Goal: Use online tool/utility: Utilize a website feature to perform a specific function

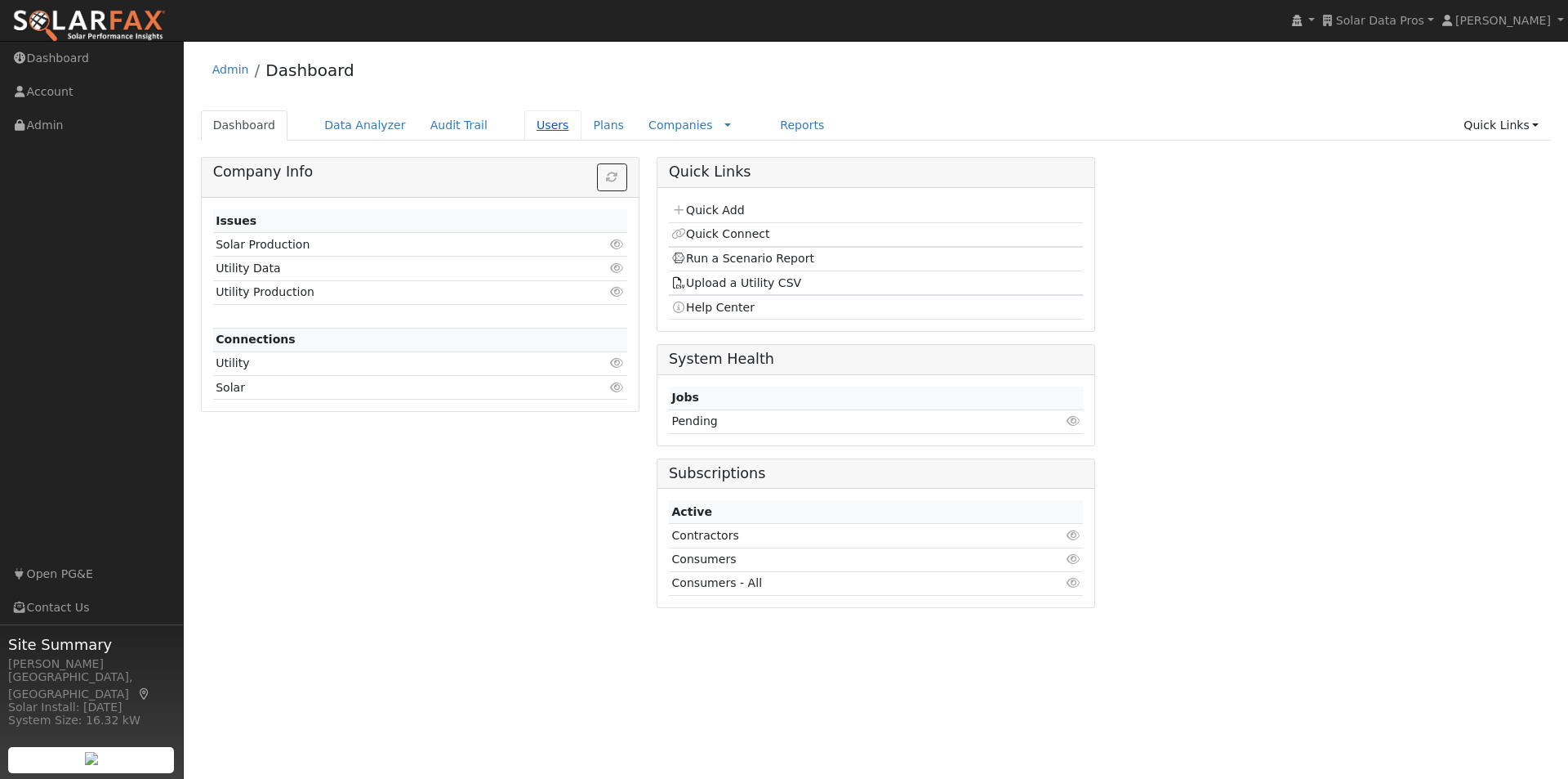
click at [526, 125] on link "Users" at bounding box center [553, 125] width 57 height 30
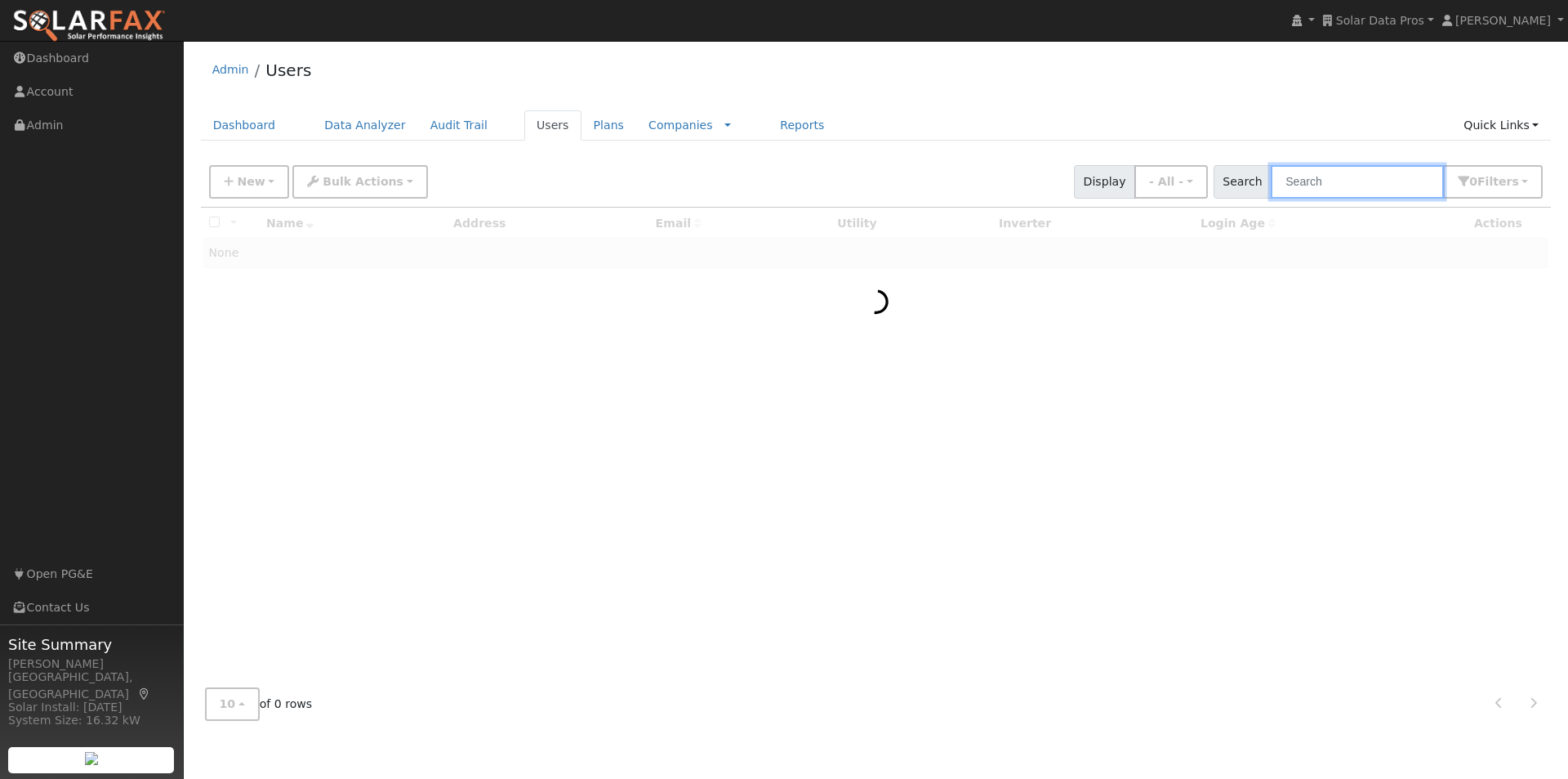
click at [1385, 182] on input "text" at bounding box center [1357, 182] width 173 height 34
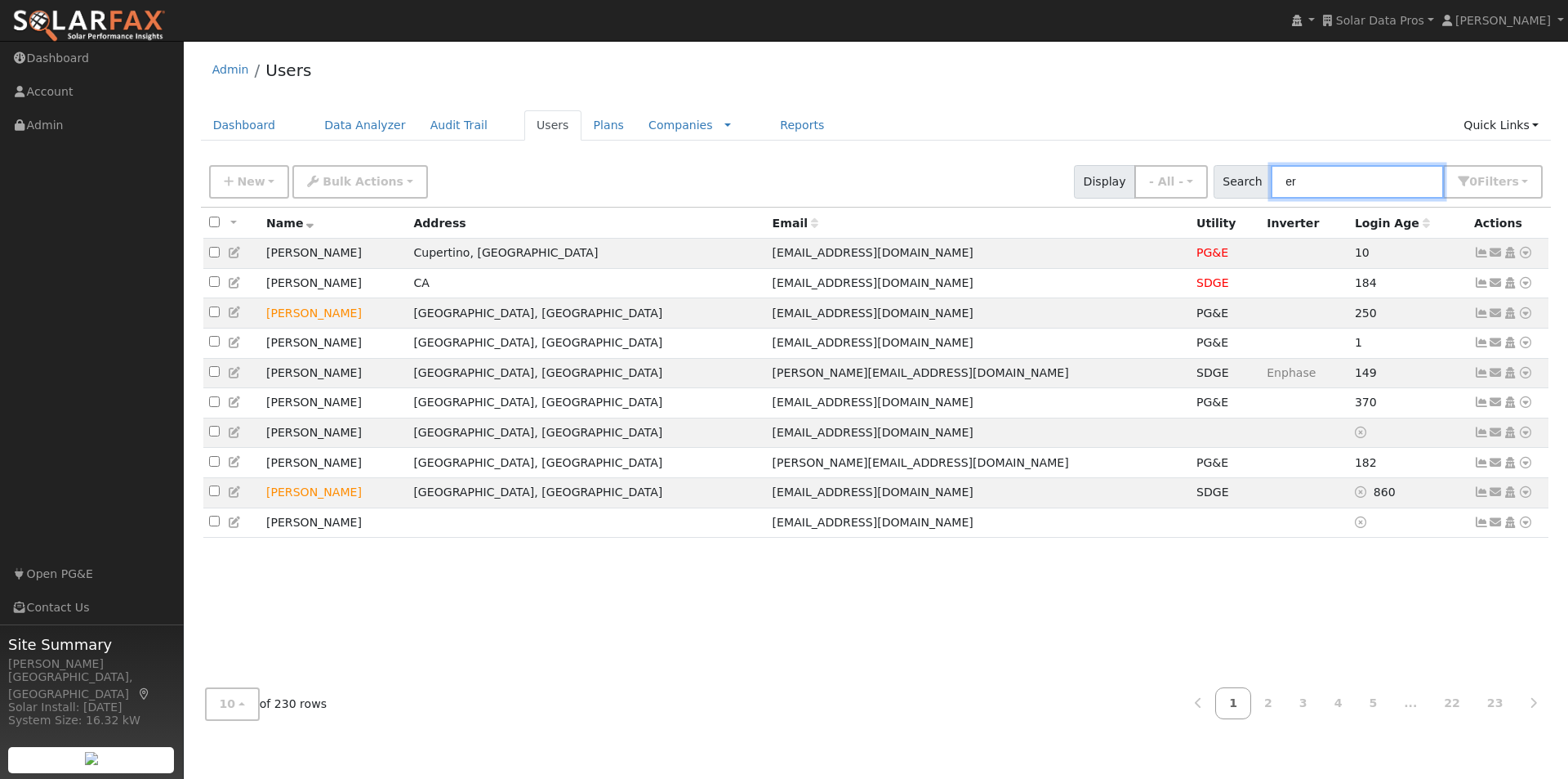
type input "e"
type input "J"
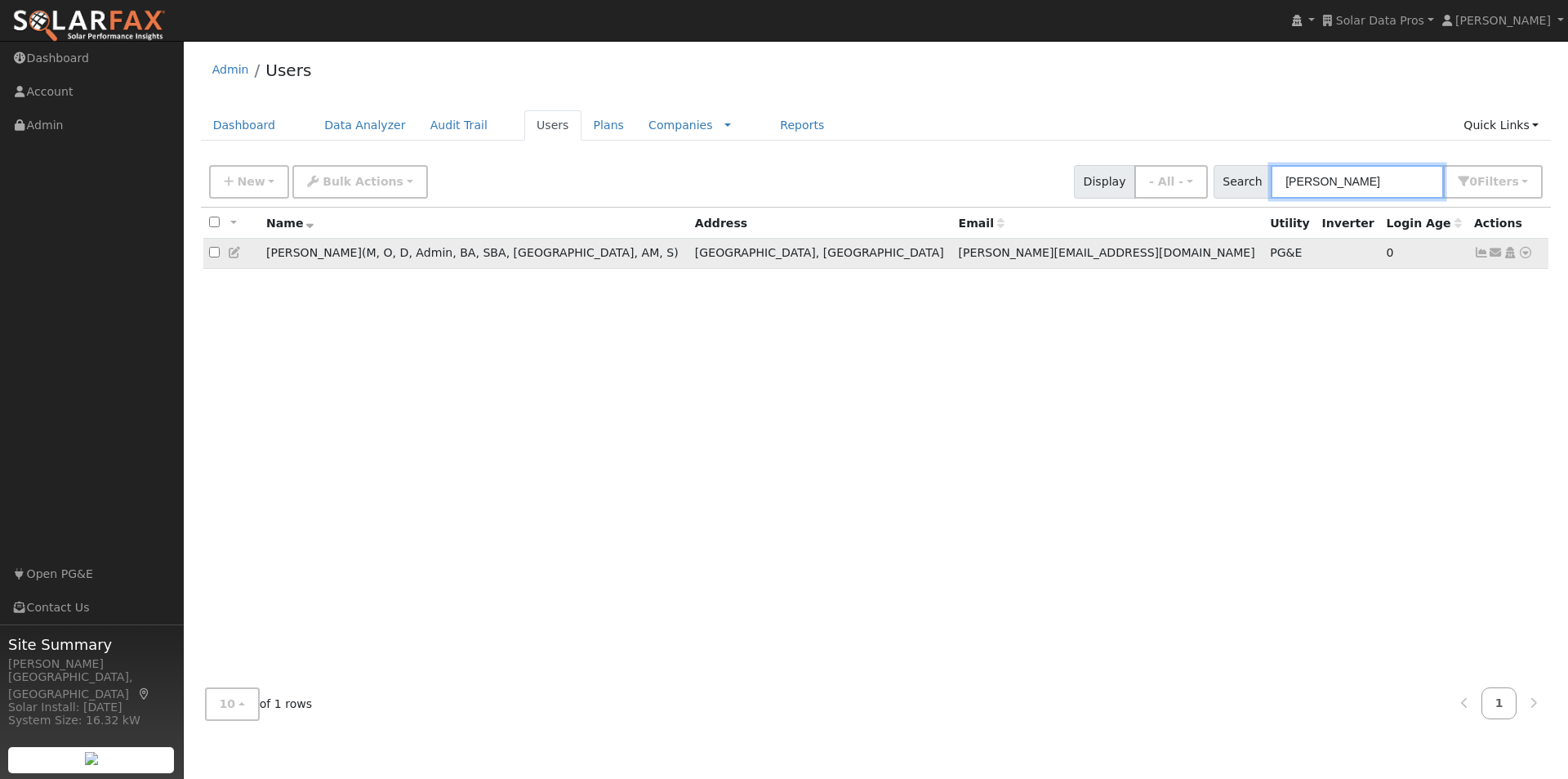
type input "Leroy"
click at [211, 258] on input "checkbox" at bounding box center [214, 252] width 11 height 11
checkbox input "true"
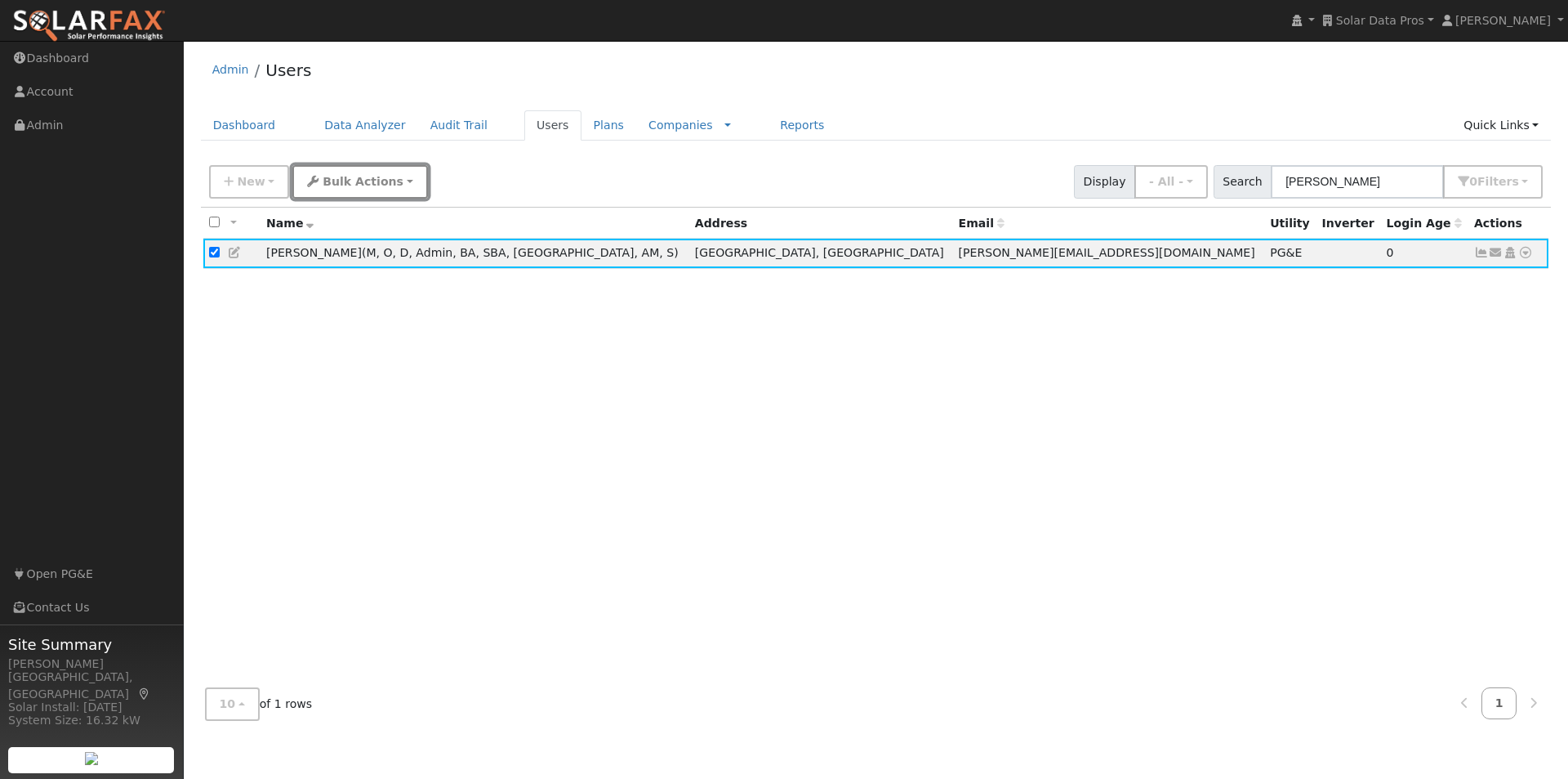
click at [331, 176] on span "Bulk Actions" at bounding box center [363, 181] width 81 height 13
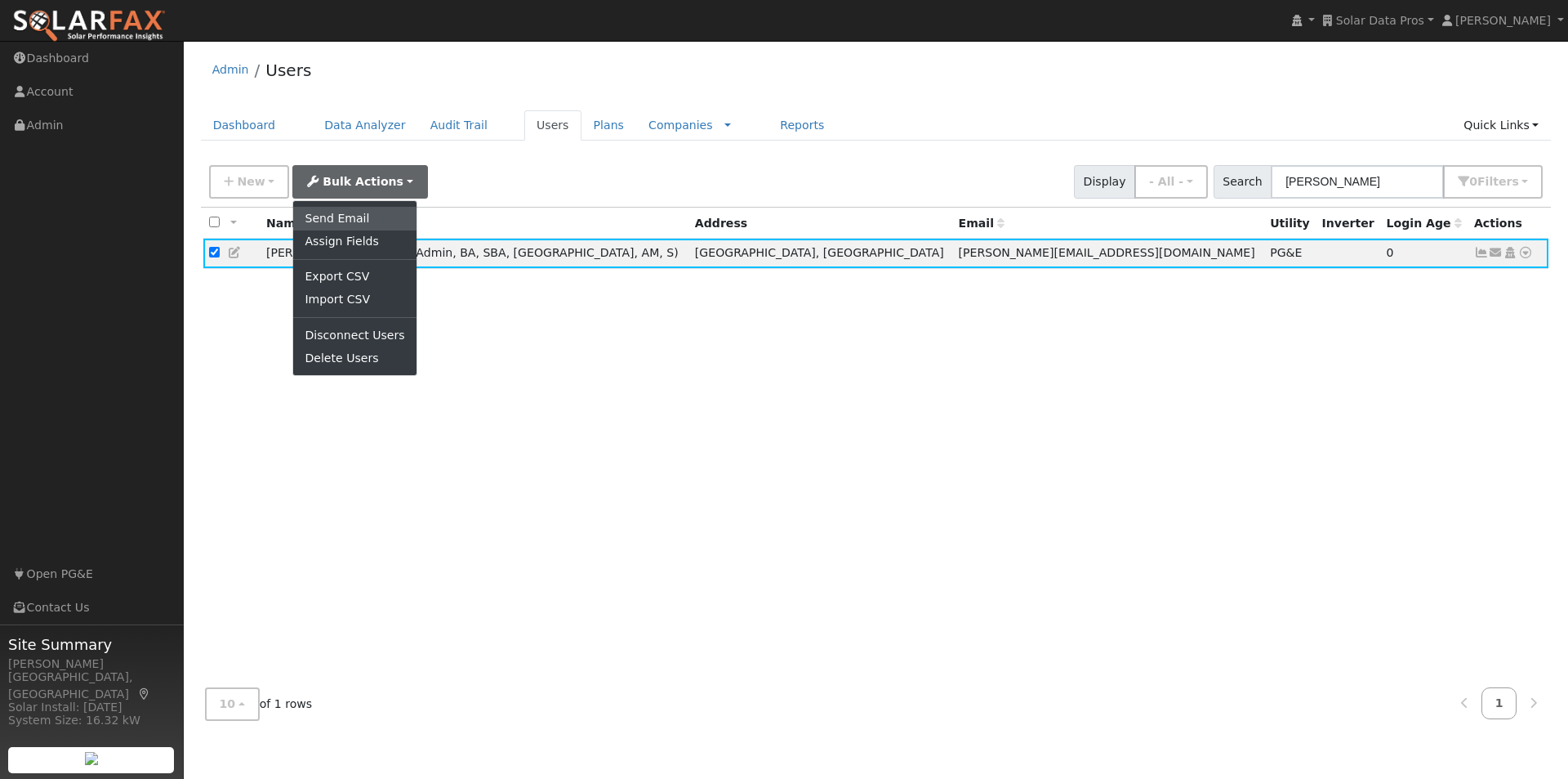
click at [354, 214] on link "Send Email" at bounding box center [355, 218] width 123 height 23
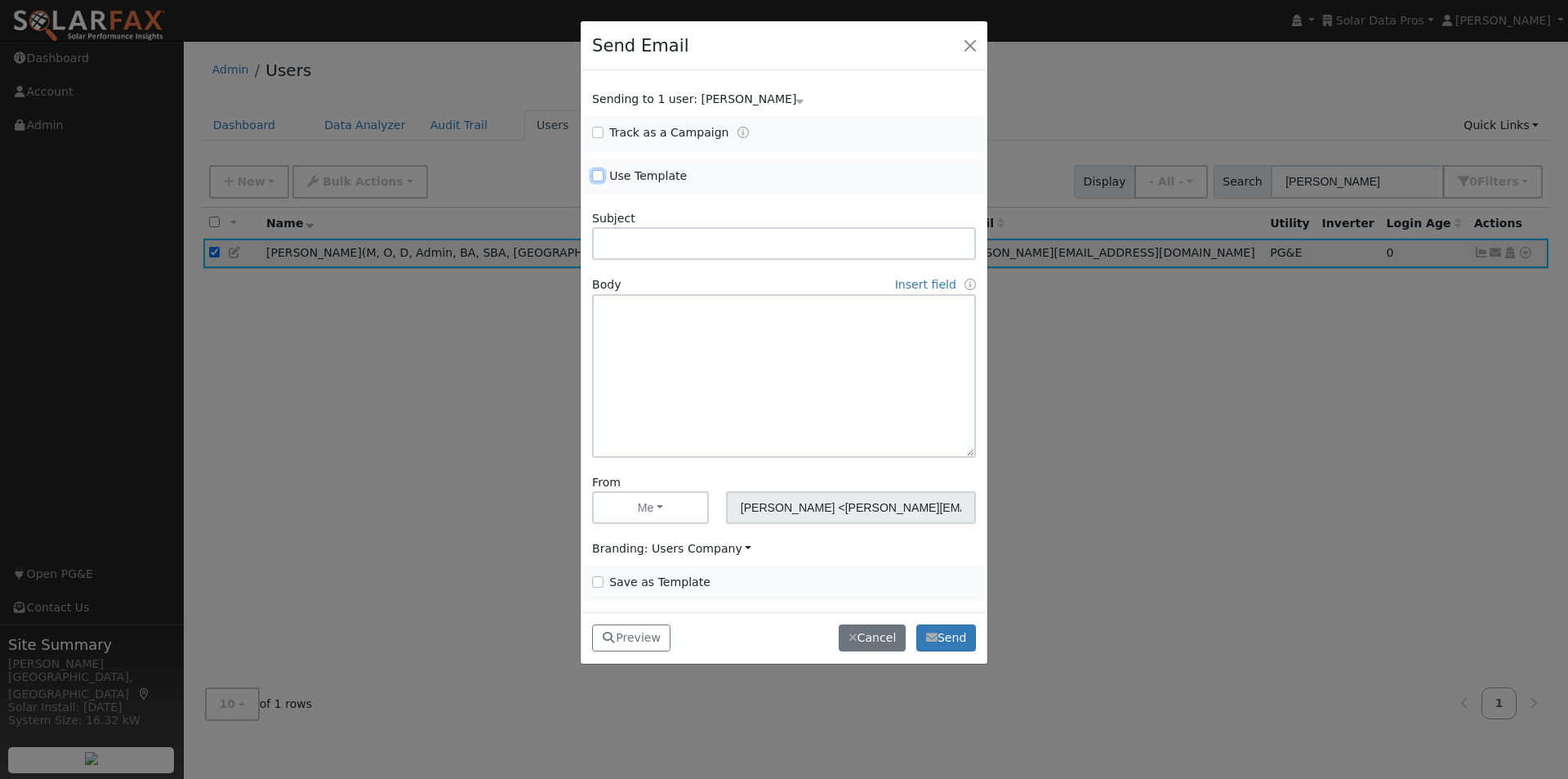
drag, startPoint x: 597, startPoint y: 172, endPoint x: 803, endPoint y: 182, distance: 206.2
click at [601, 174] on input "Use Template" at bounding box center [598, 176] width 11 height 11
checkbox input "true"
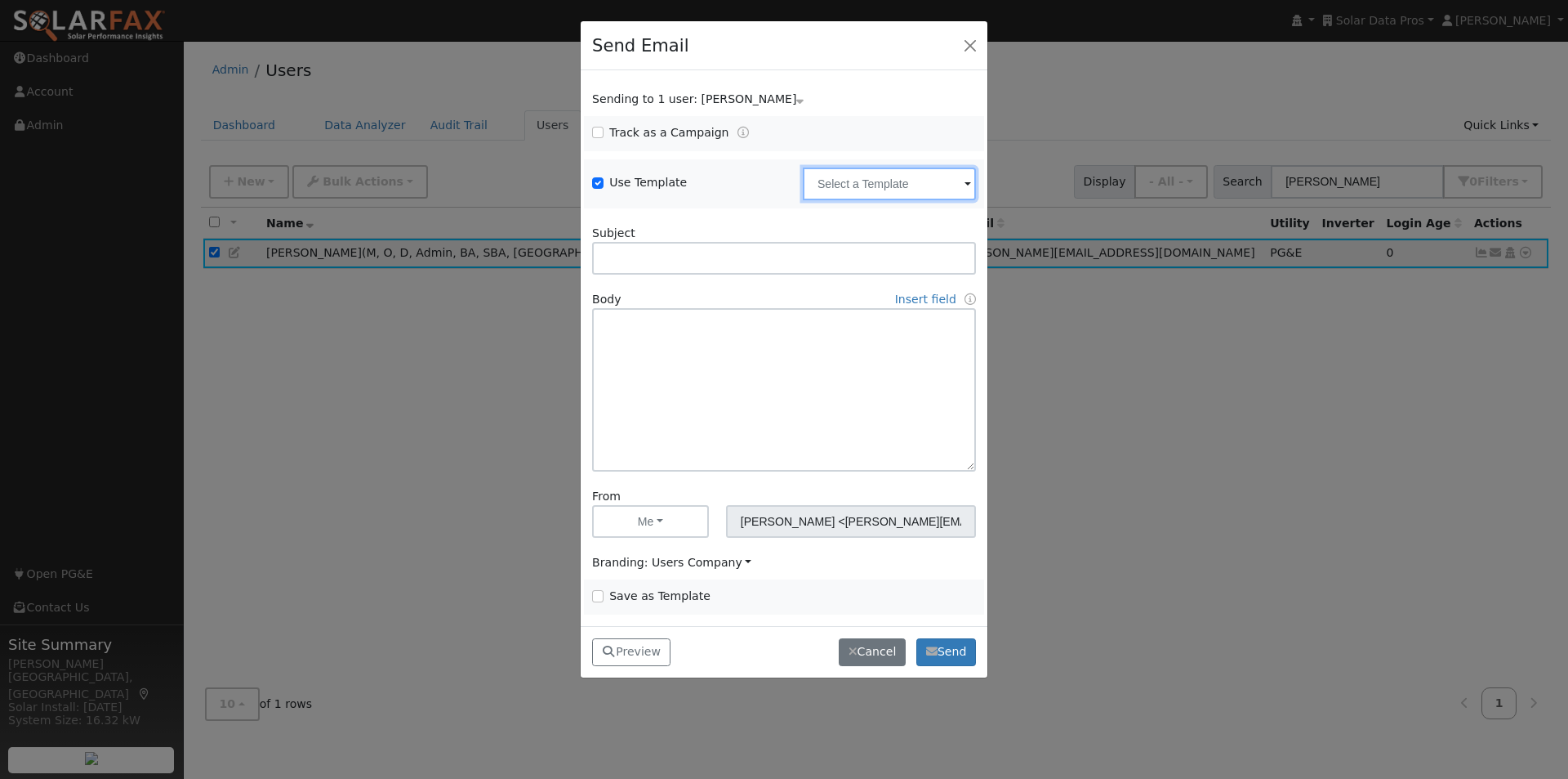
click at [859, 182] on input "text" at bounding box center [890, 184] width 173 height 33
type input "b"
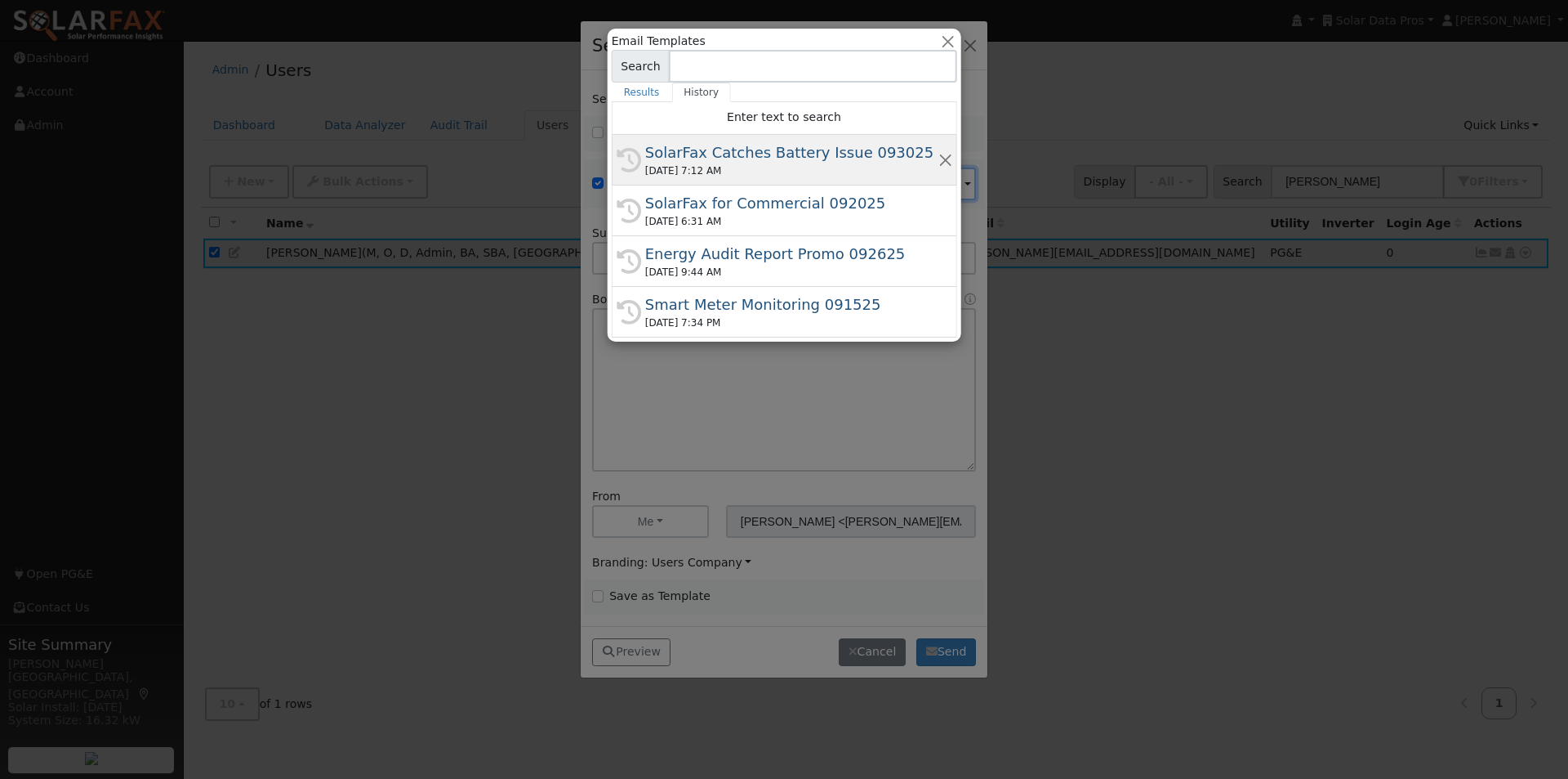
type input "att"
drag, startPoint x: 752, startPoint y: 146, endPoint x: 793, endPoint y: 170, distance: 47.5
click at [758, 146] on div "SolarFax Catches Battery Issue 093025" at bounding box center [792, 152] width 293 height 22
type input "SolarFax Catches Battery Issue 093025"
type input "A Battery Issue Only SolarFax® Could Catch"
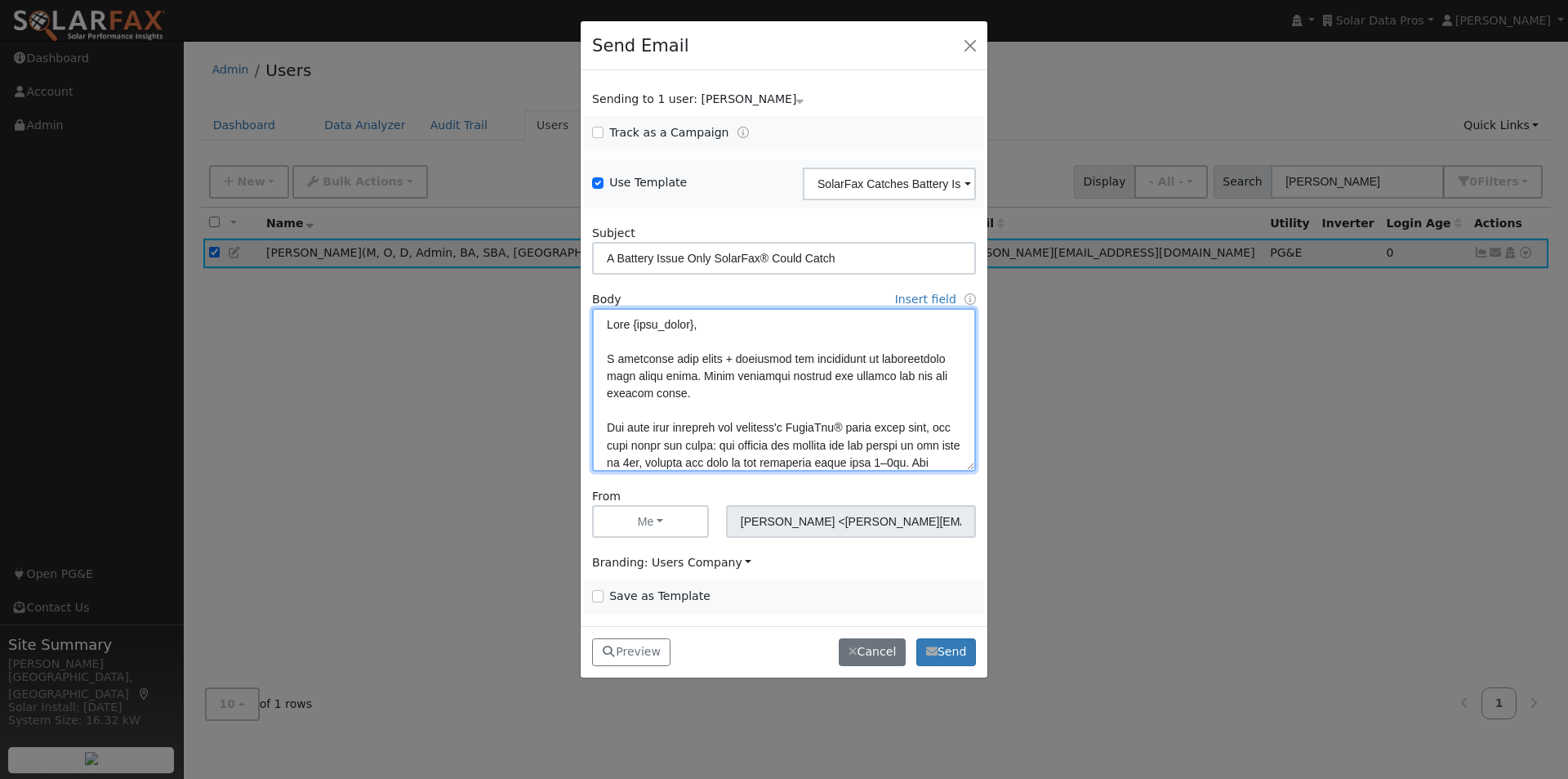
drag, startPoint x: 677, startPoint y: 392, endPoint x: 674, endPoint y: 421, distance: 29.2
click at [682, 399] on textarea at bounding box center [784, 389] width 384 height 163
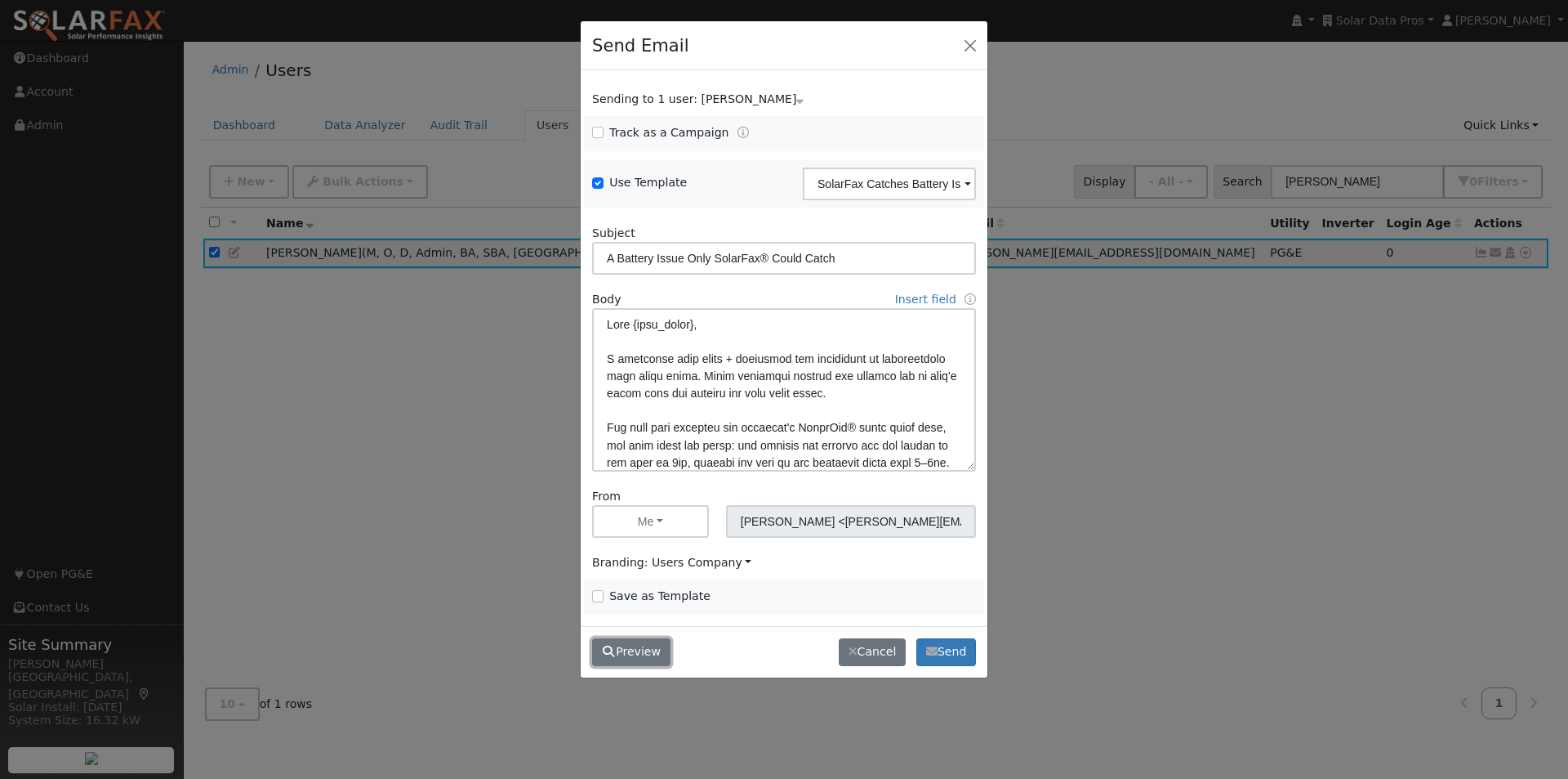
click at [631, 654] on button "Preview" at bounding box center [631, 651] width 78 height 27
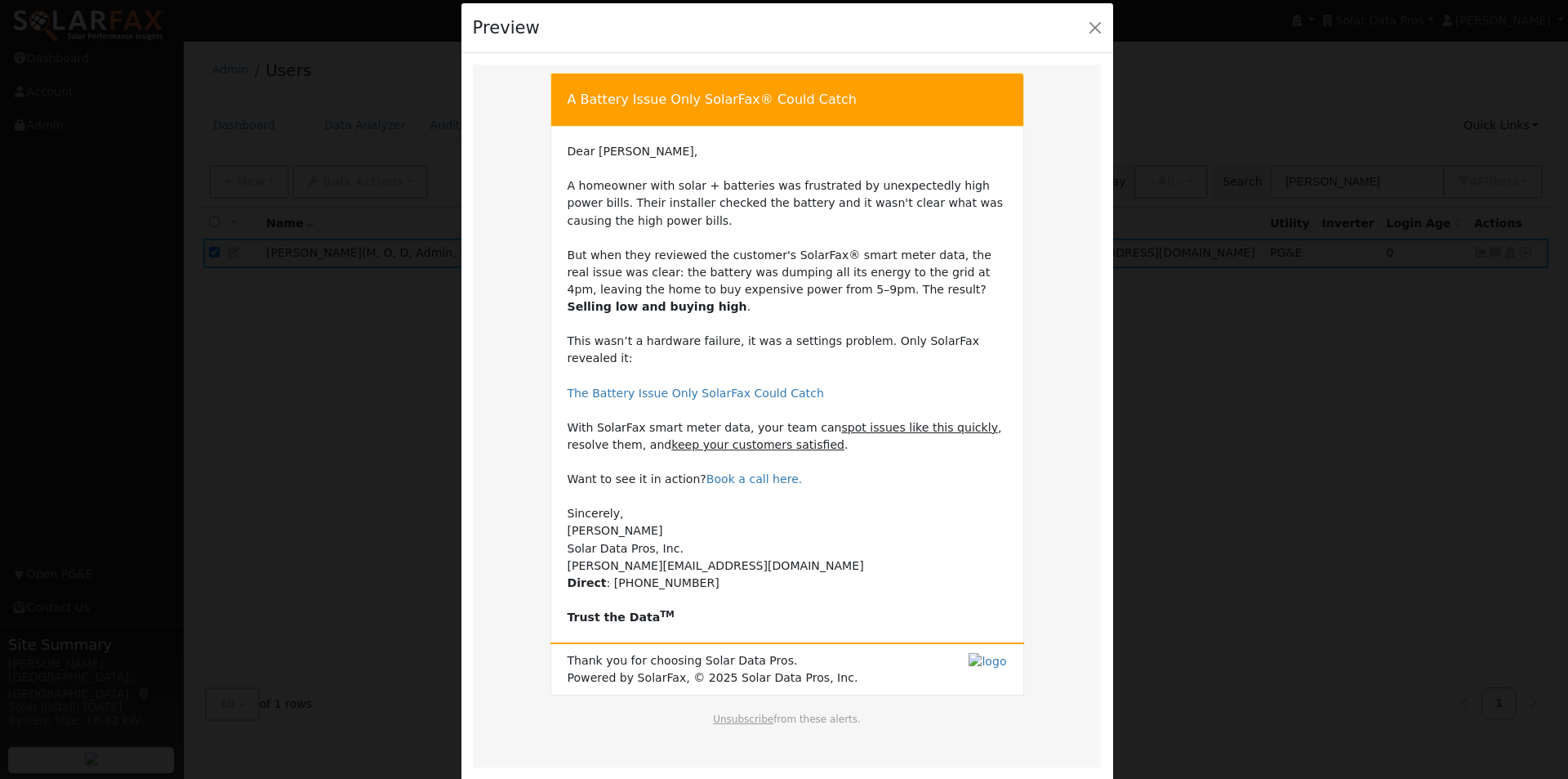
scroll to position [56, 0]
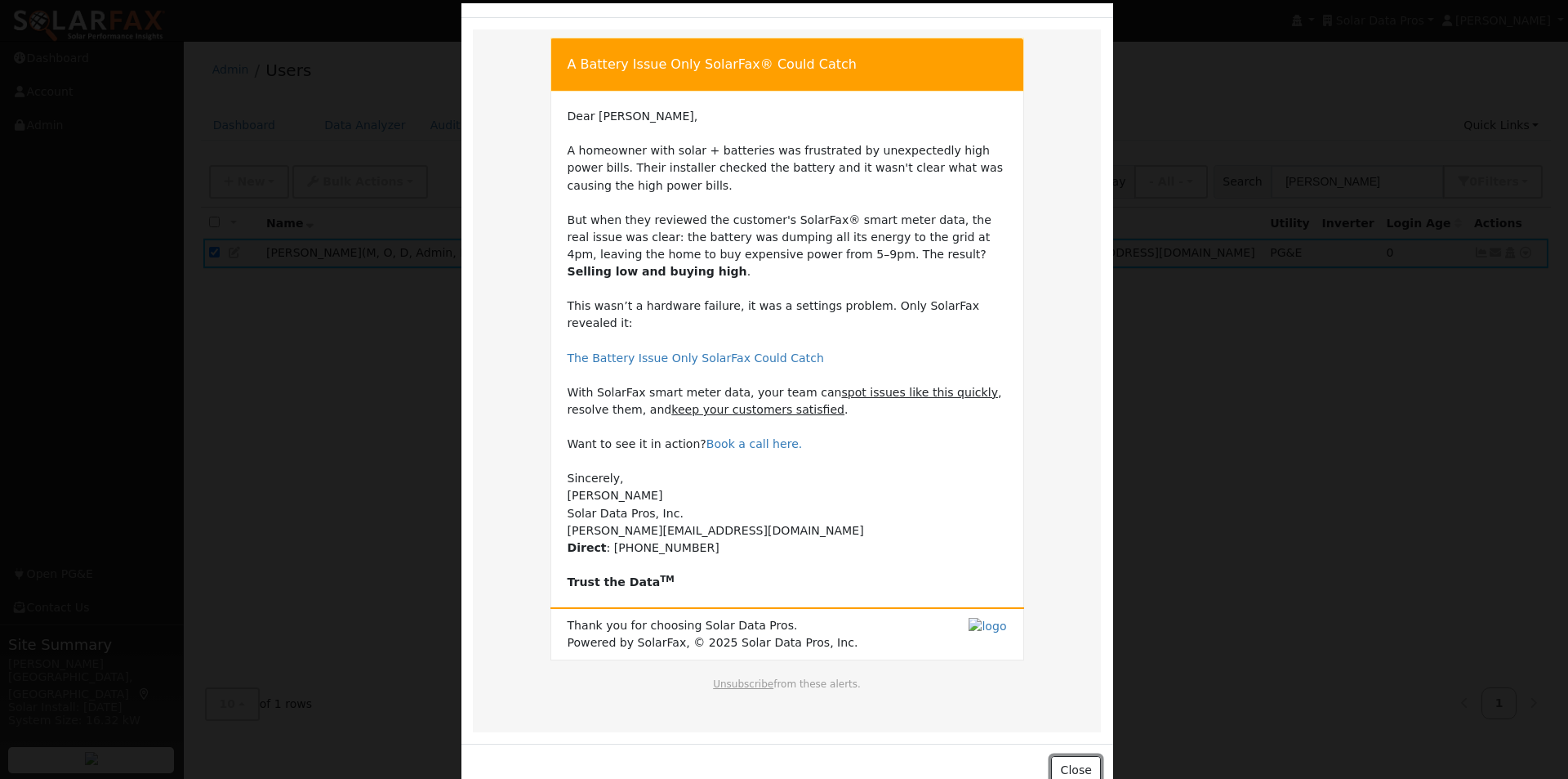
drag, startPoint x: 1072, startPoint y: 733, endPoint x: 1072, endPoint y: 717, distance: 16.0
click at [1072, 756] on button "Close" at bounding box center [1076, 769] width 50 height 27
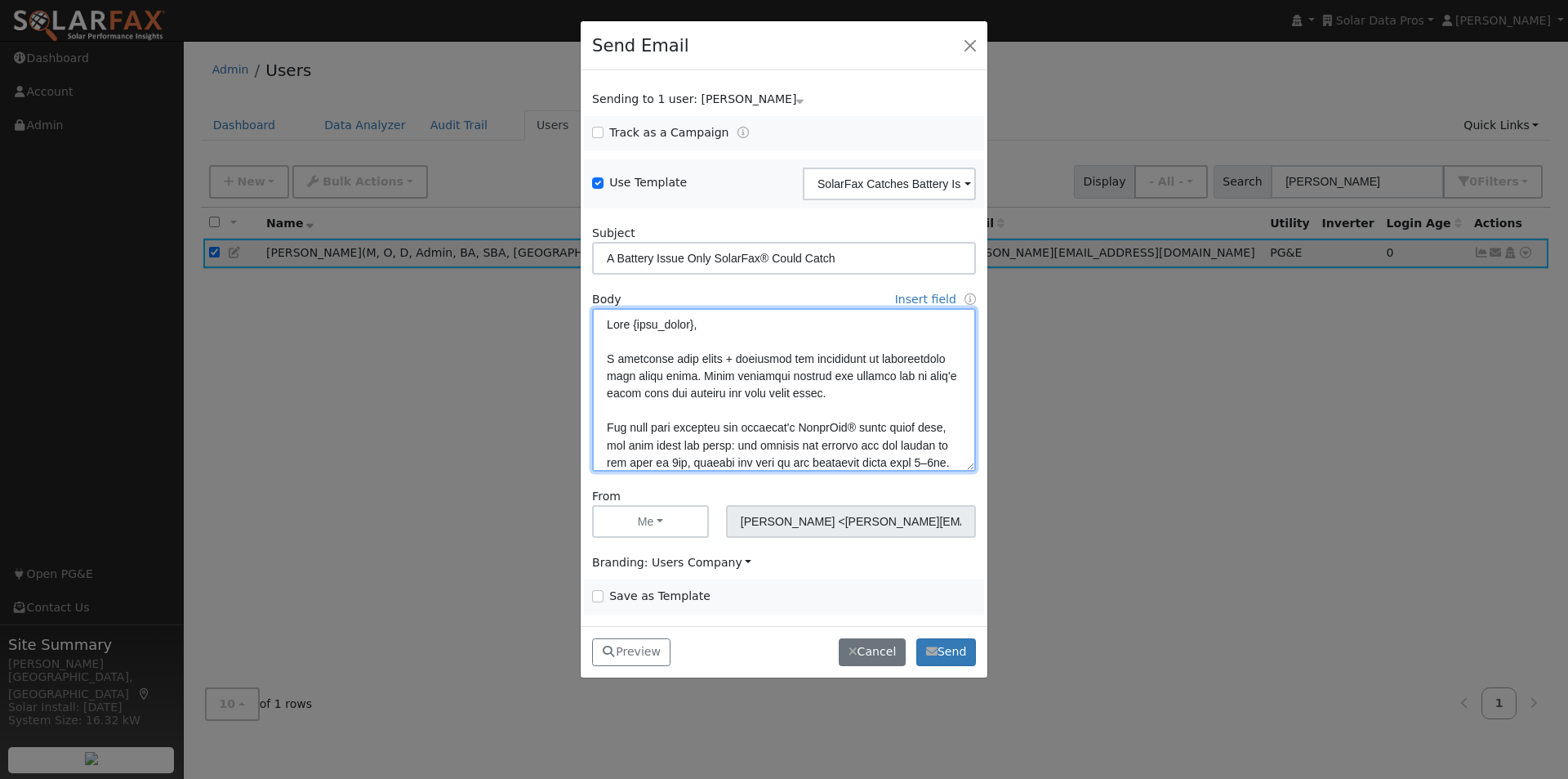
drag, startPoint x: 723, startPoint y: 447, endPoint x: 716, endPoint y: 496, distance: 49.5
click at [730, 448] on textarea at bounding box center [784, 389] width 384 height 163
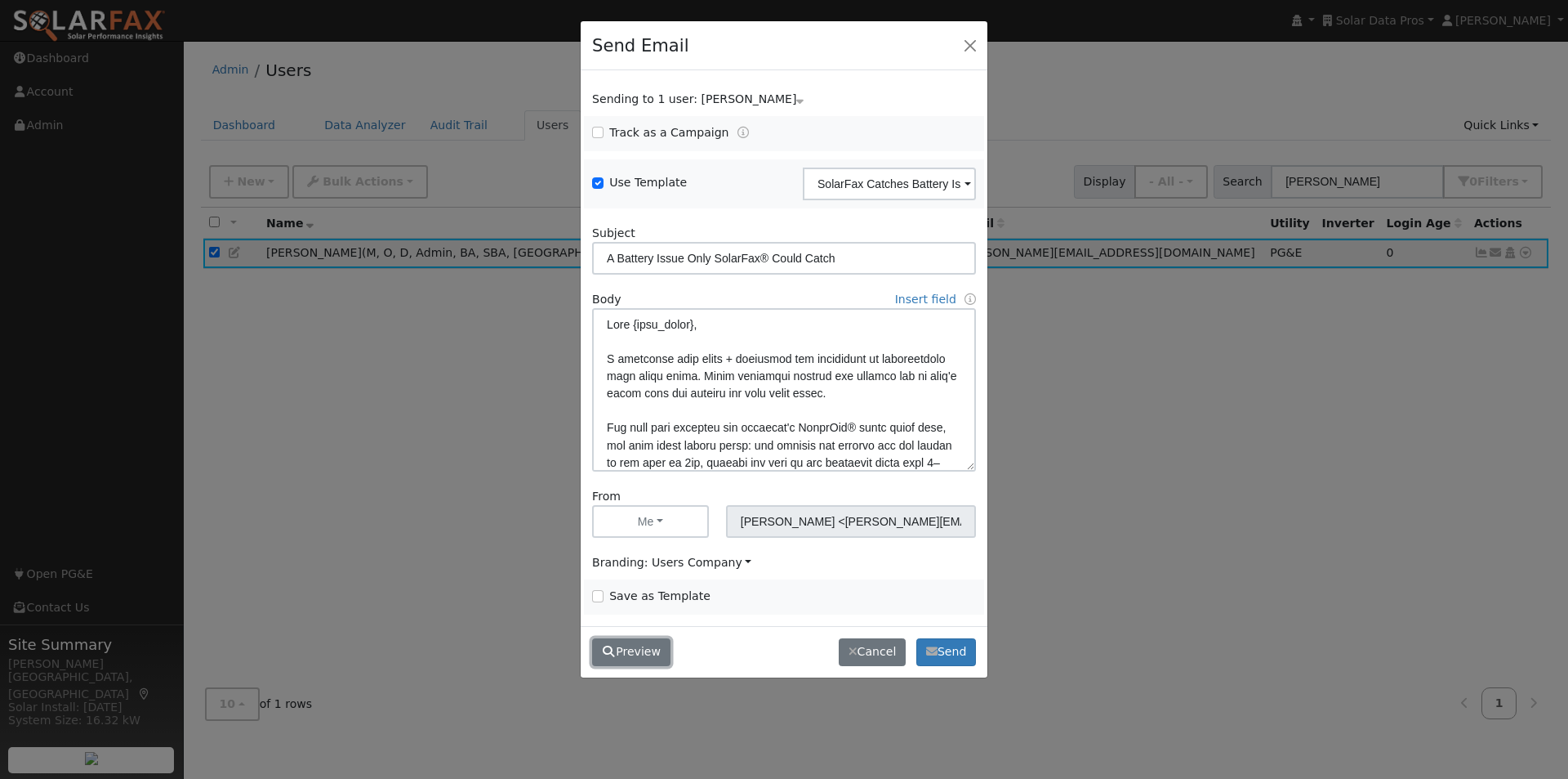
click at [626, 646] on button "Preview" at bounding box center [631, 651] width 78 height 27
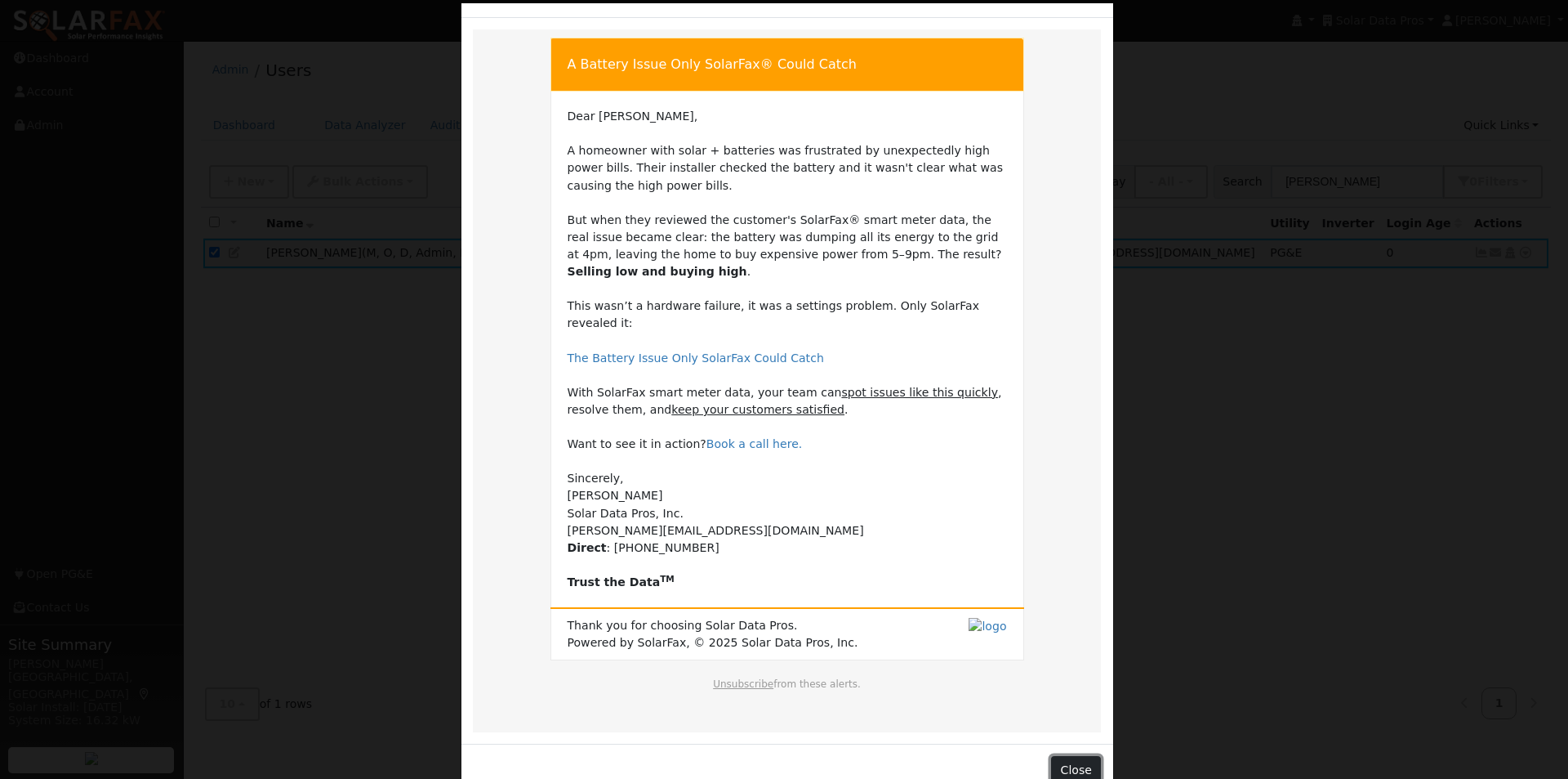
drag, startPoint x: 1071, startPoint y: 731, endPoint x: 818, endPoint y: 517, distance: 331.4
click at [1069, 756] on button "Close" at bounding box center [1076, 769] width 50 height 27
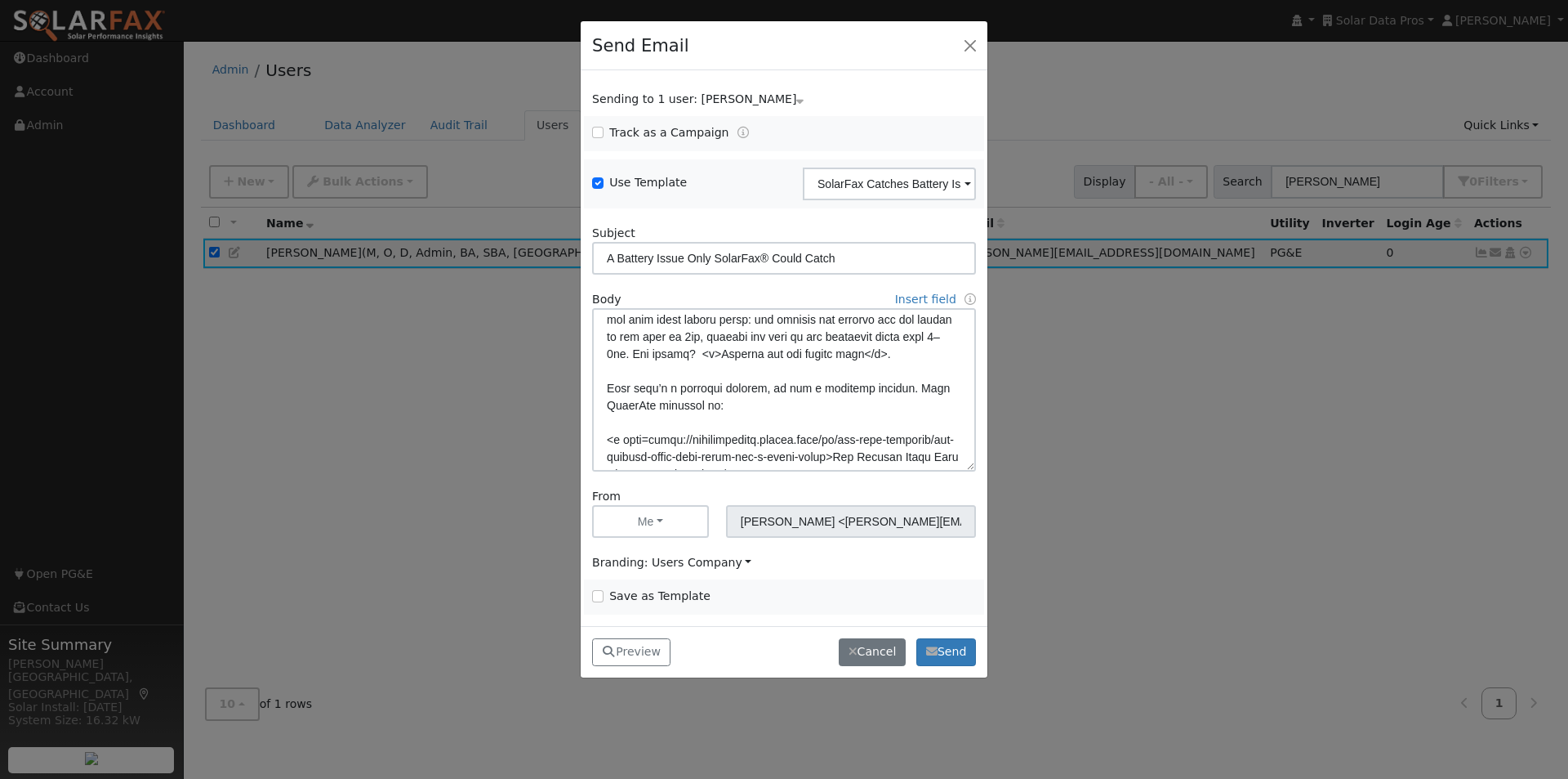
scroll to position [163, 0]
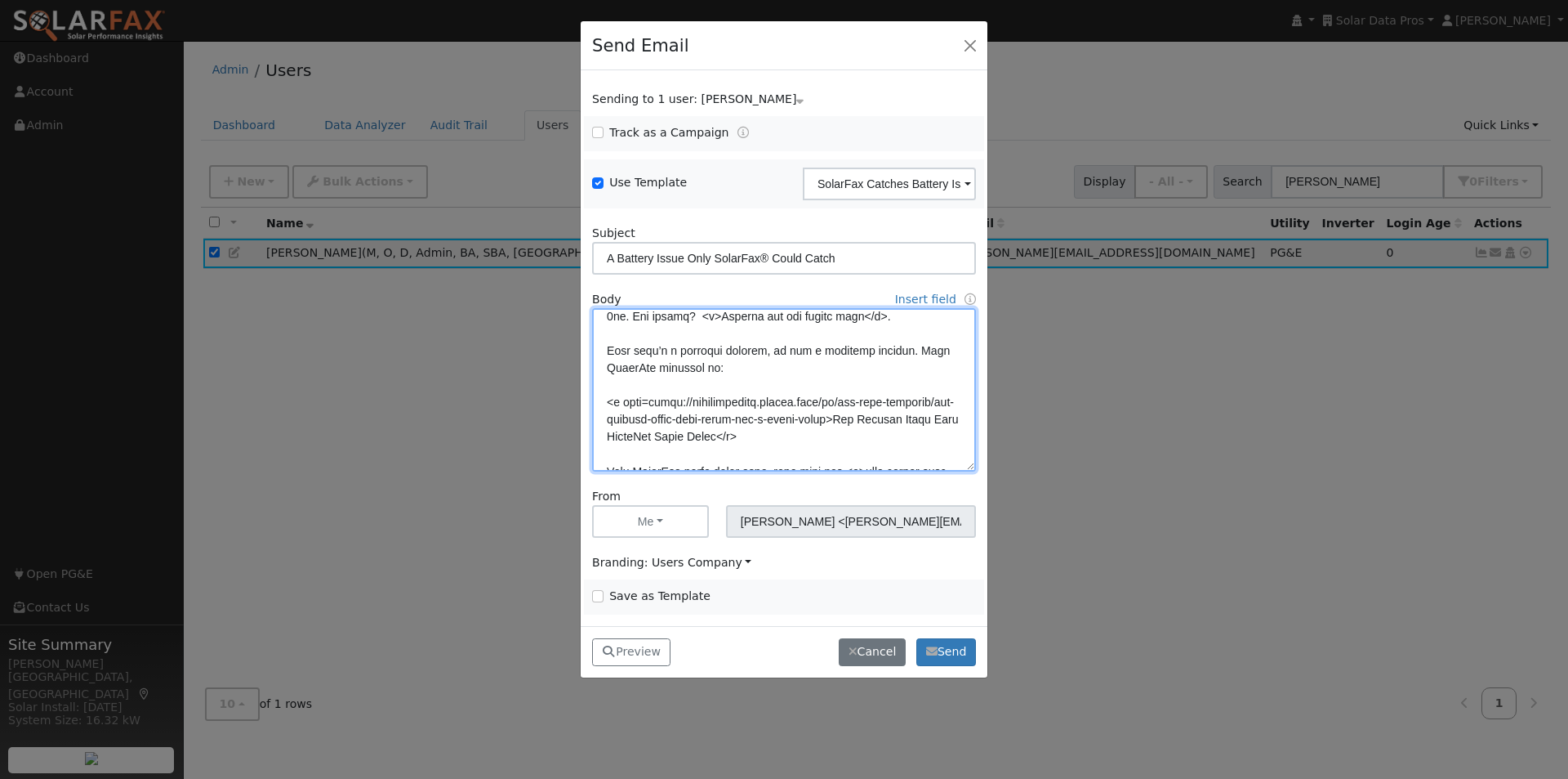
drag, startPoint x: 759, startPoint y: 369, endPoint x: 752, endPoint y: 383, distance: 15.7
click at [756, 378] on textarea at bounding box center [784, 389] width 384 height 163
type textarea "Dear {user_fname}, A homeowner with solar + batteries was frustrated by unexpec…"
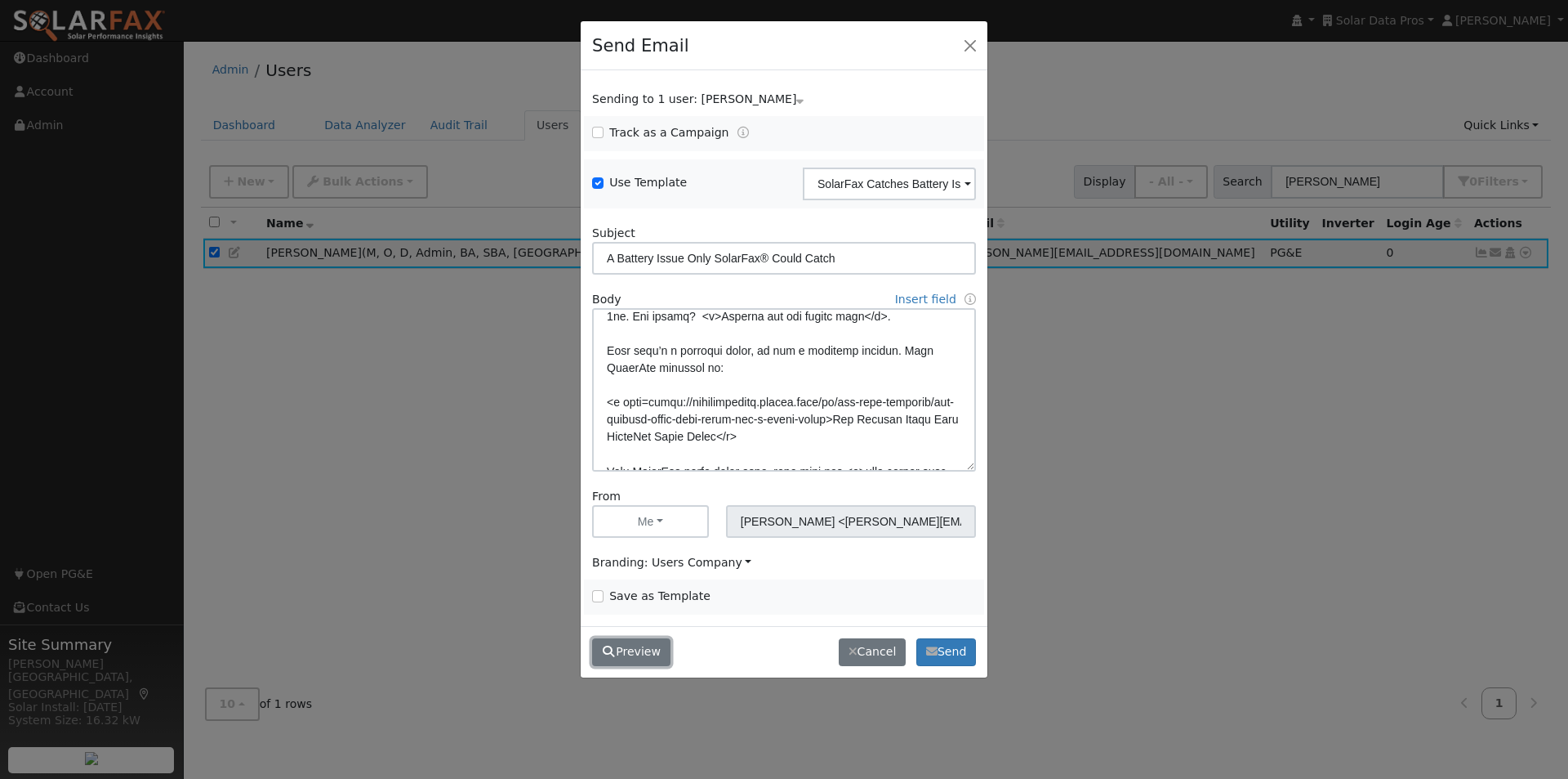
click at [632, 653] on button "Preview" at bounding box center [631, 651] width 78 height 27
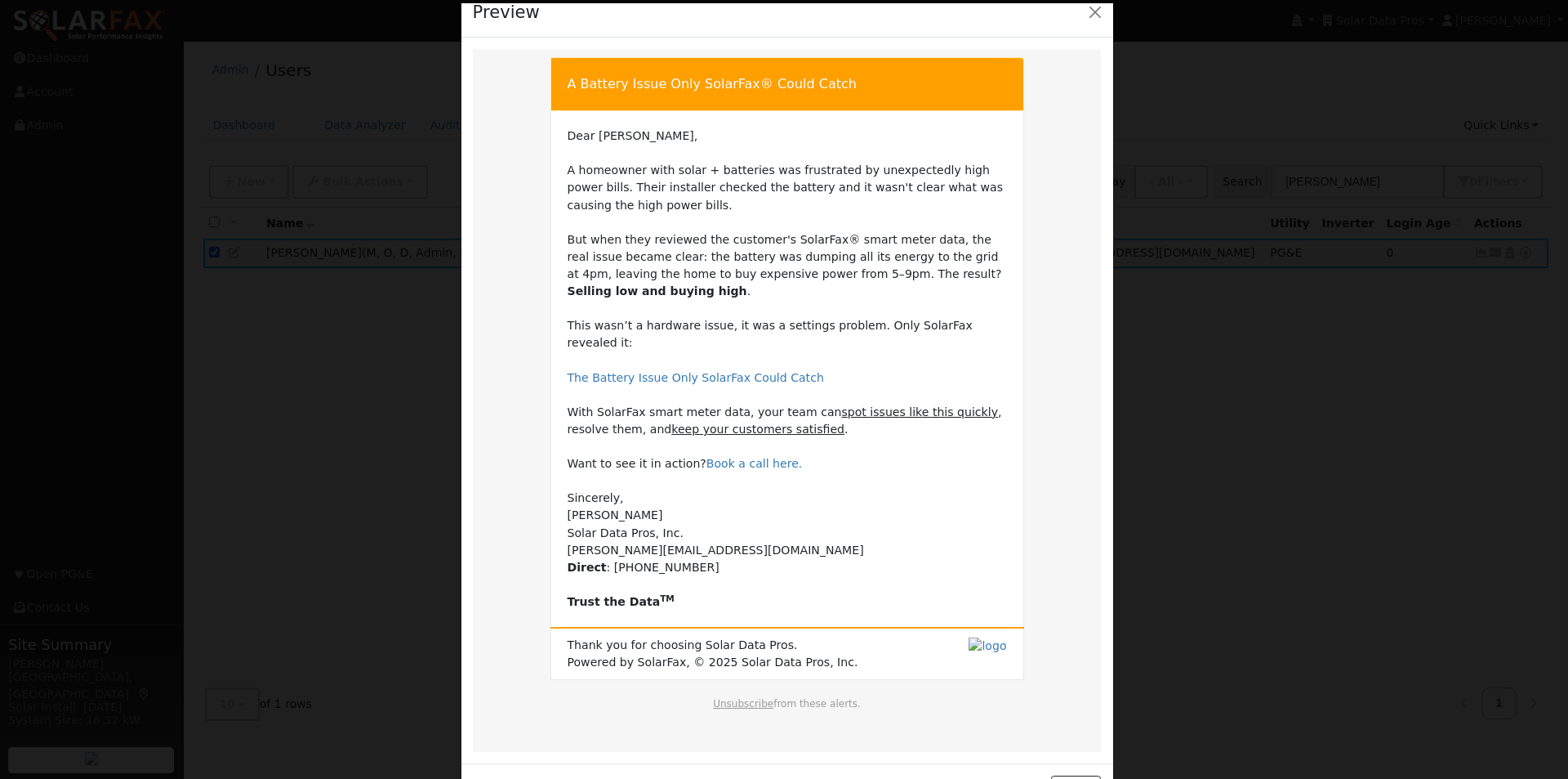
scroll to position [56, 0]
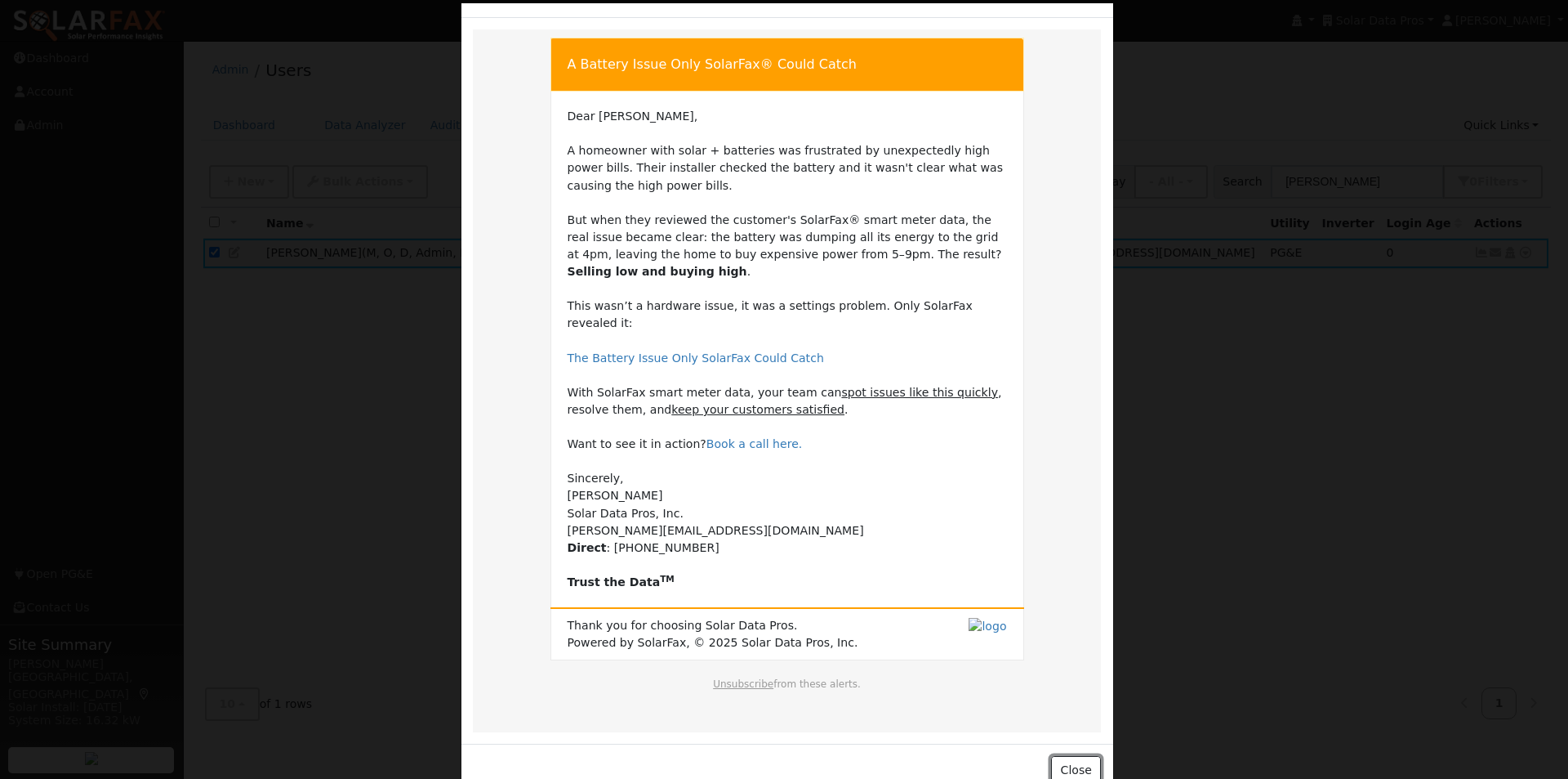
click at [1074, 756] on button "Close" at bounding box center [1076, 769] width 50 height 27
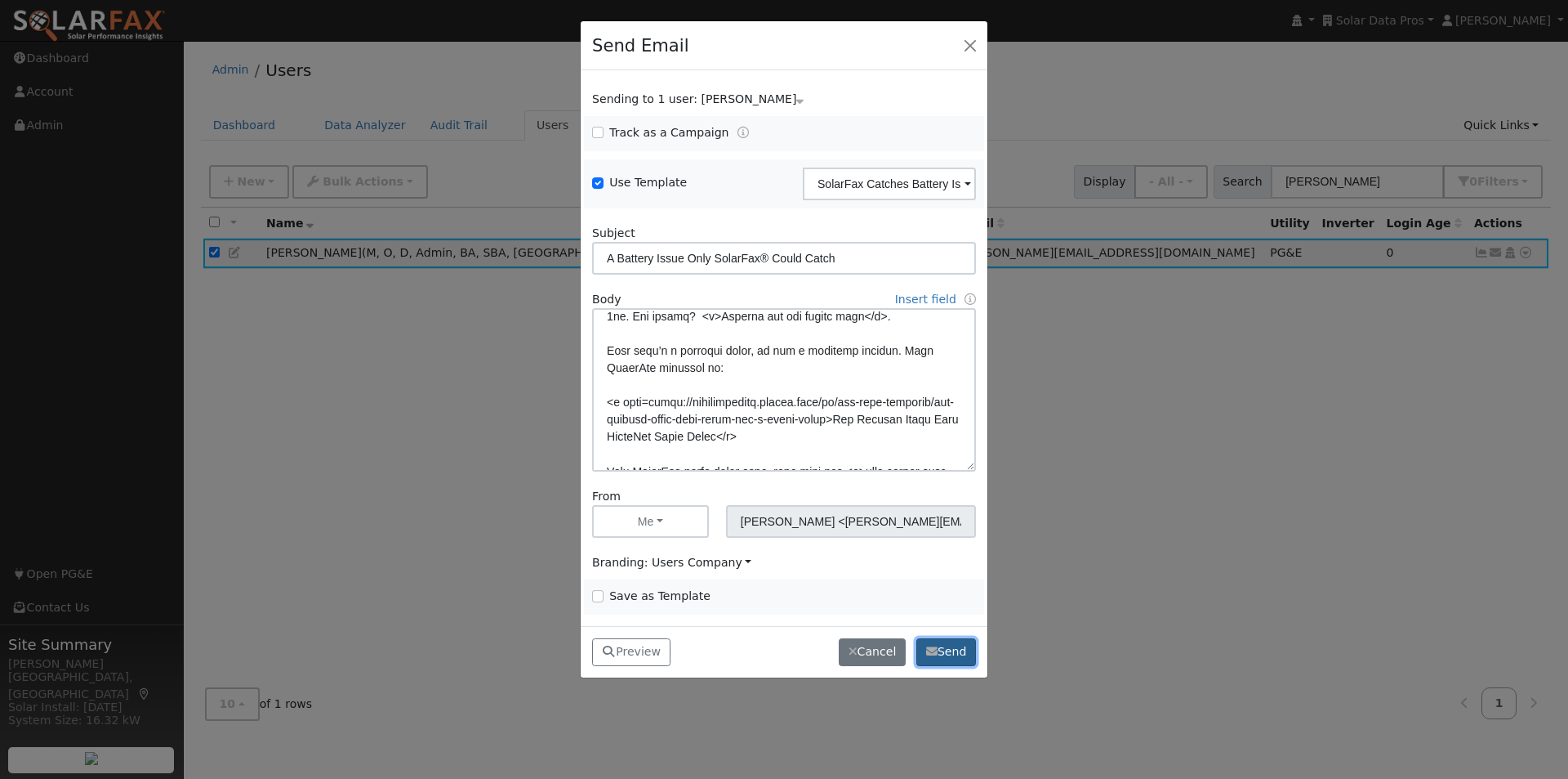
click at [941, 643] on button "Send" at bounding box center [946, 651] width 60 height 27
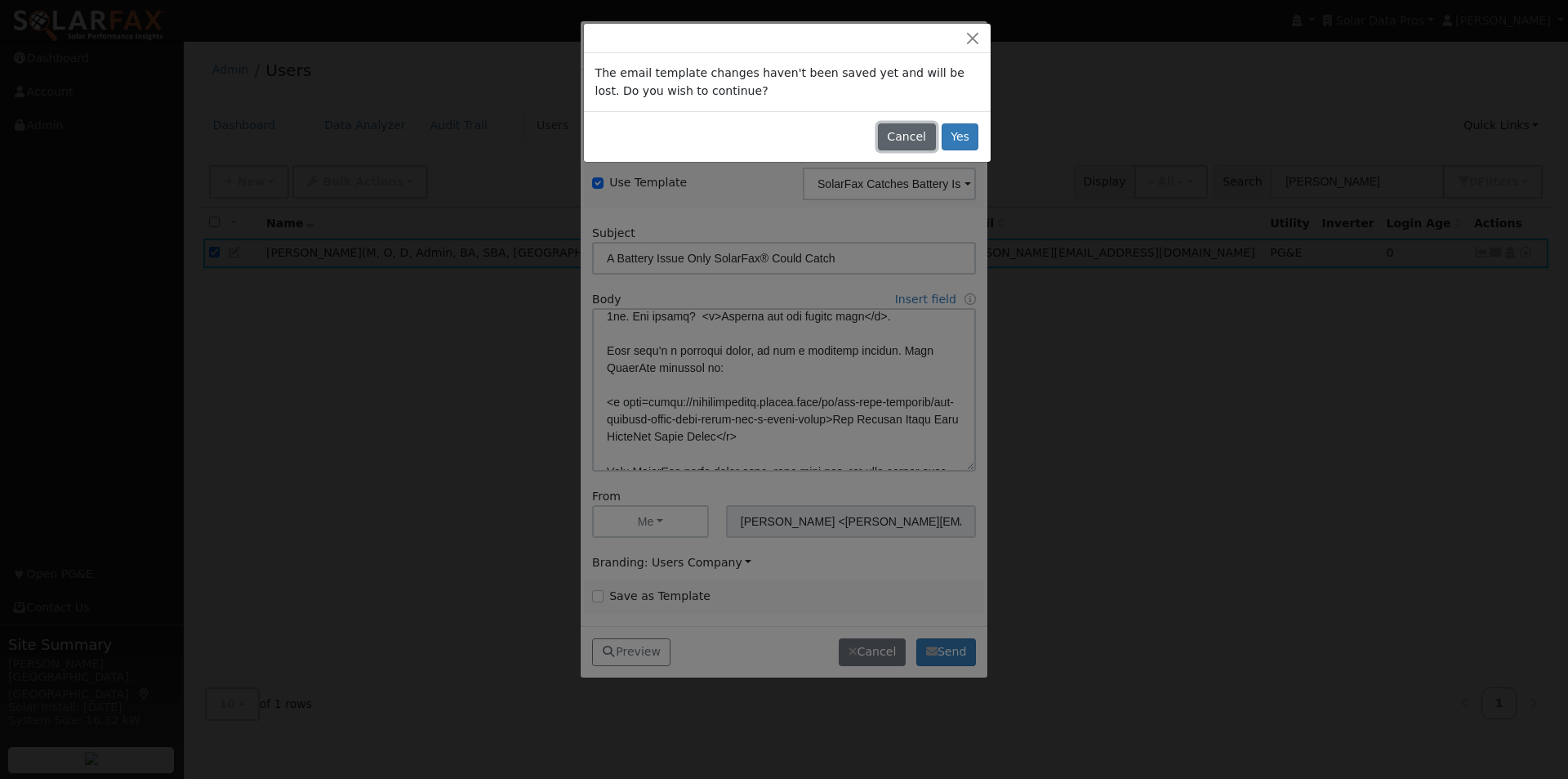
drag, startPoint x: 912, startPoint y: 127, endPoint x: 735, endPoint y: 469, distance: 385.1
click at [907, 134] on button "Cancel" at bounding box center [907, 137] width 58 height 27
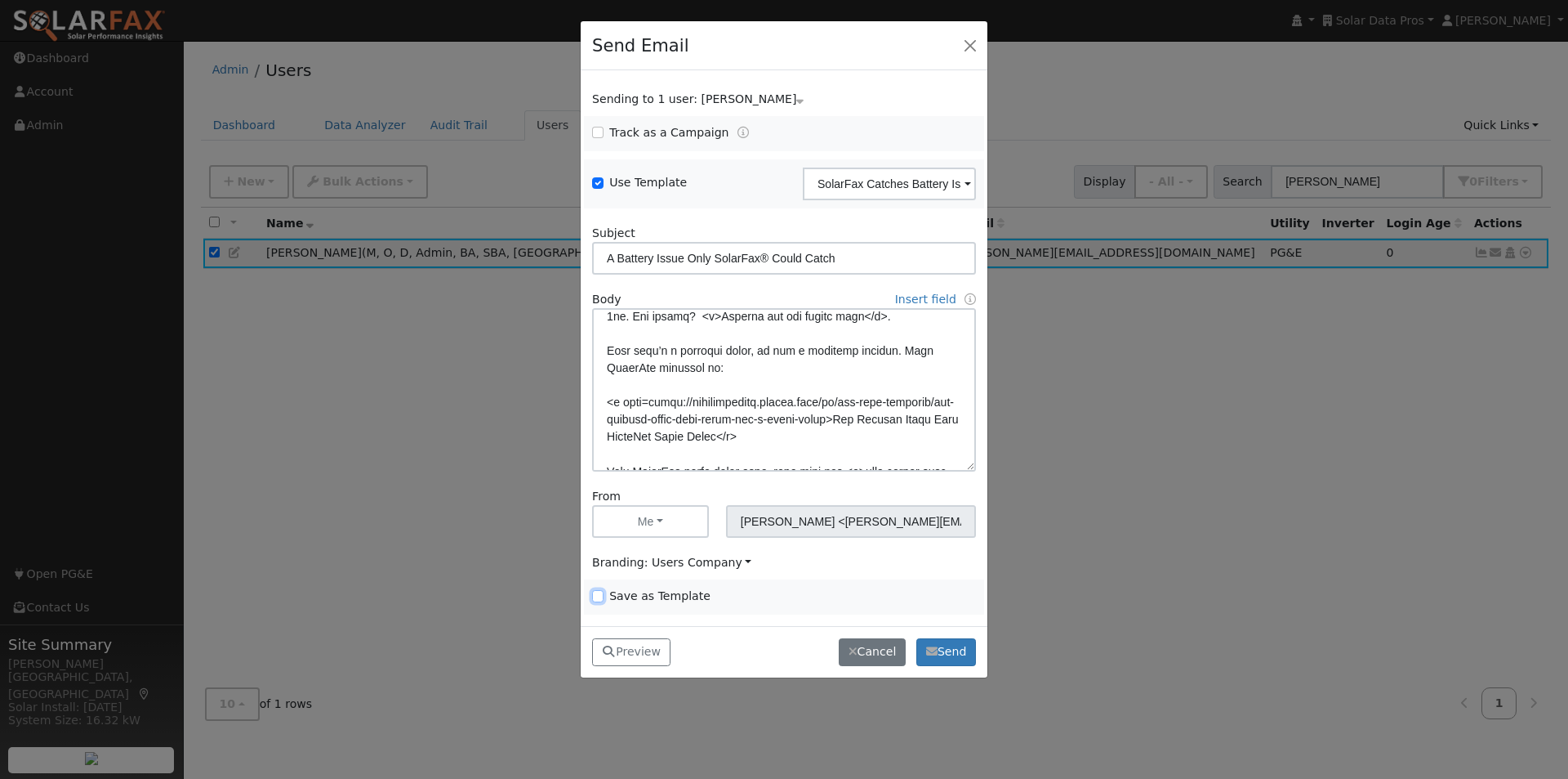
drag, startPoint x: 593, startPoint y: 595, endPoint x: 614, endPoint y: 586, distance: 22.8
click at [594, 595] on input "Save as Template" at bounding box center [598, 595] width 11 height 11
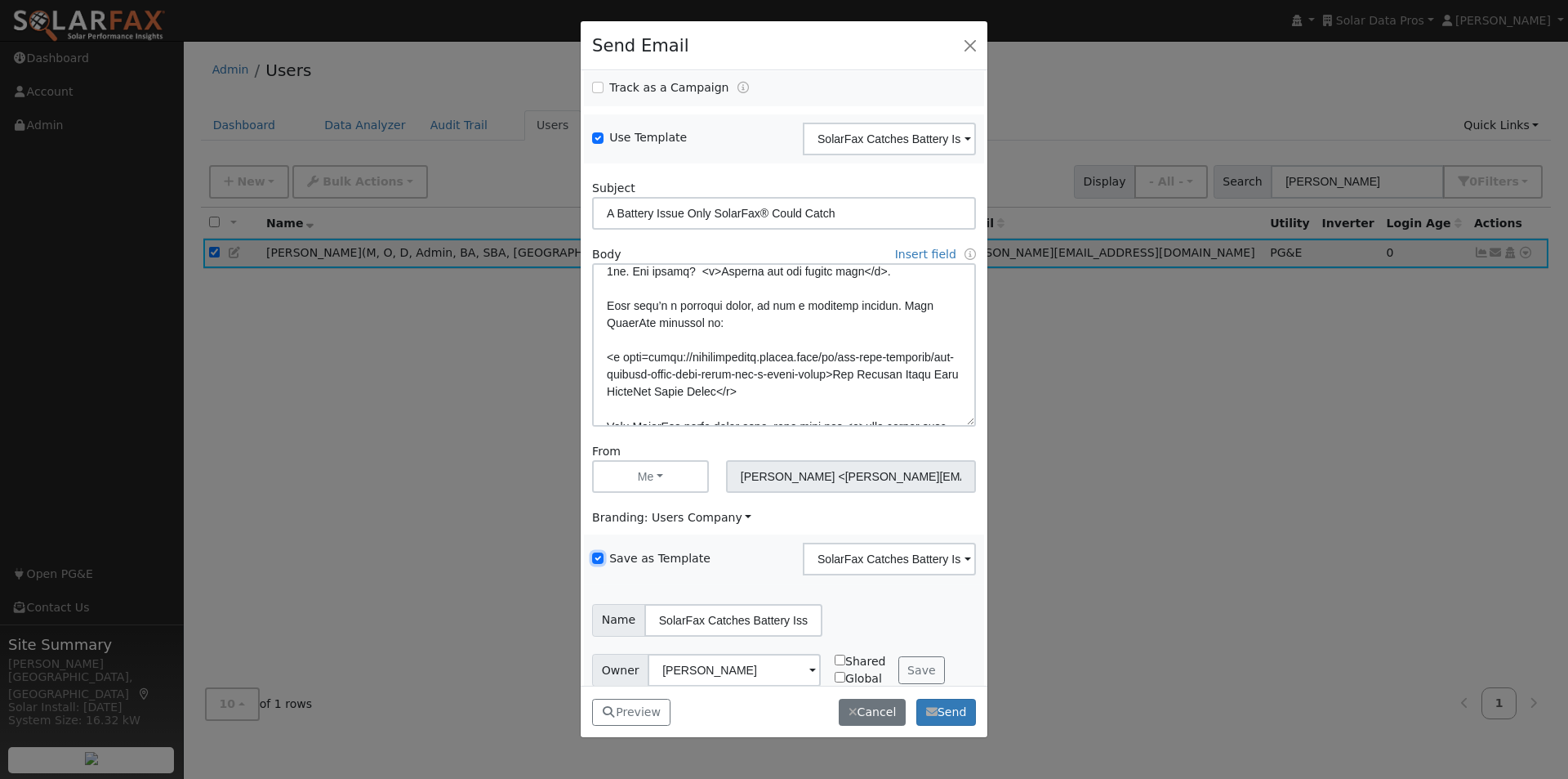
scroll to position [66, 0]
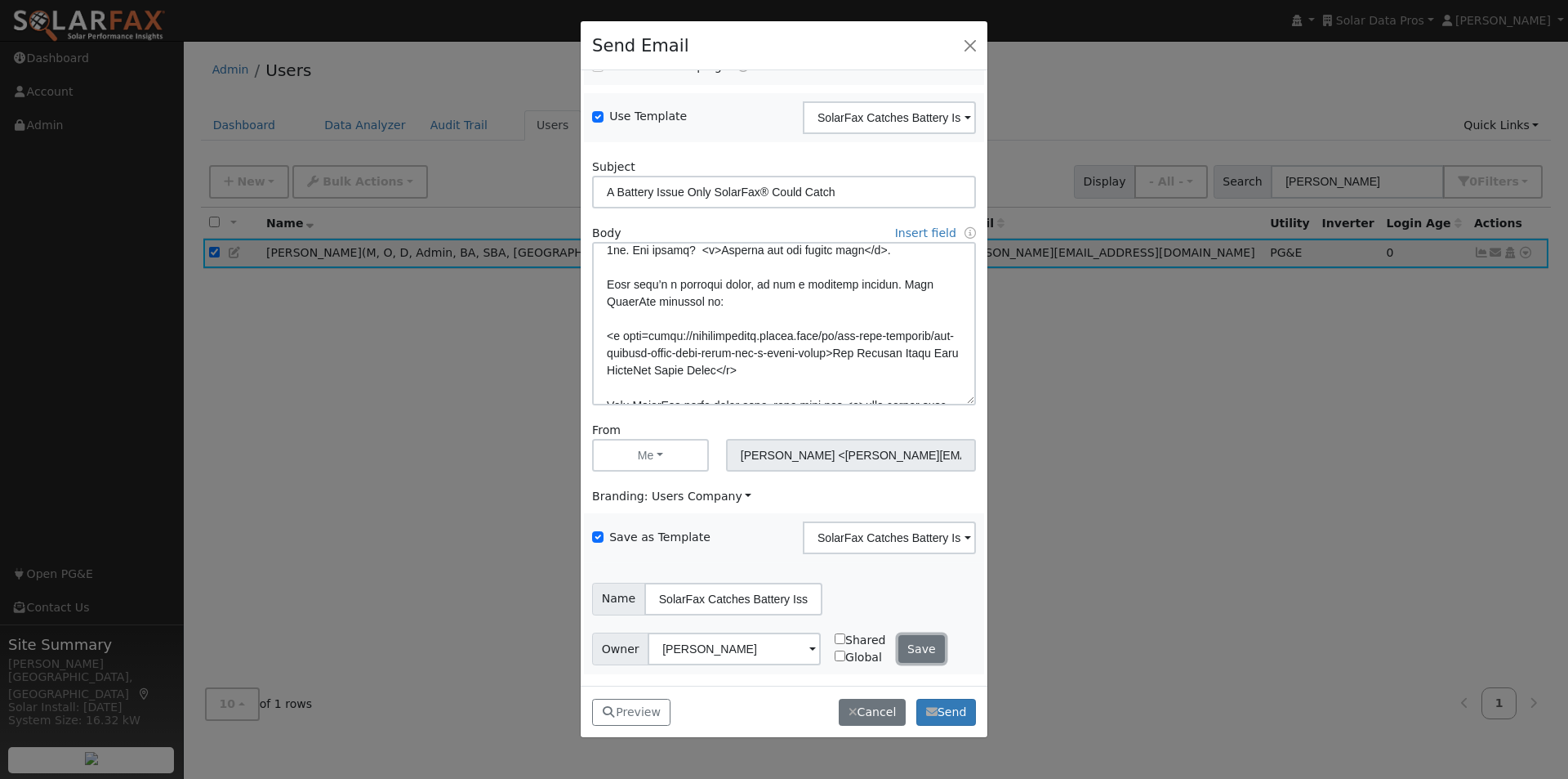
click at [899, 640] on button "Save" at bounding box center [922, 648] width 48 height 27
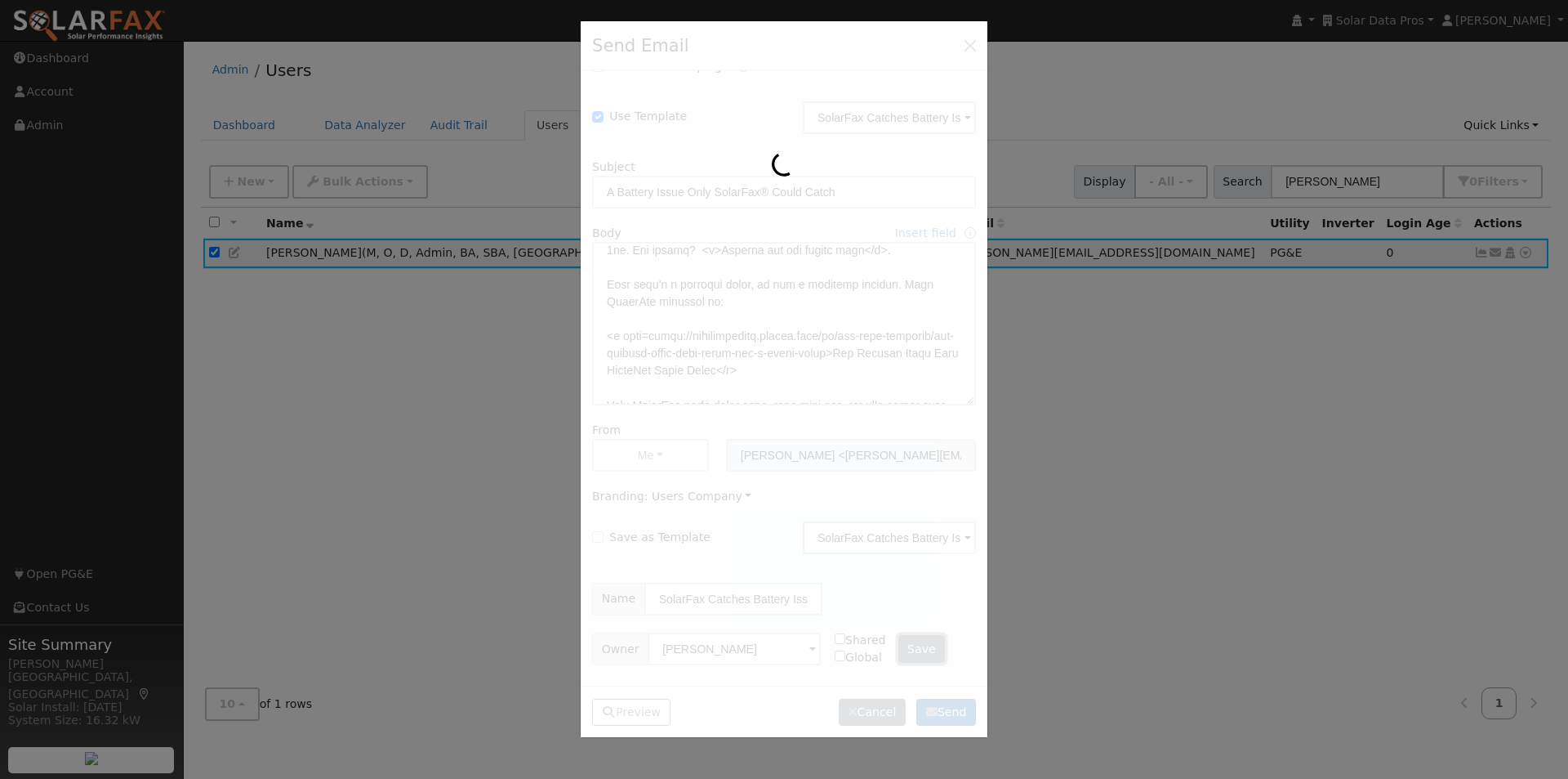
checkbox input "false"
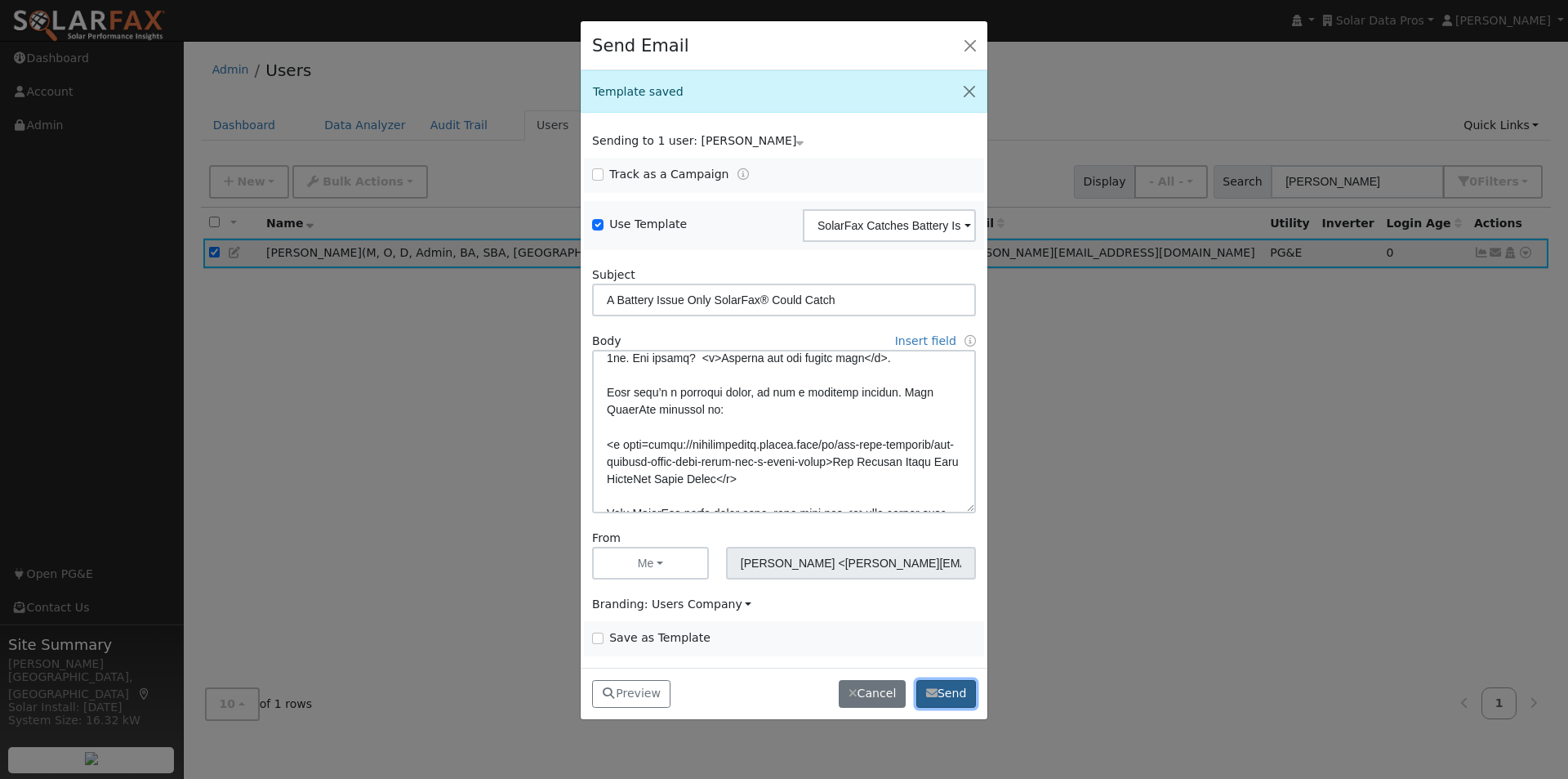
drag, startPoint x: 941, startPoint y: 691, endPoint x: 894, endPoint y: 460, distance: 235.7
click at [942, 692] on button "Send" at bounding box center [946, 693] width 60 height 27
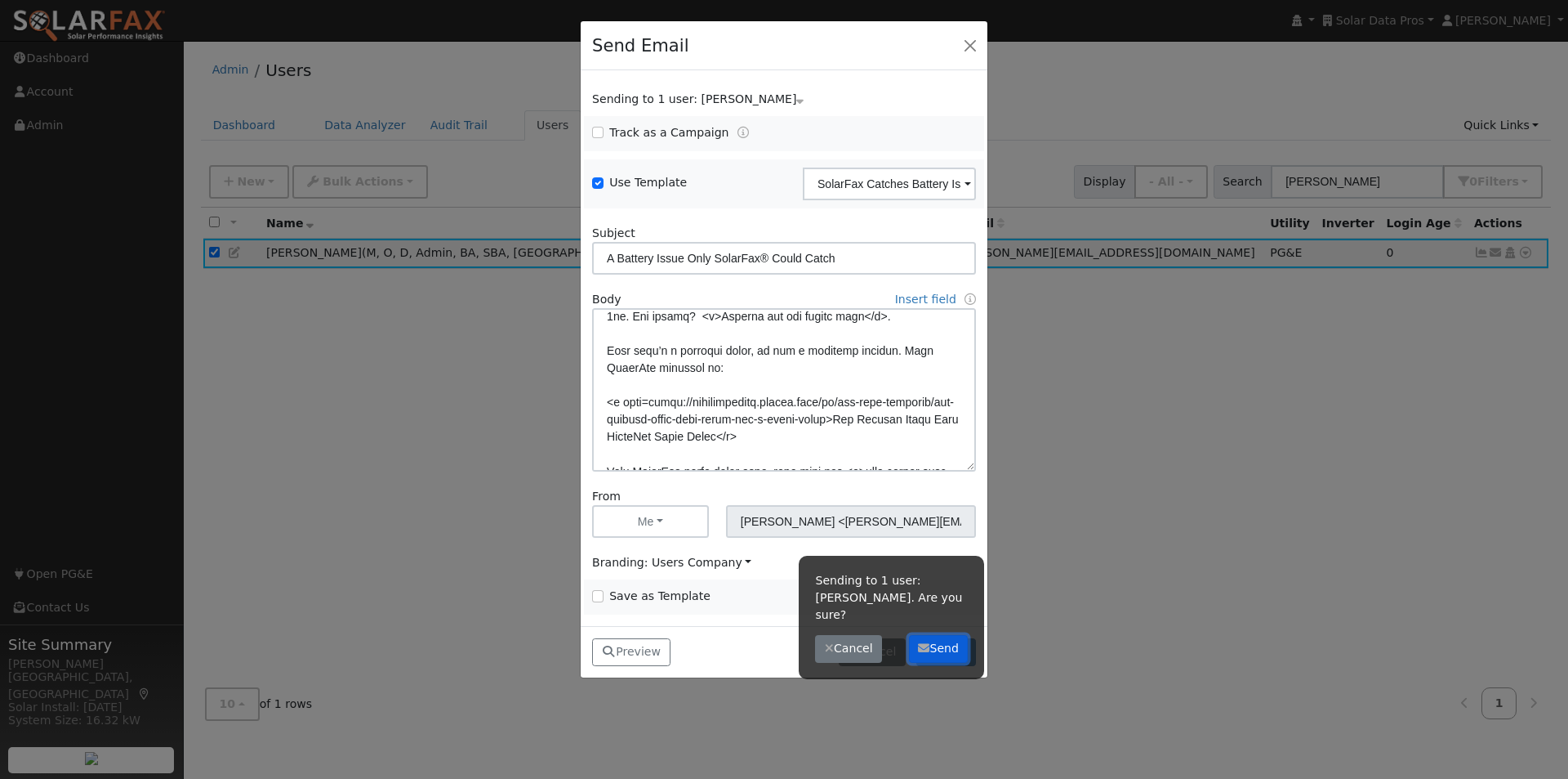
drag, startPoint x: 952, startPoint y: 632, endPoint x: 694, endPoint y: 208, distance: 496.3
click at [948, 615] on div "Sending to 1 user: Leroy Coffman. Are you sure? Cancel Send" at bounding box center [892, 618] width 185 height 124
click at [933, 635] on button "Send" at bounding box center [939, 648] width 60 height 27
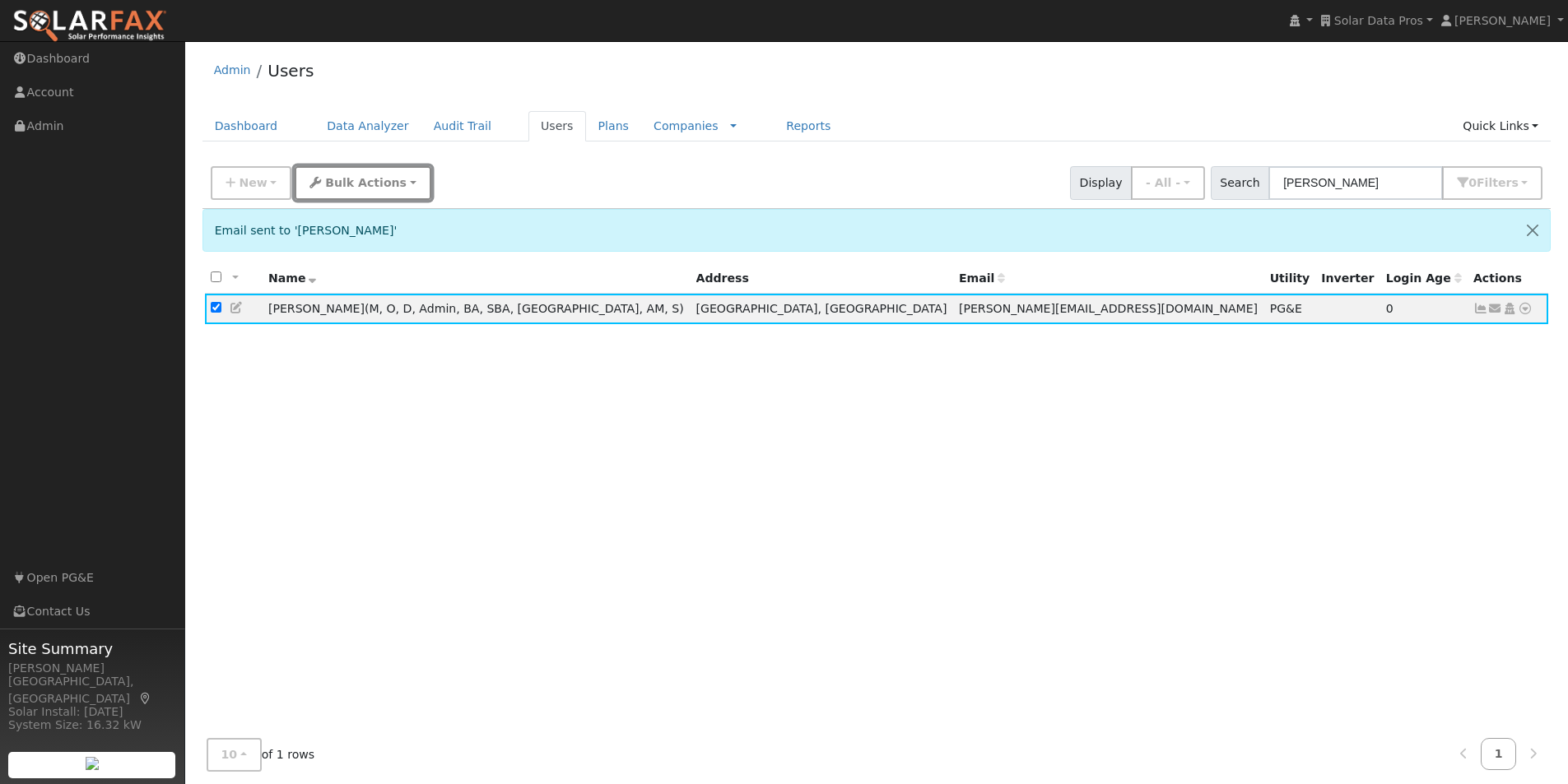
click at [335, 184] on span "Bulk Actions" at bounding box center [366, 182] width 82 height 13
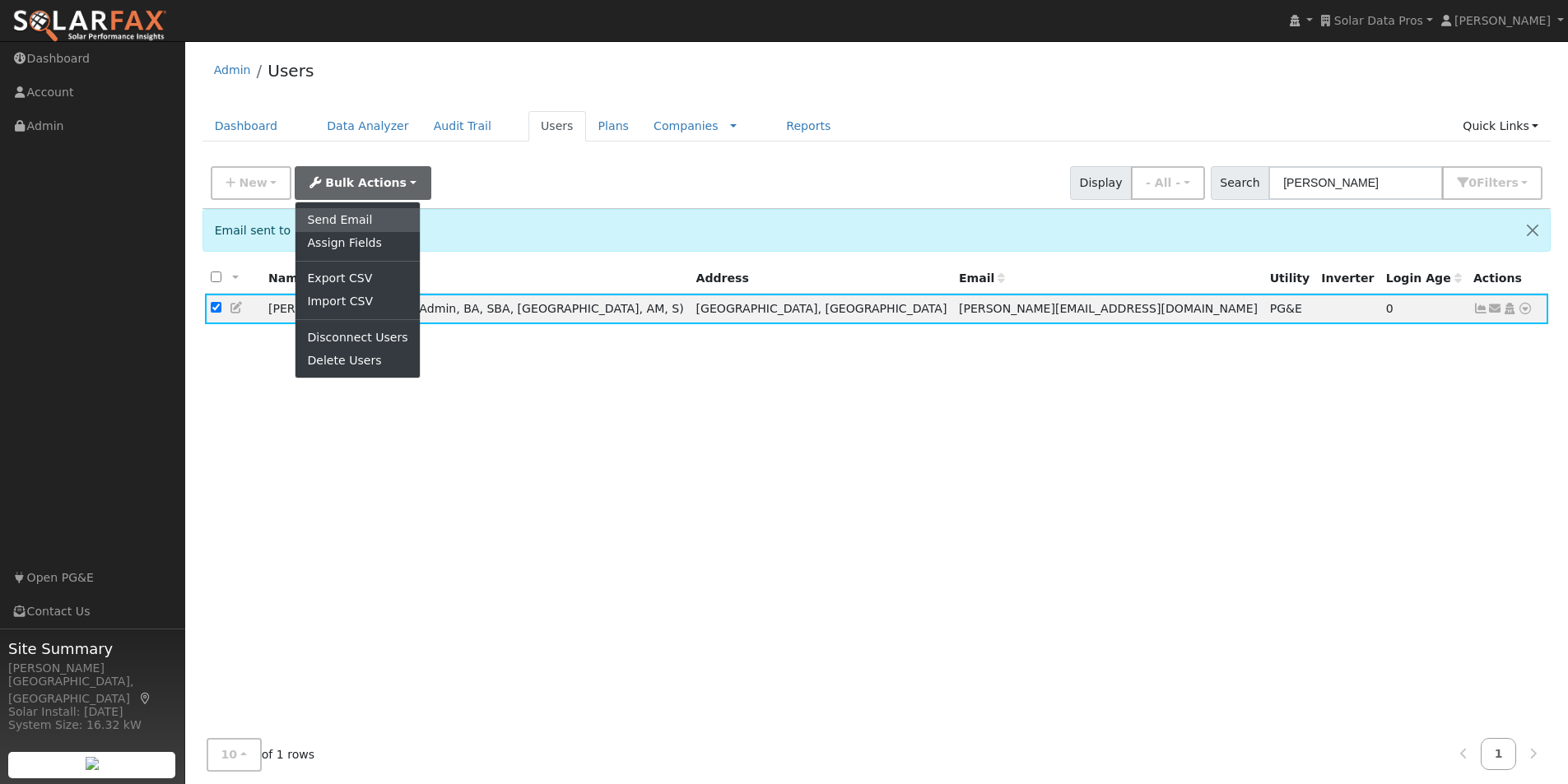
click at [338, 219] on link "Send Email" at bounding box center [357, 219] width 123 height 23
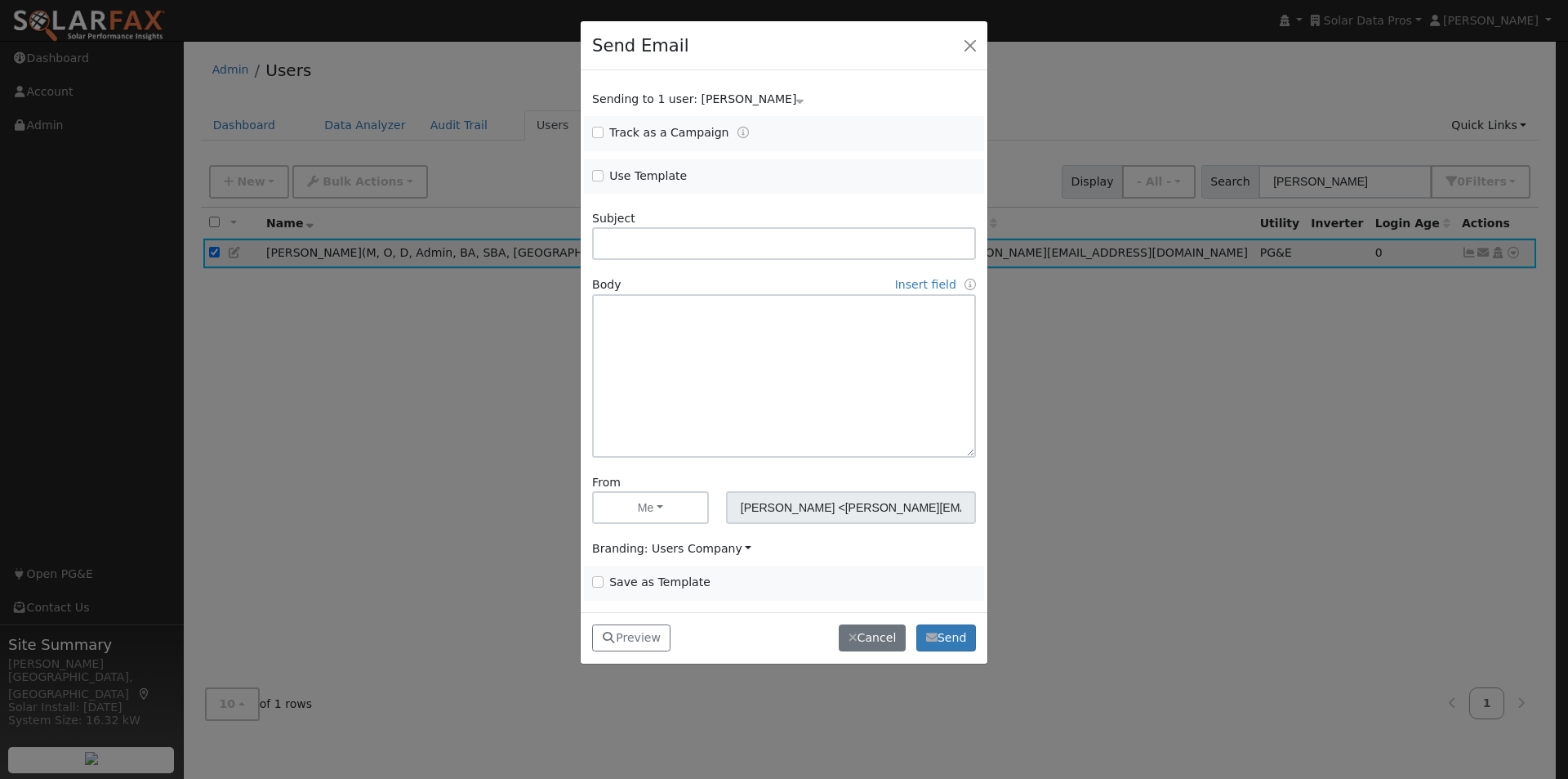
click at [594, 181] on span "Use Template" at bounding box center [683, 176] width 183 height 17
click at [603, 176] on input "Use Template" at bounding box center [598, 176] width 11 height 11
checkbox input "true"
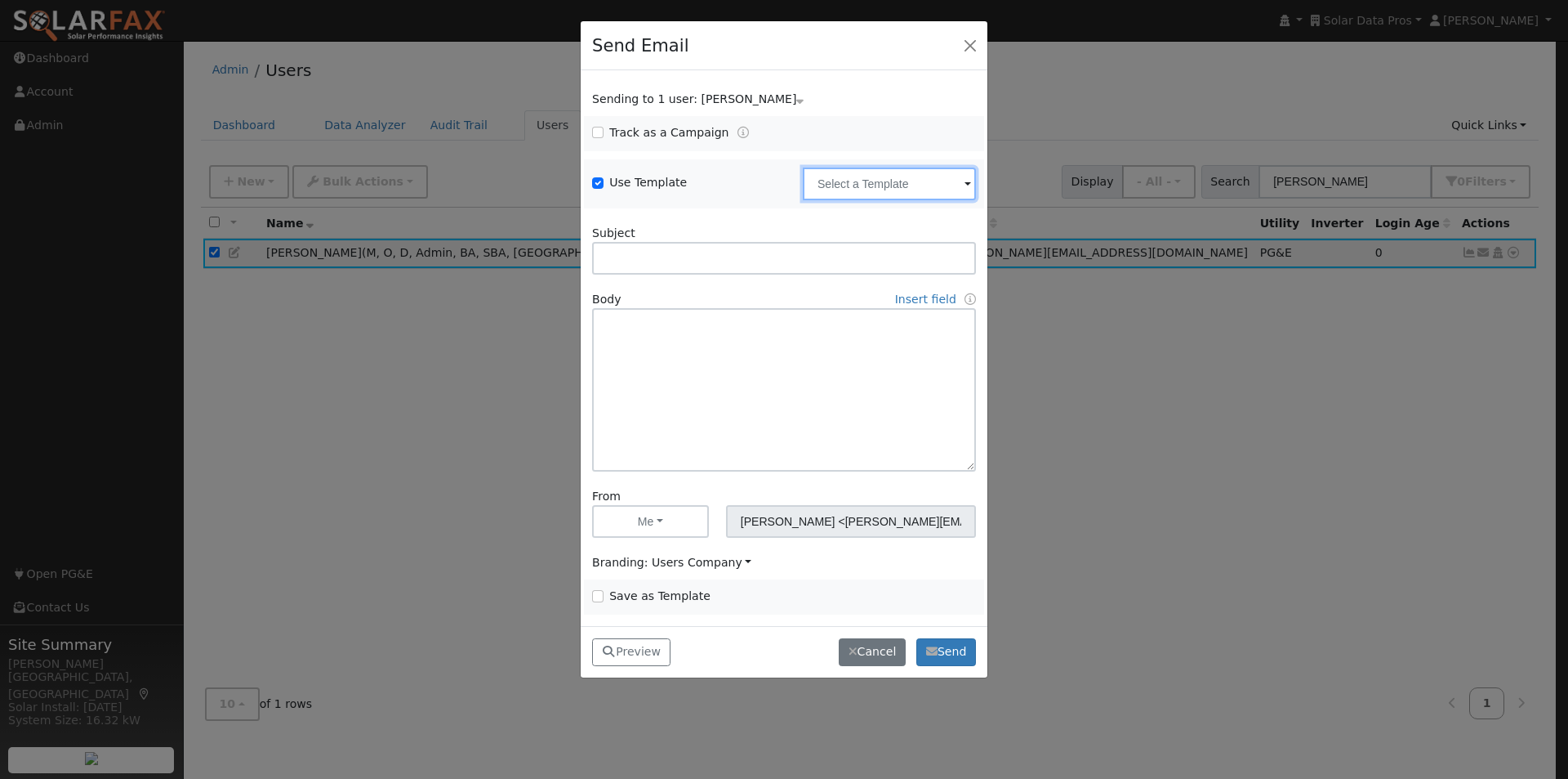
click at [843, 176] on input "text" at bounding box center [890, 184] width 173 height 33
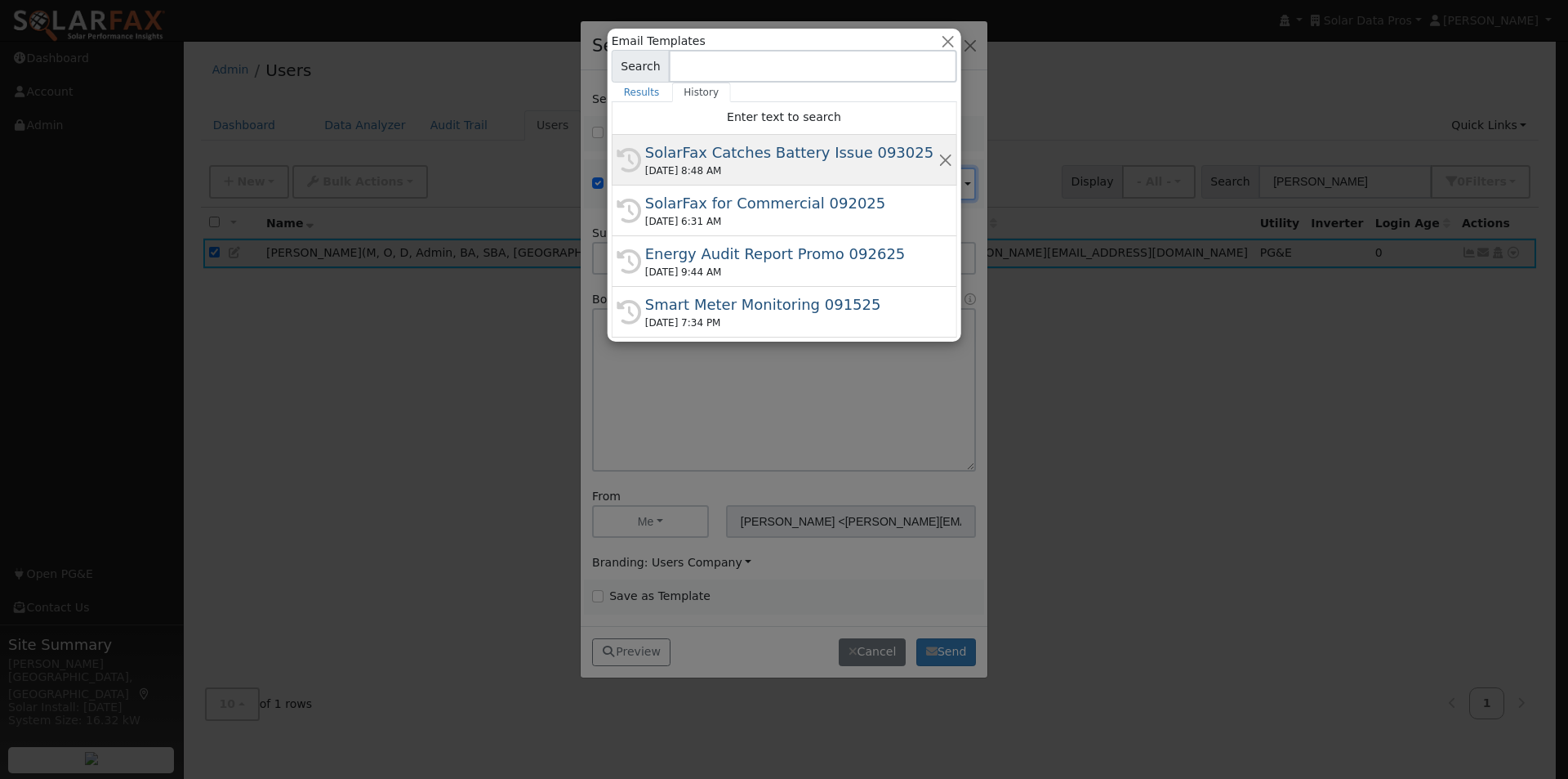
click at [782, 144] on div "SolarFax Catches Battery Issue 093025" at bounding box center [792, 152] width 293 height 22
type input "SolarFax Catches Battery Issue 093025"
type input "A Battery Issue Only SolarFax® Could Catch"
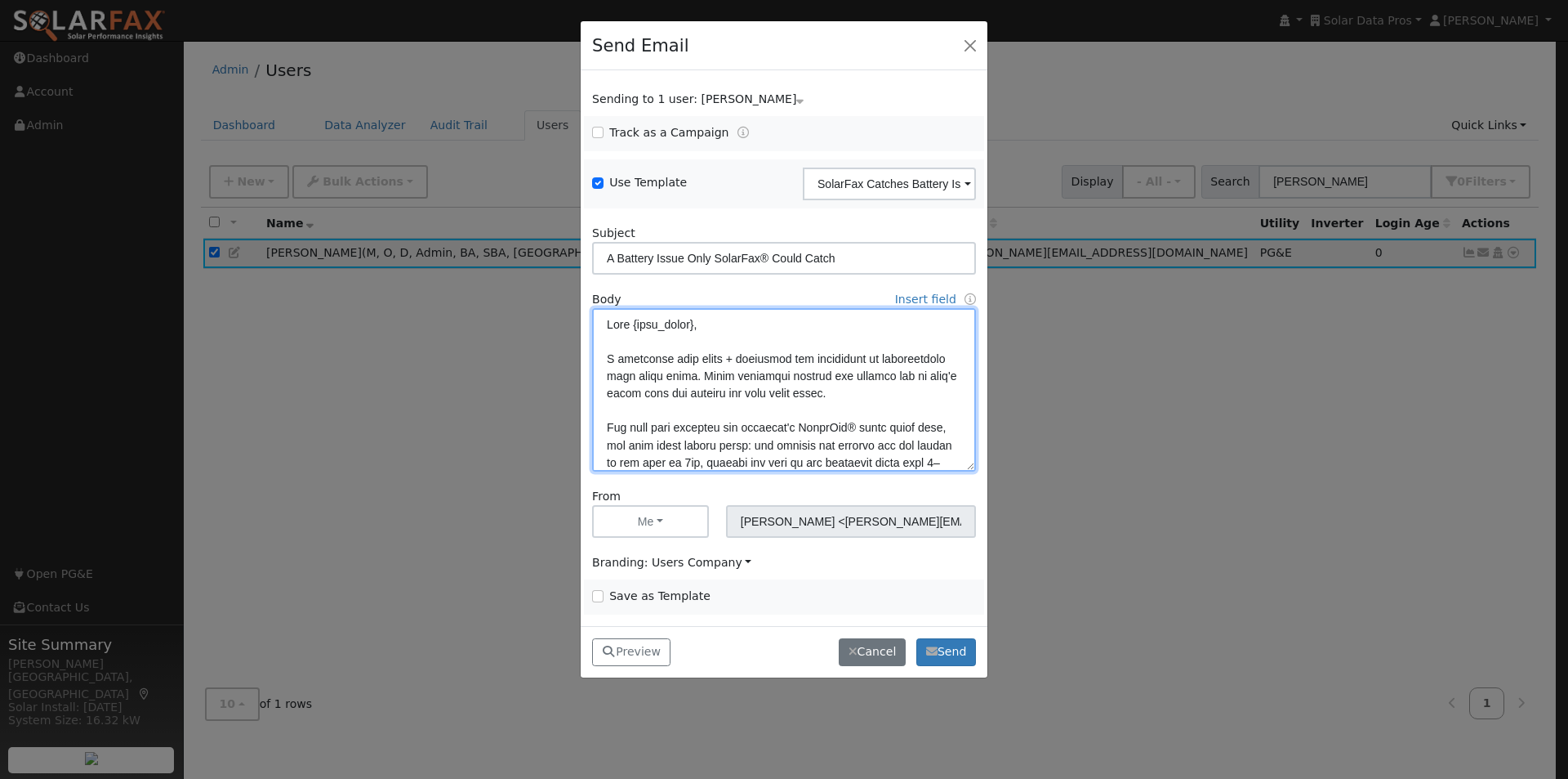
click at [862, 375] on textarea at bounding box center [784, 389] width 384 height 163
click at [726, 368] on textarea at bounding box center [784, 389] width 384 height 163
type textarea "Dear {user_fname}, A homeowner with solar + batteries was frustrated by unexpec…"
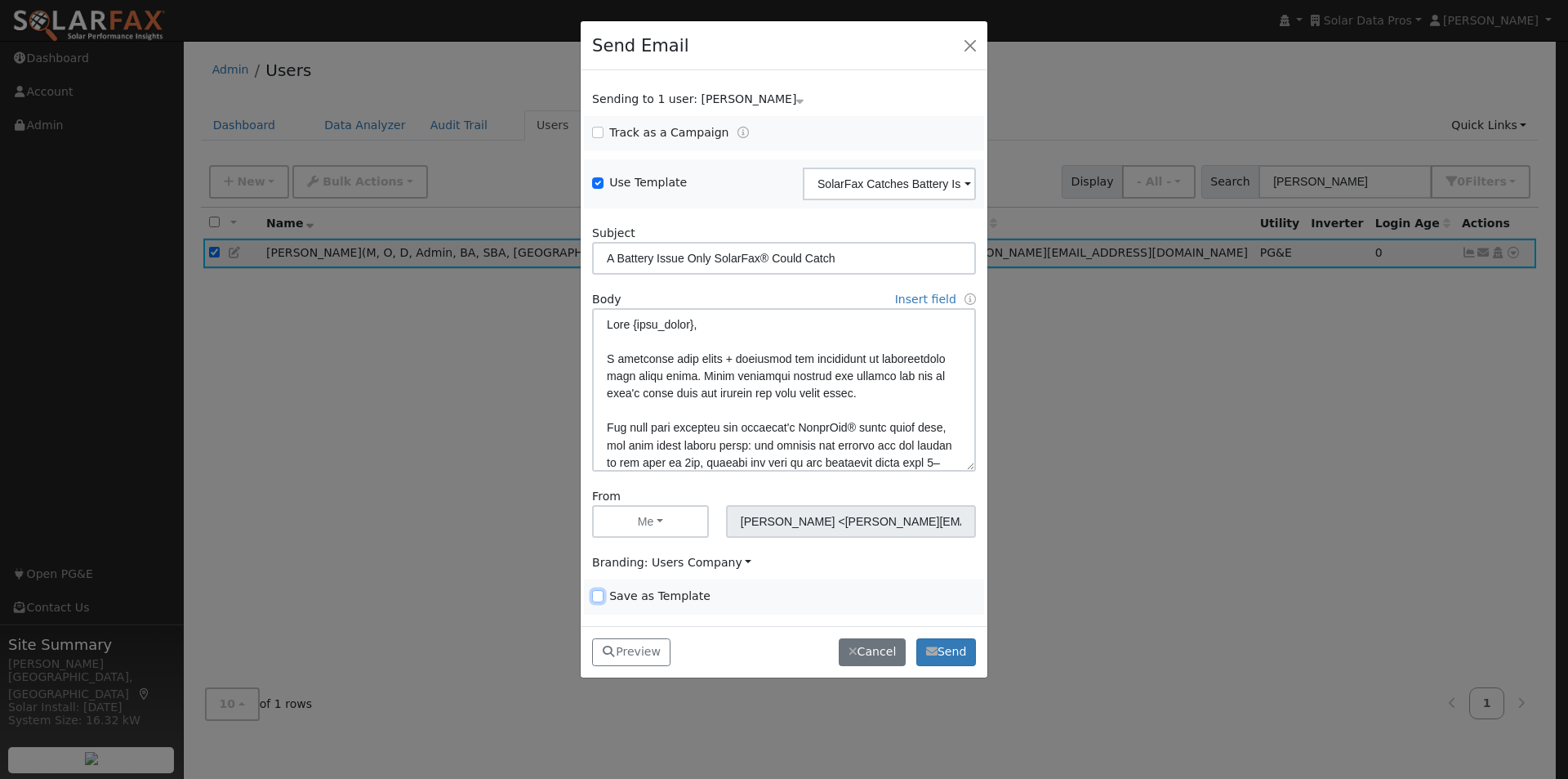
click at [599, 595] on input "Save as Template" at bounding box center [598, 595] width 11 height 11
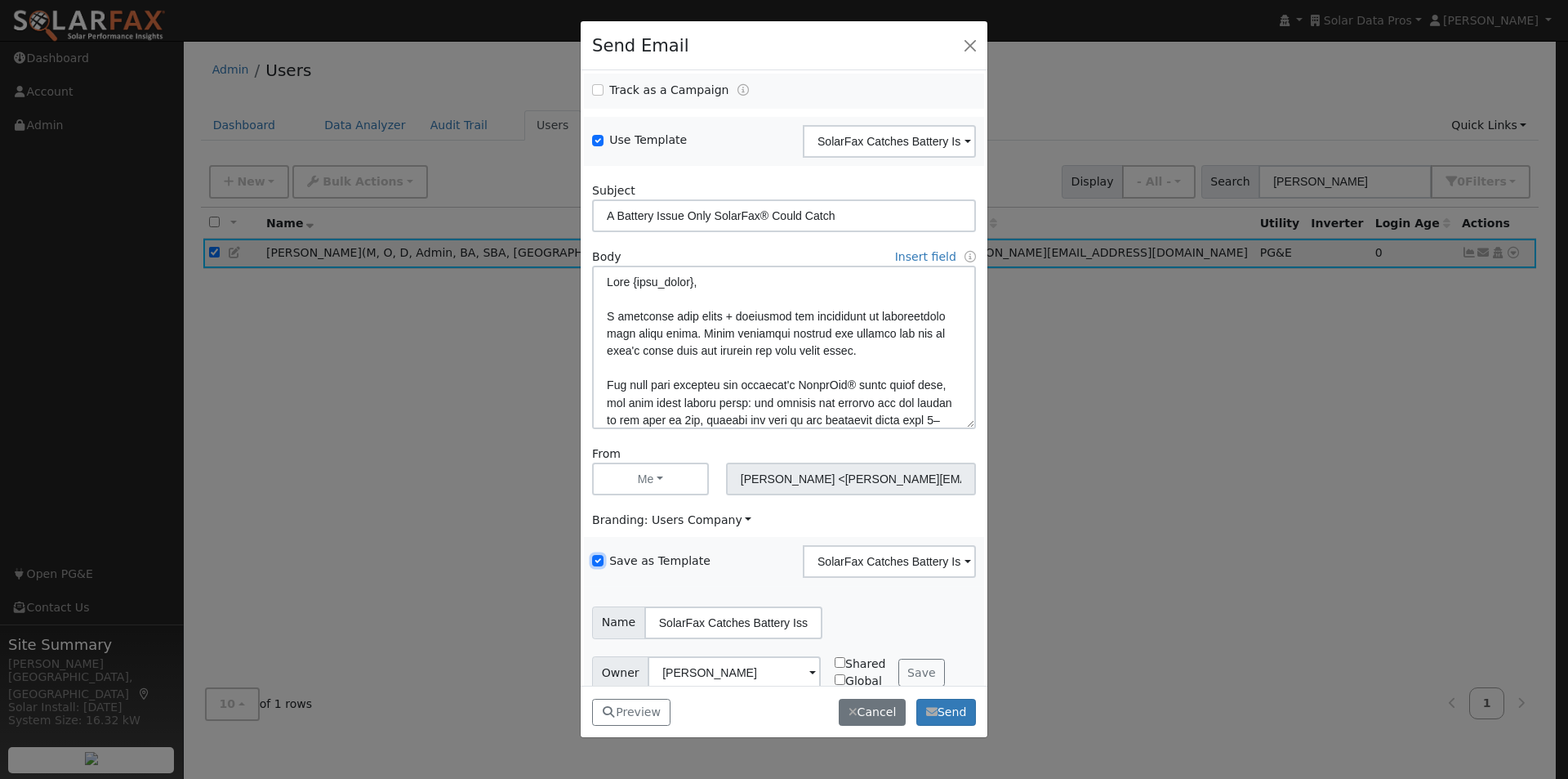
scroll to position [66, 0]
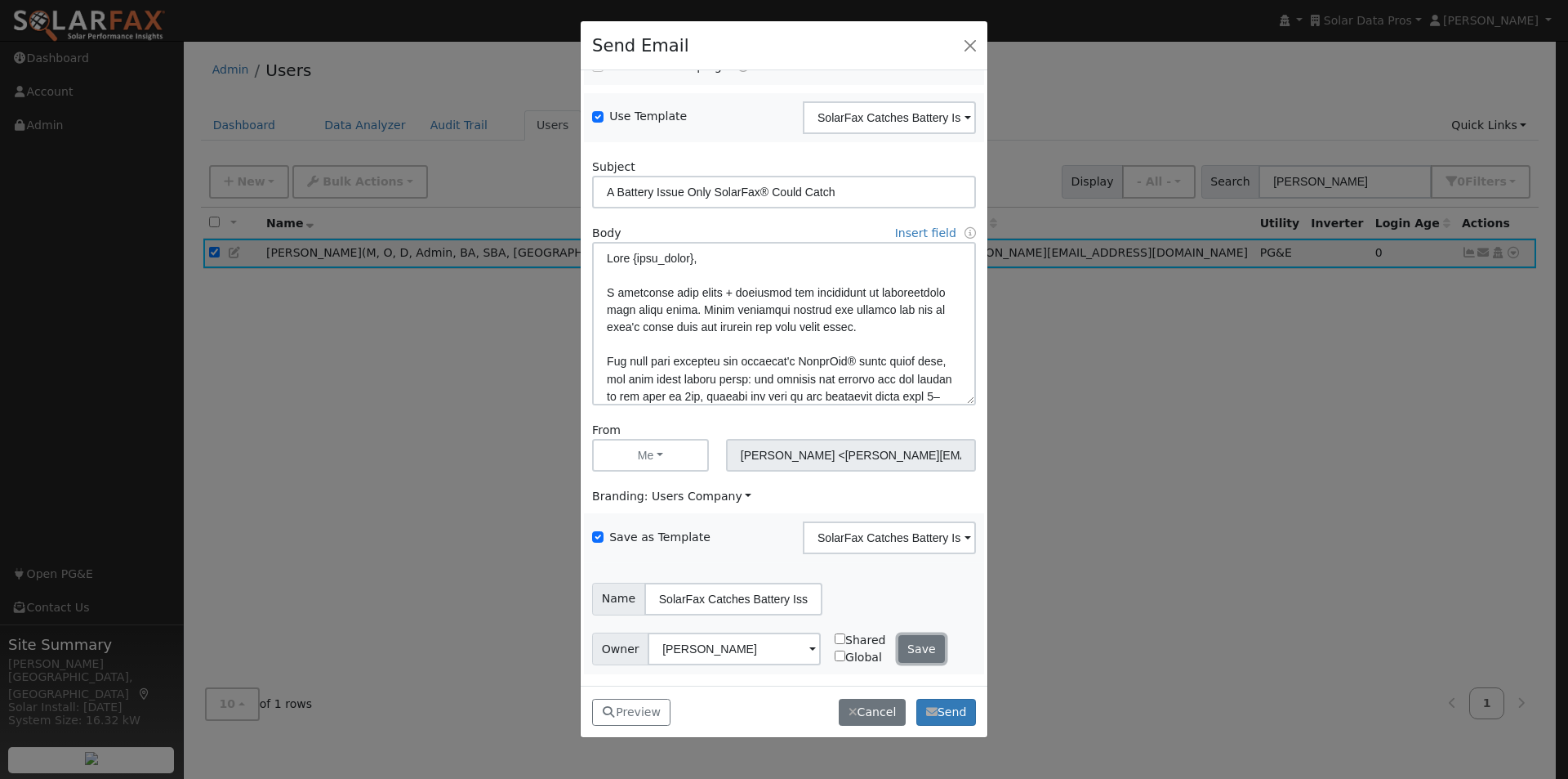
click at [907, 642] on button "Save" at bounding box center [922, 648] width 48 height 27
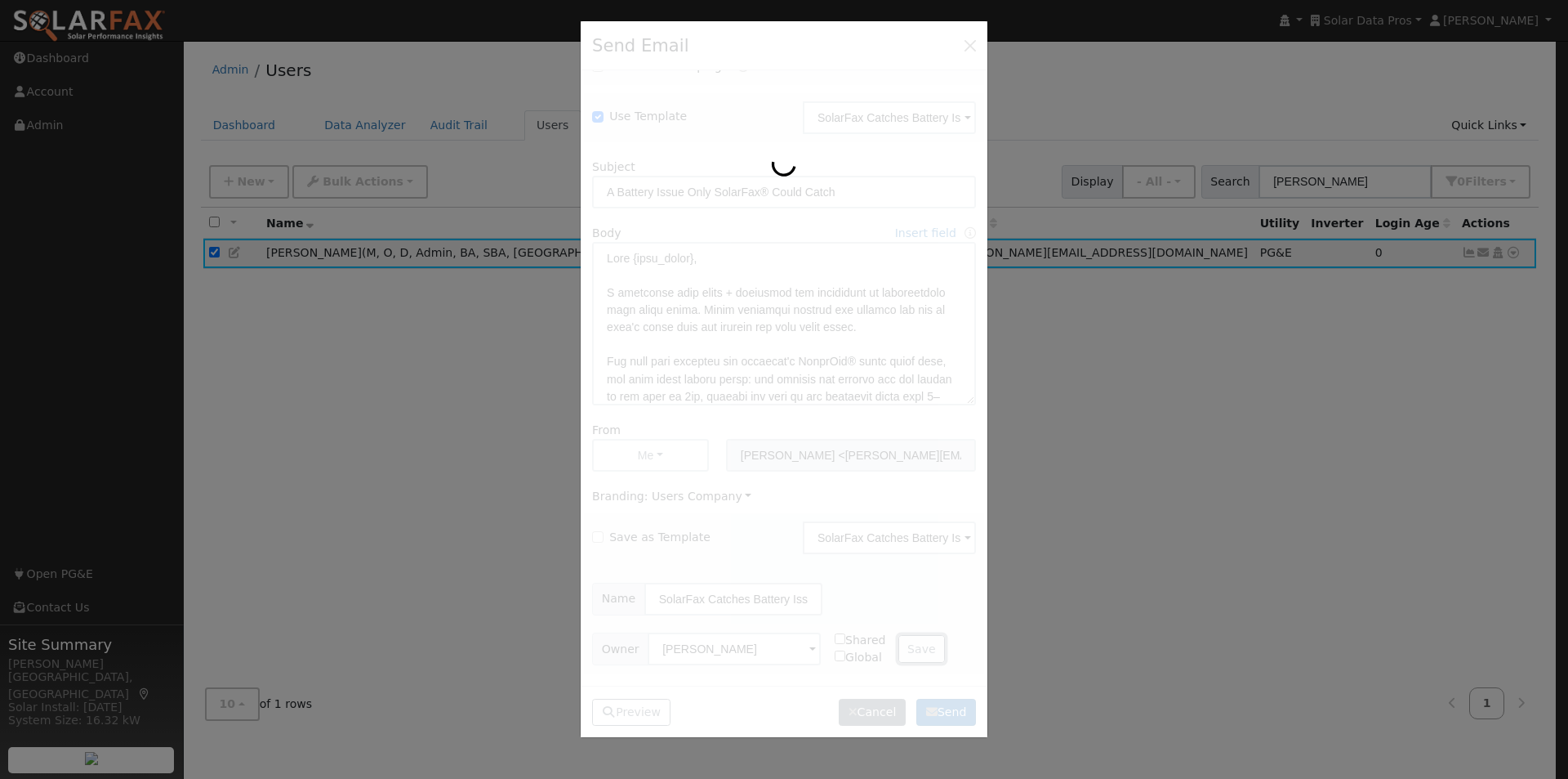
checkbox input "false"
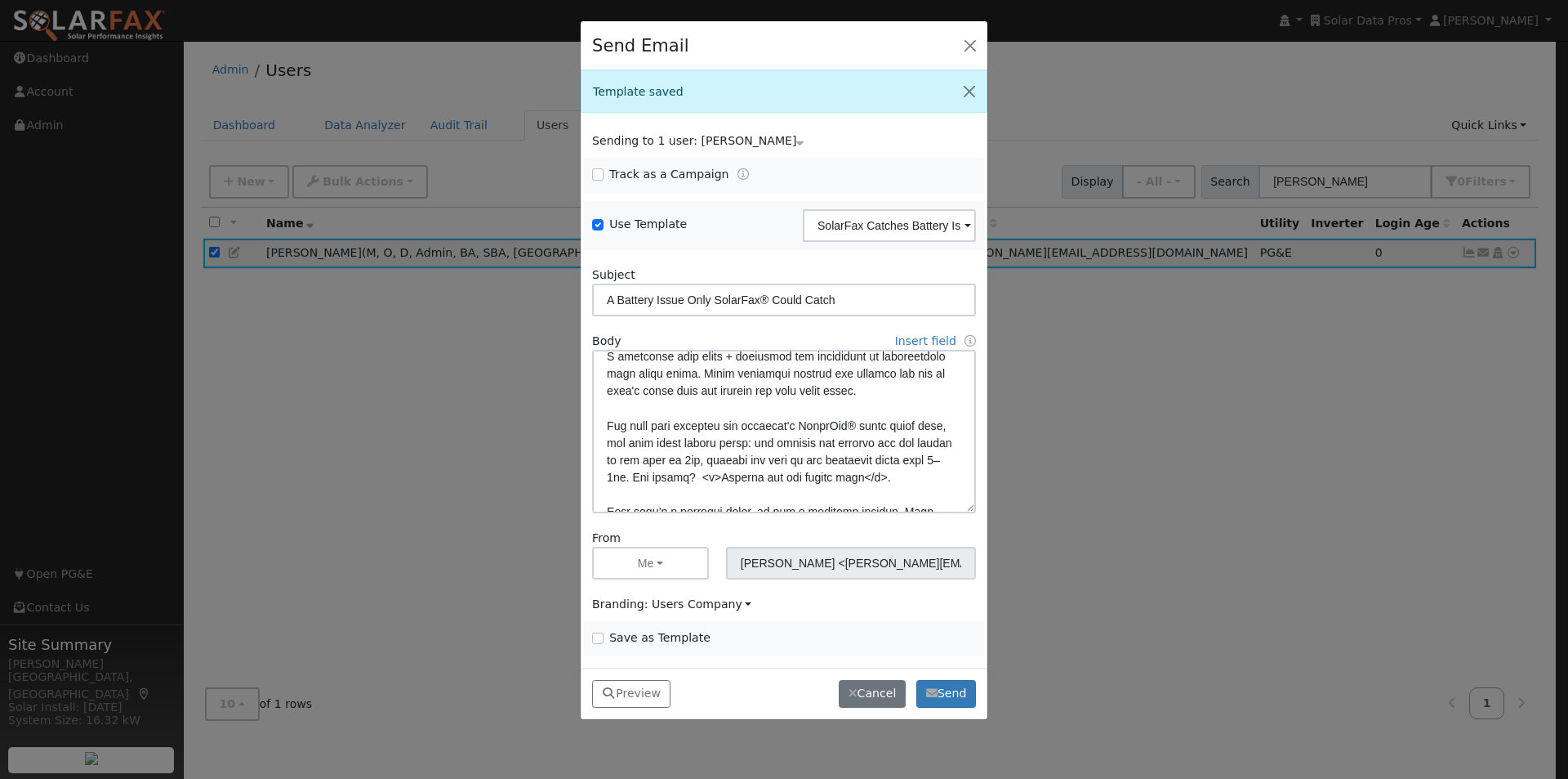
scroll to position [82, 0]
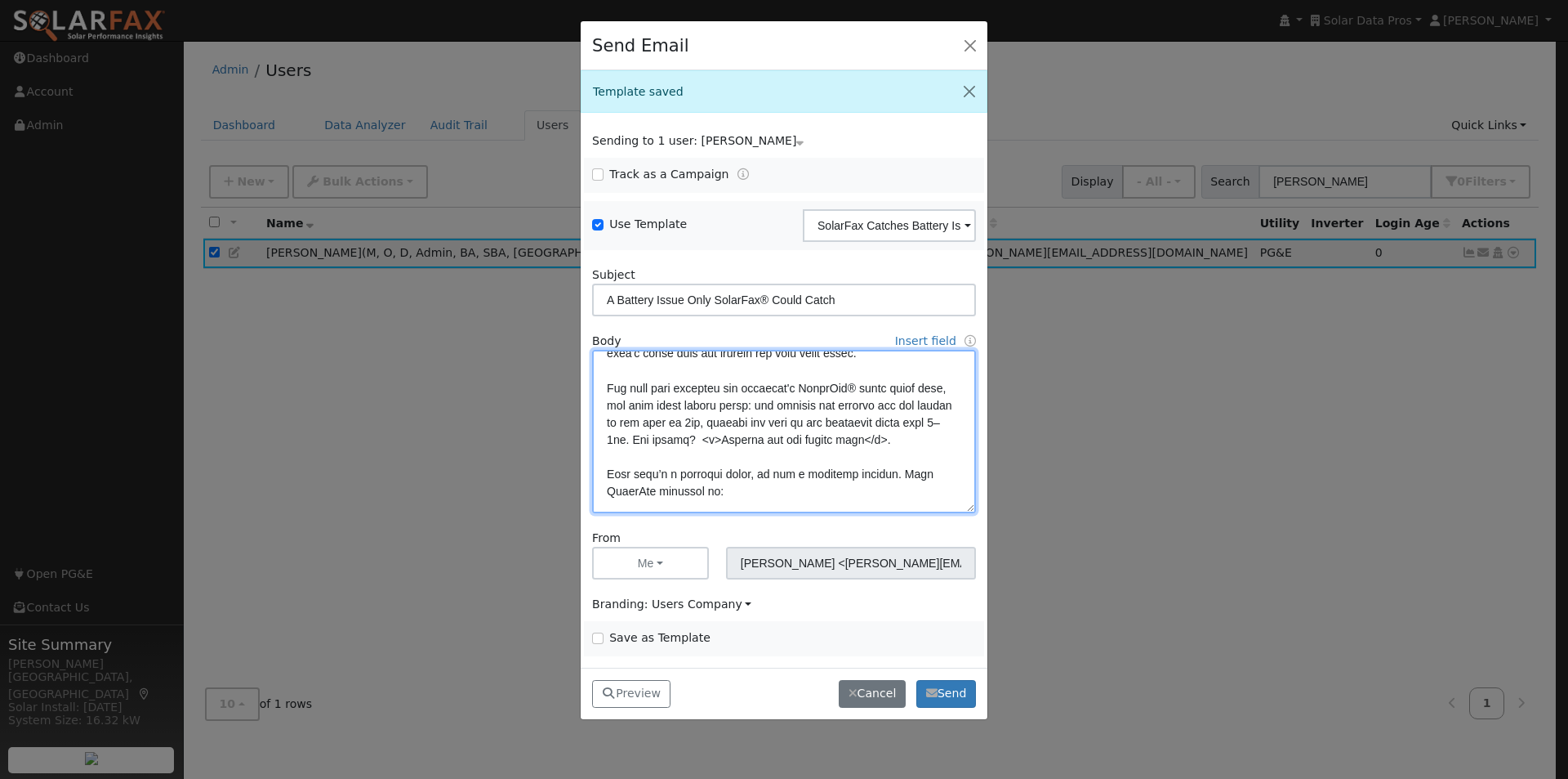
click at [830, 421] on textarea at bounding box center [784, 431] width 384 height 163
type textarea "Dear {user_fname}, A homeowner with solar + batteries was frustrated by unexpec…"
drag, startPoint x: 595, startPoint y: 637, endPoint x: 733, endPoint y: 558, distance: 159.0
click at [598, 637] on input "Save as Template" at bounding box center [598, 638] width 11 height 11
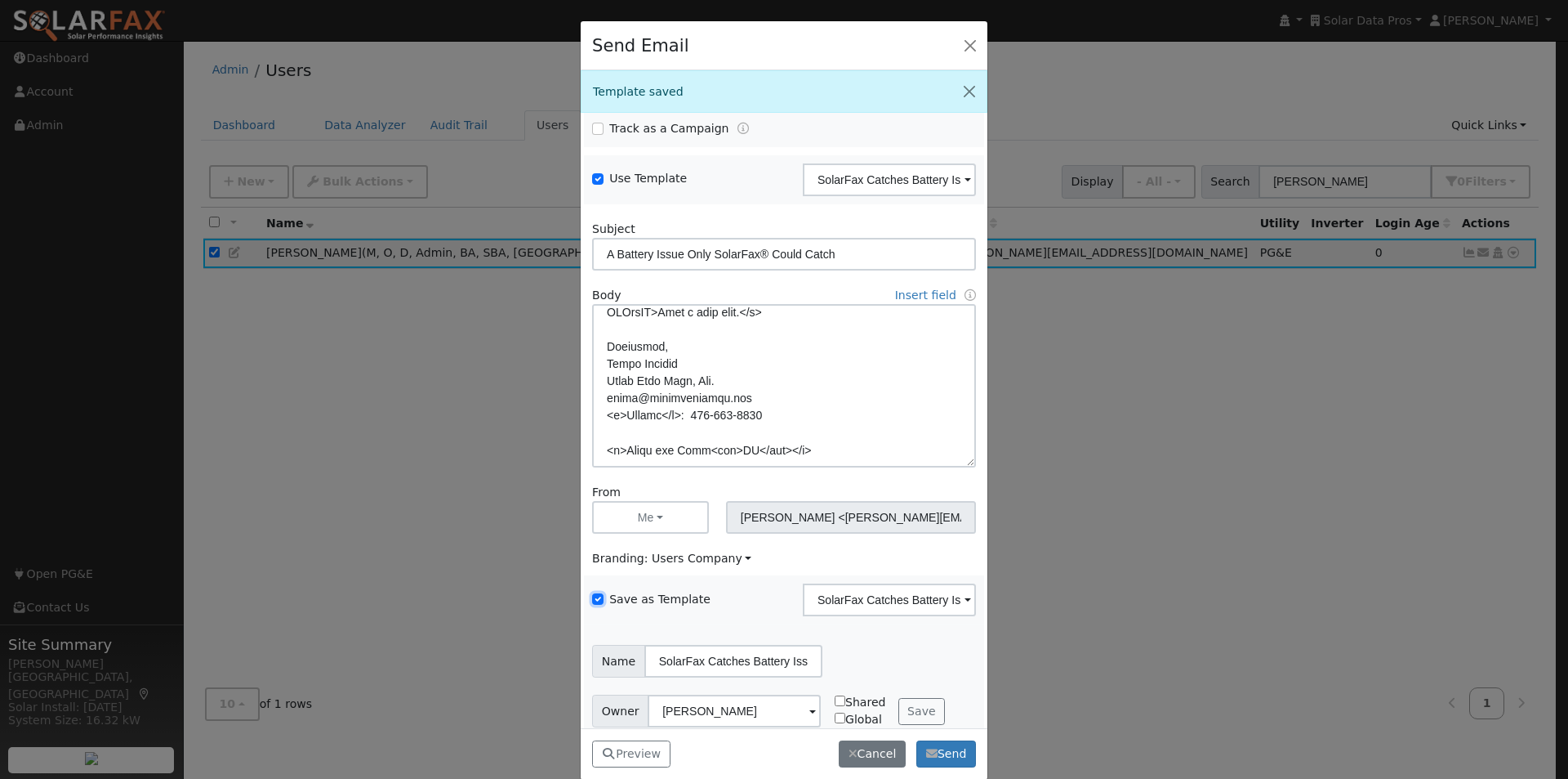
scroll to position [66, 0]
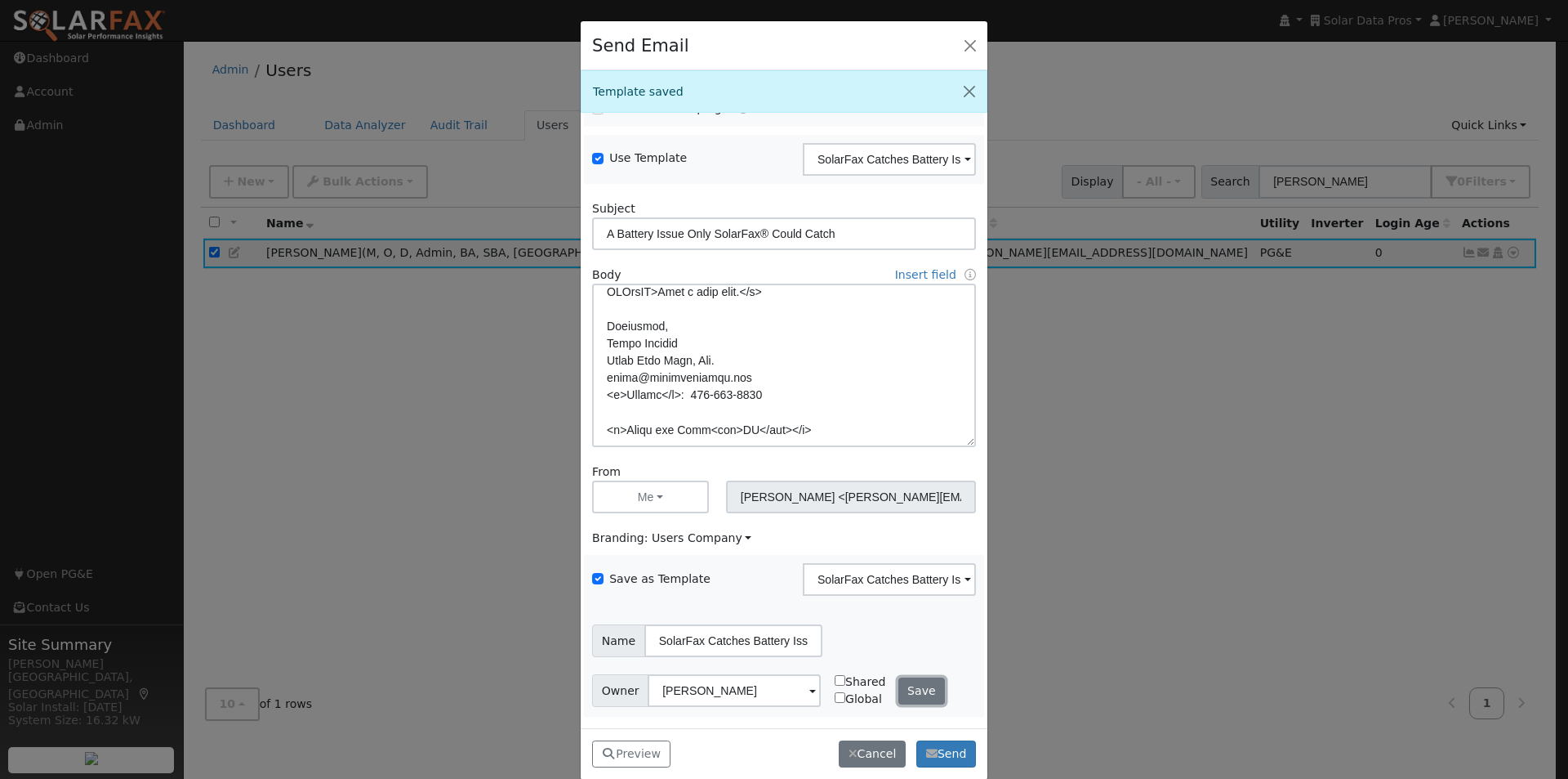
click at [907, 689] on button "Save" at bounding box center [922, 691] width 48 height 27
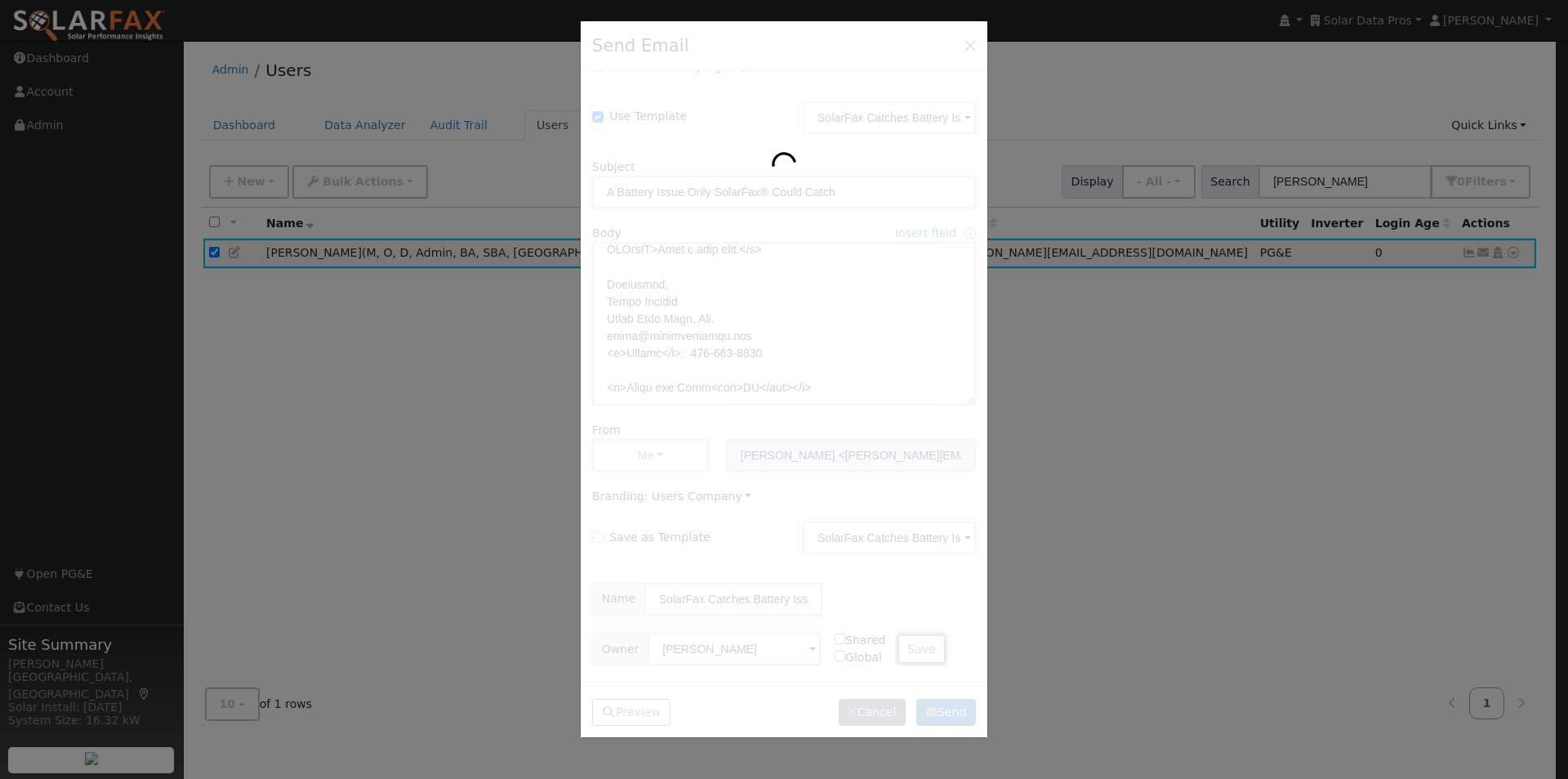
checkbox input "false"
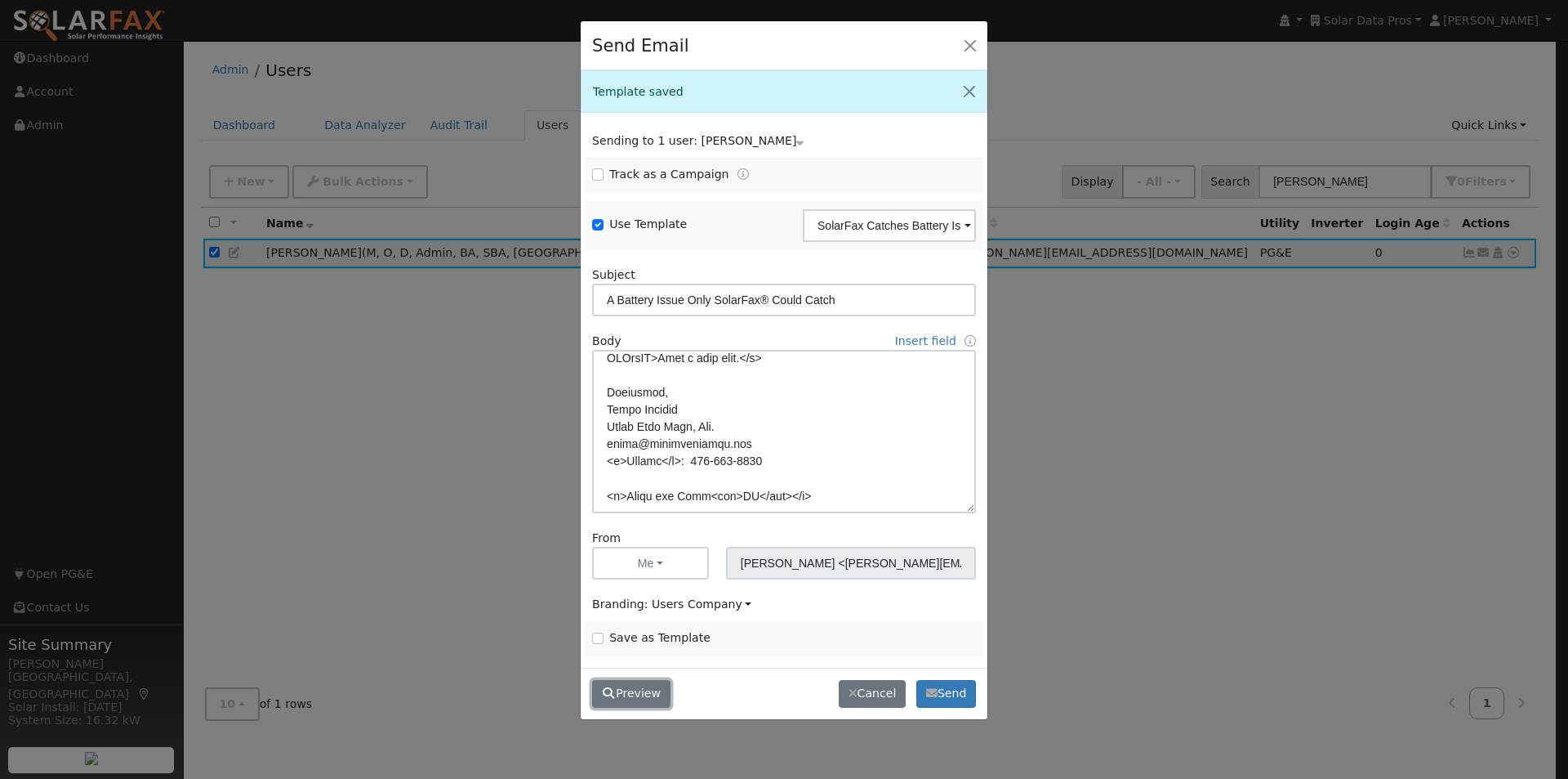
click at [638, 693] on button "Preview" at bounding box center [631, 693] width 78 height 27
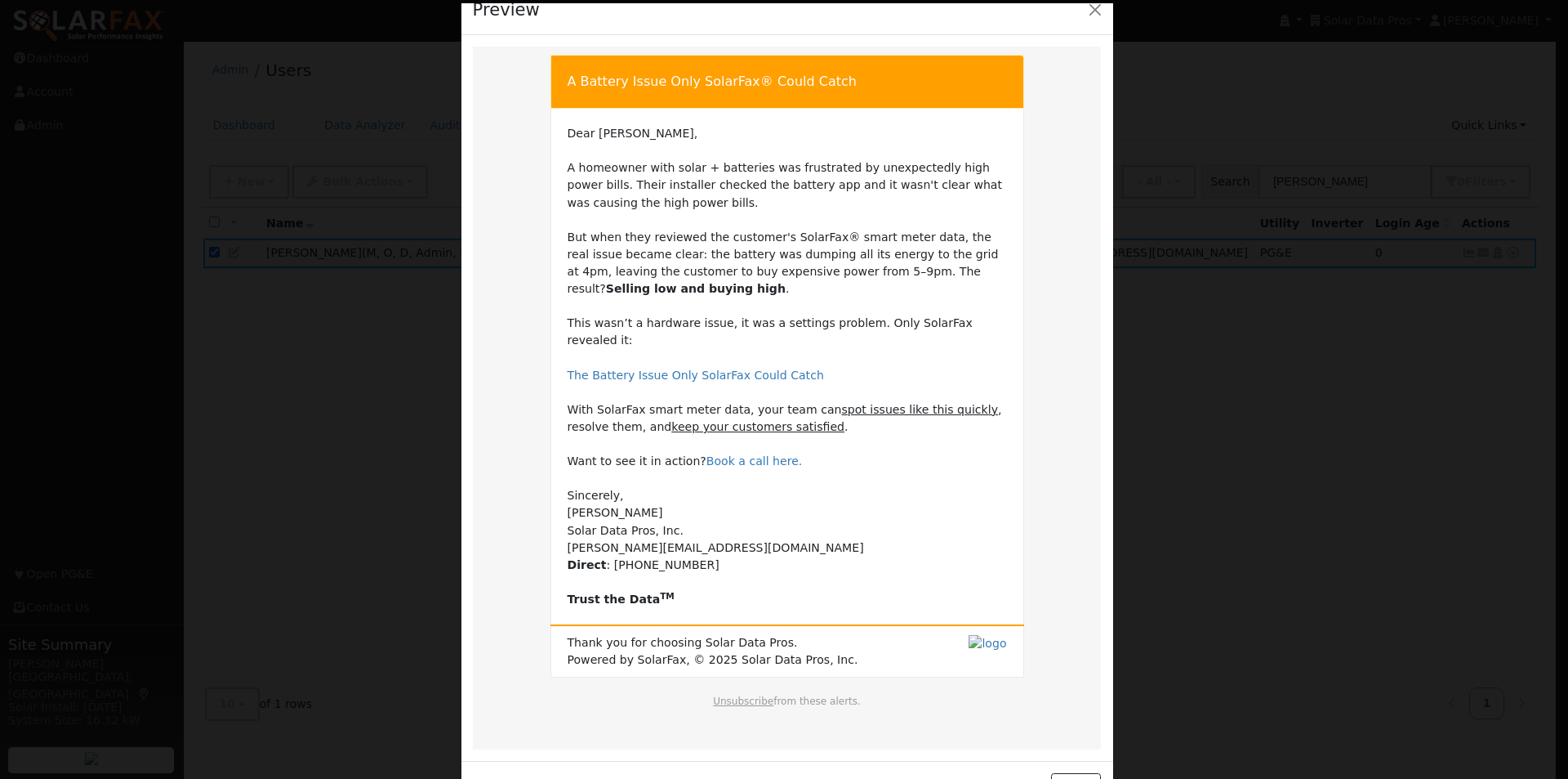
scroll to position [72, 0]
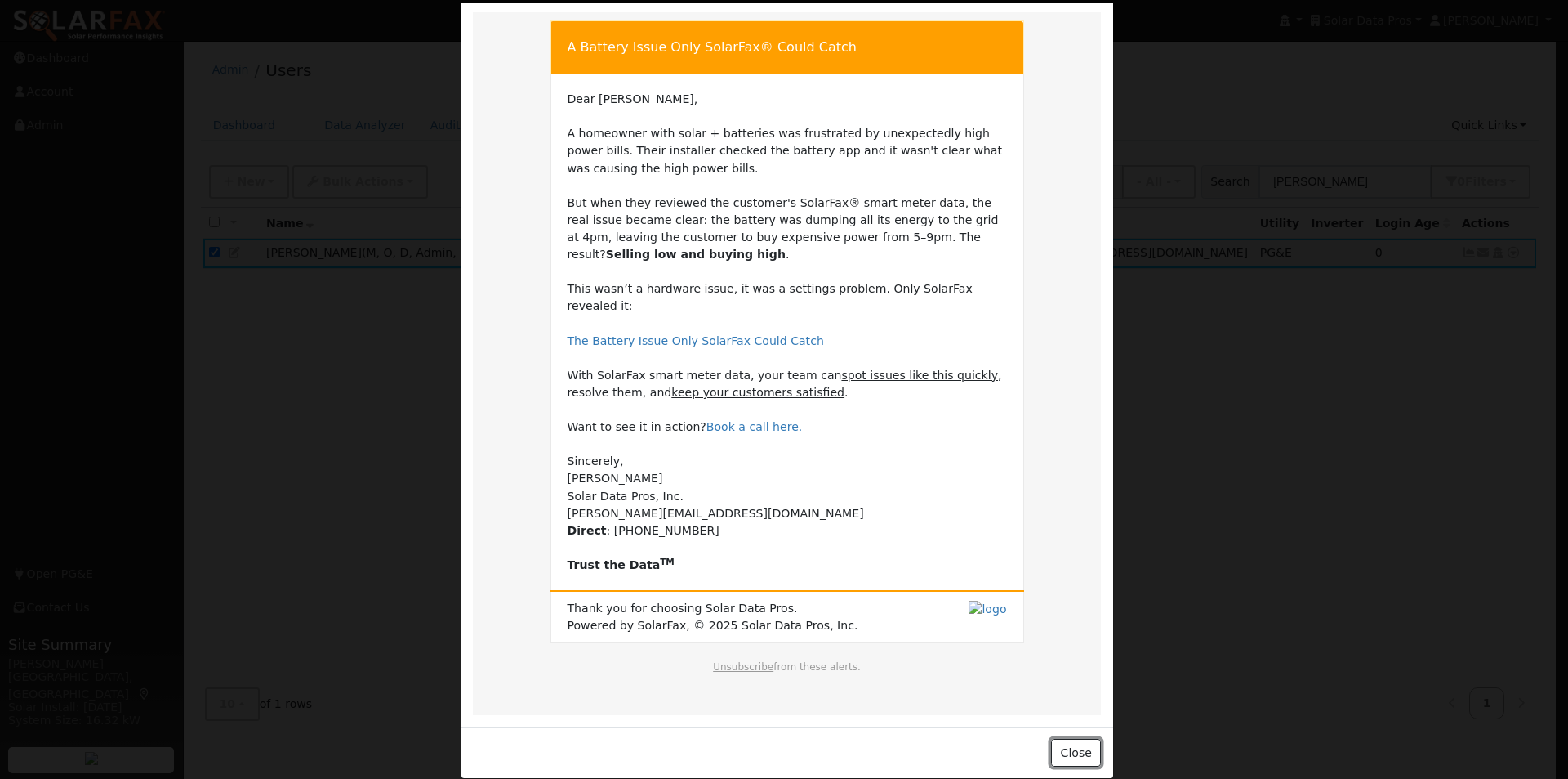
drag, startPoint x: 1088, startPoint y: 739, endPoint x: 1066, endPoint y: 727, distance: 25.1
click at [1079, 738] on button "Close" at bounding box center [1076, 752] width 50 height 27
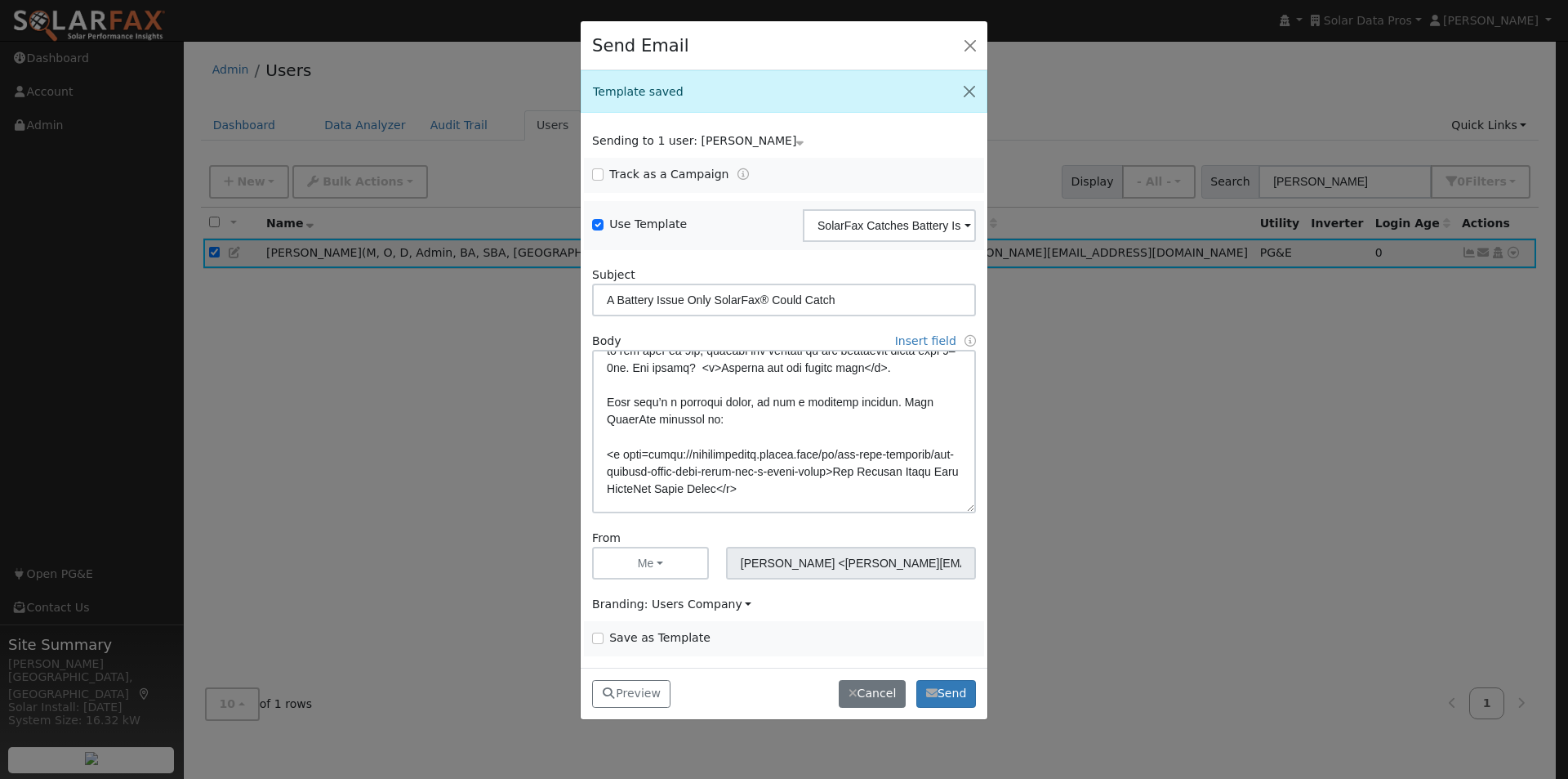
scroll to position [113, 0]
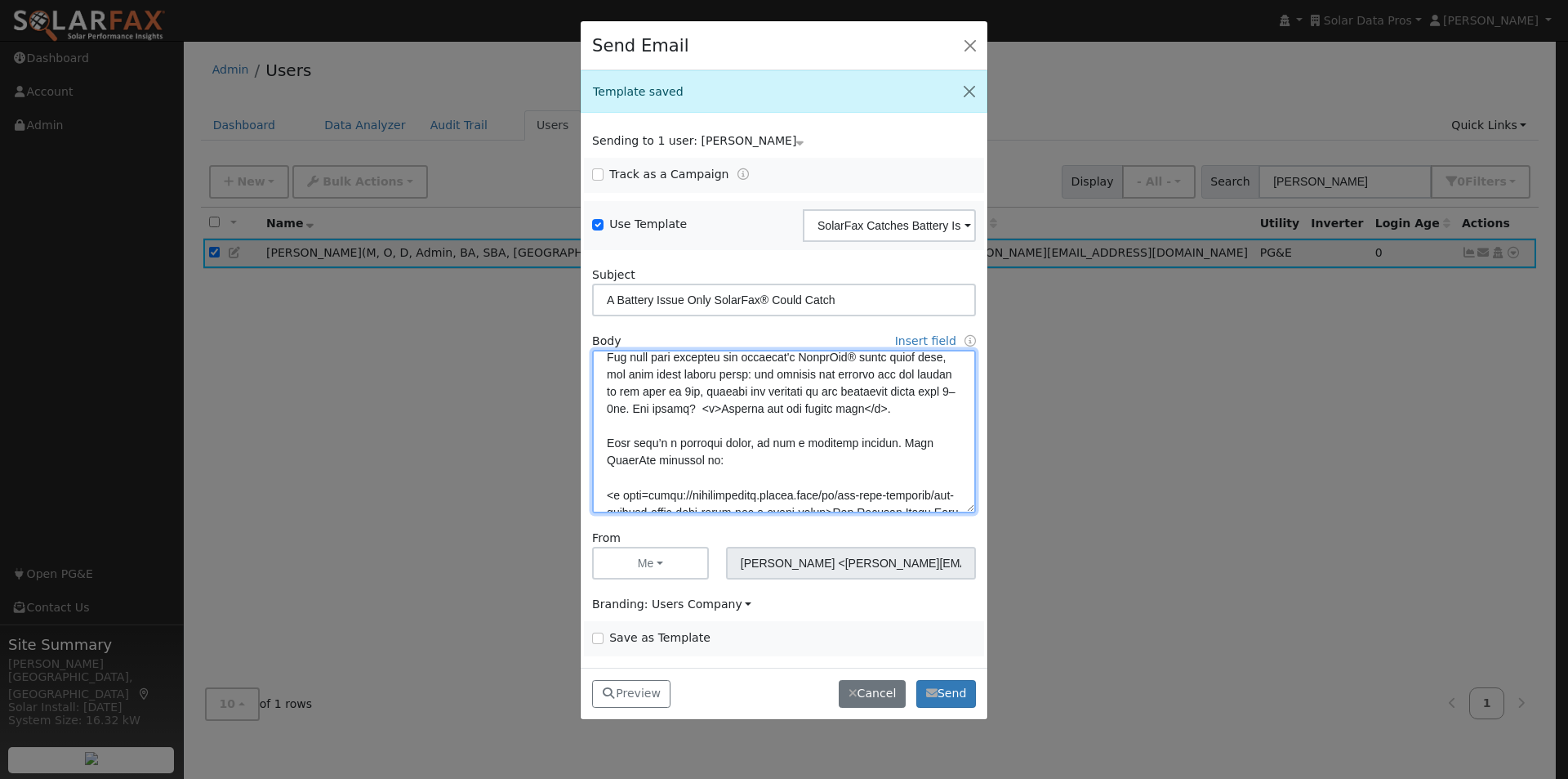
drag, startPoint x: 673, startPoint y: 407, endPoint x: 638, endPoint y: 479, distance: 80.1
click at [674, 408] on textarea at bounding box center [784, 431] width 384 height 163
type textarea "Dear {user_fname}, A homeowner with solar + batteries was frustrated by unexpec…"
drag, startPoint x: 599, startPoint y: 638, endPoint x: 726, endPoint y: 506, distance: 183.2
click at [601, 626] on div "Save as Template SolarFax Catches Battery Issue 093025 Delete Email Template Ar…" at bounding box center [784, 639] width 401 height 35
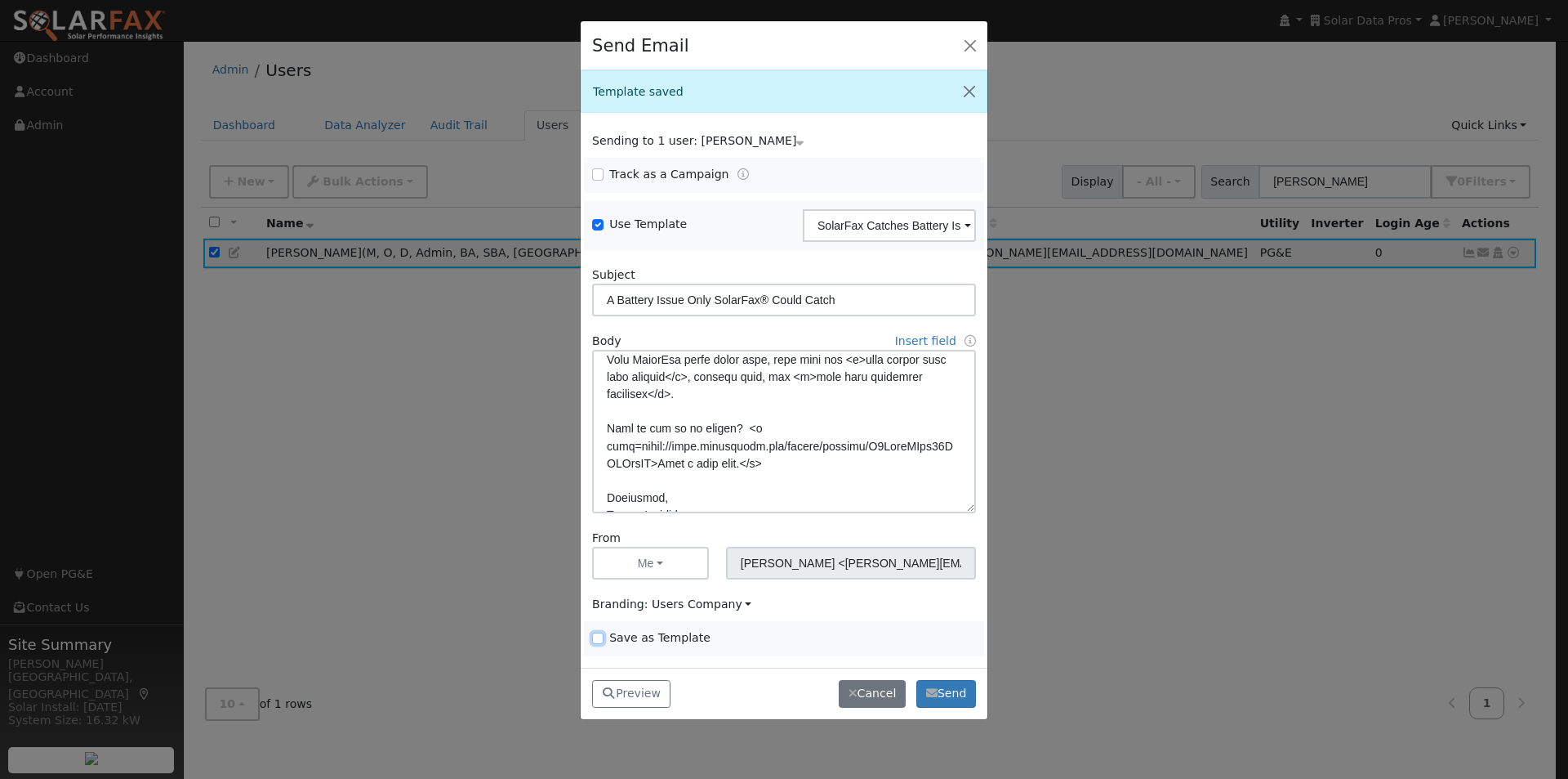
scroll to position [439, 0]
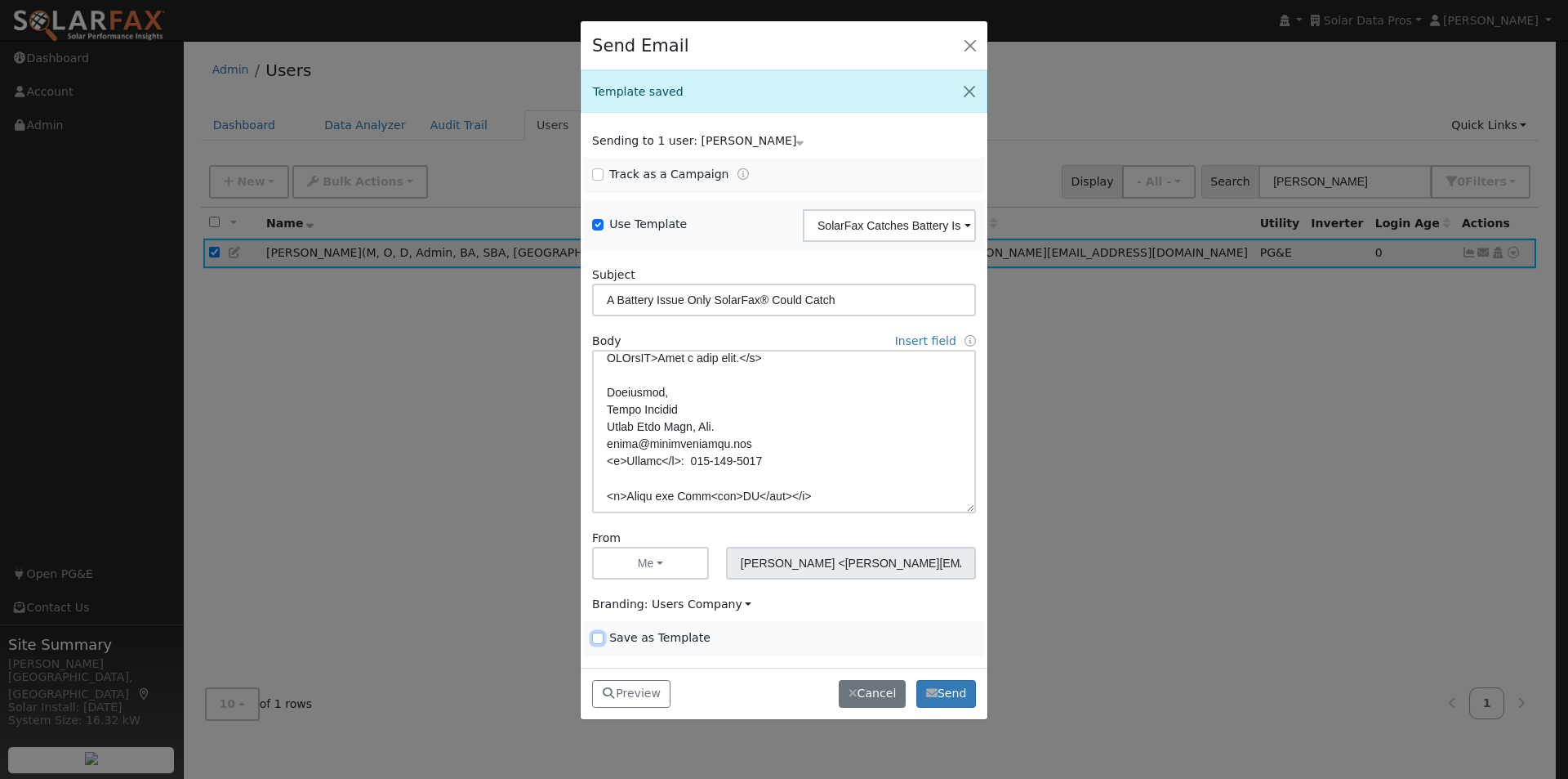
click at [595, 639] on input "Save as Template" at bounding box center [598, 638] width 11 height 11
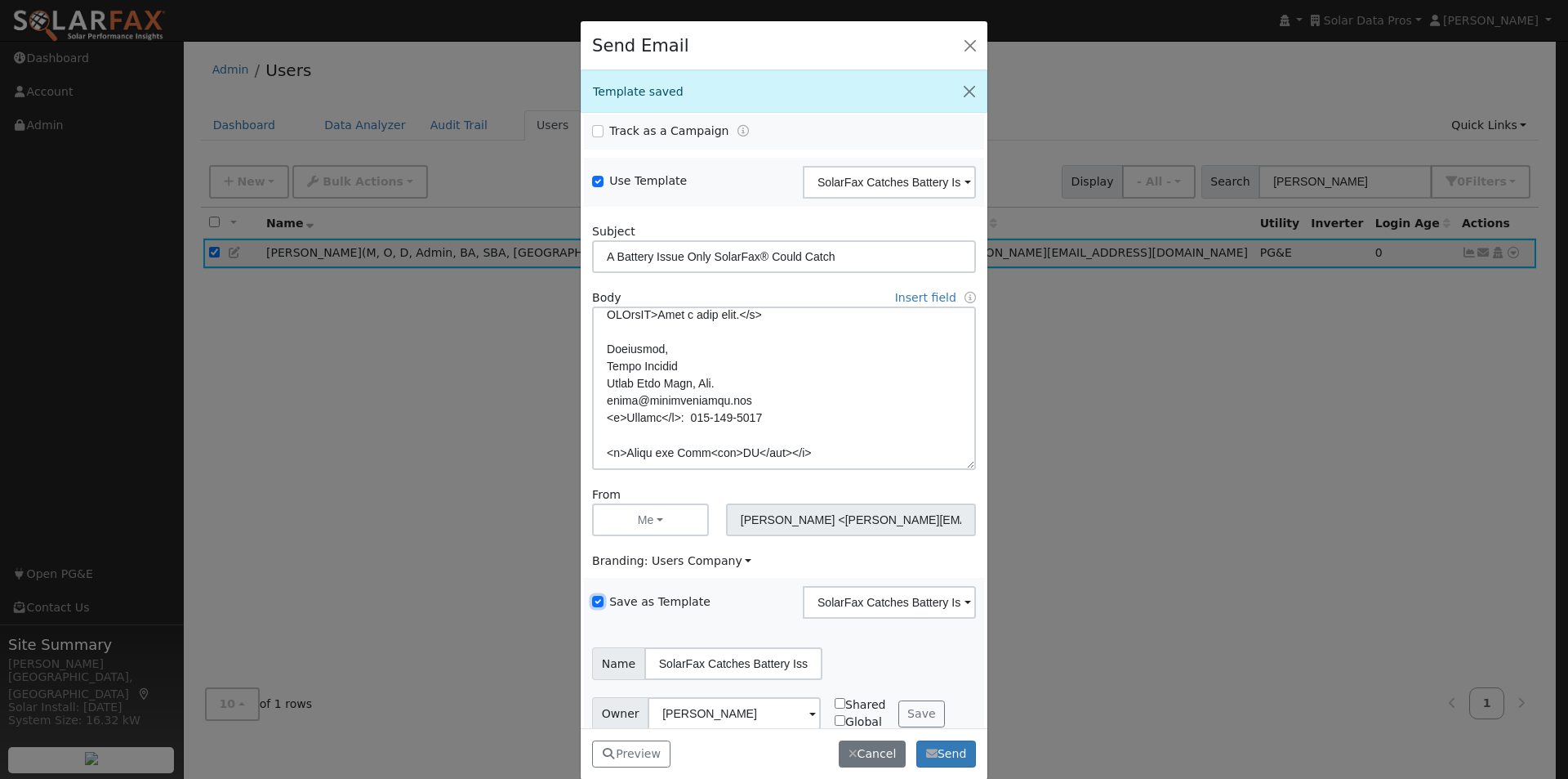
scroll to position [66, 0]
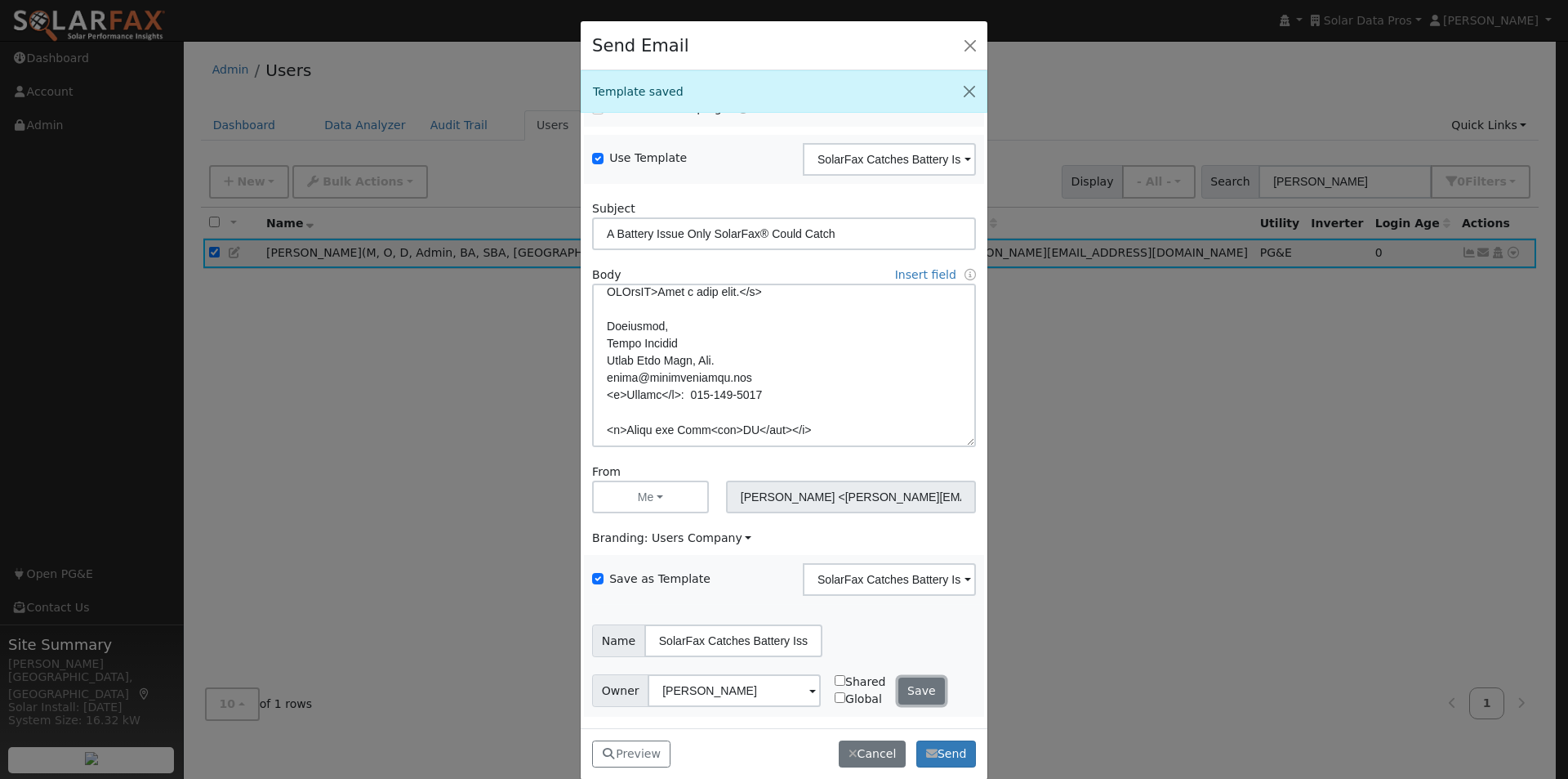
click at [915, 693] on button "Save" at bounding box center [922, 691] width 48 height 27
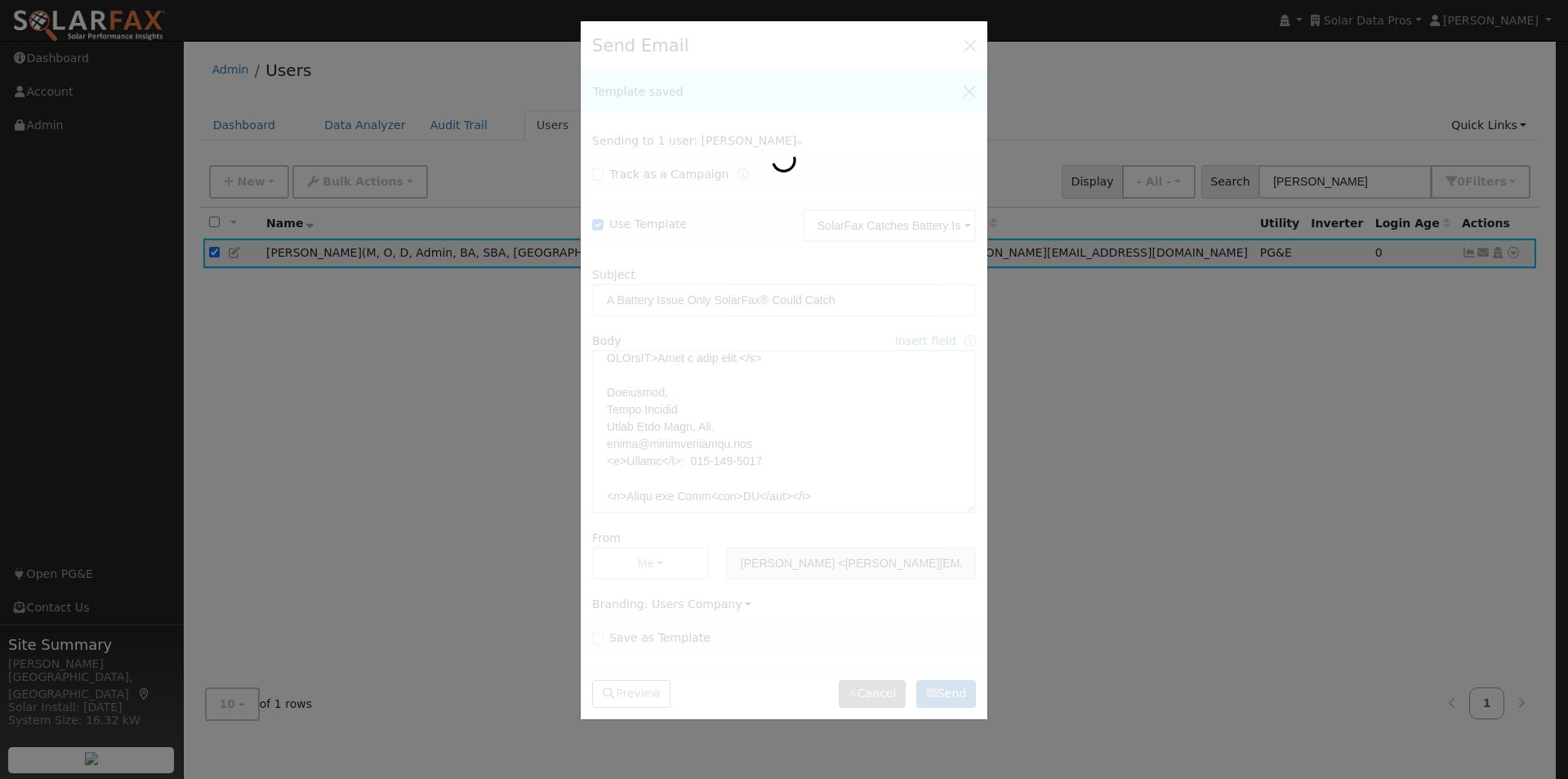
scroll to position [0, 0]
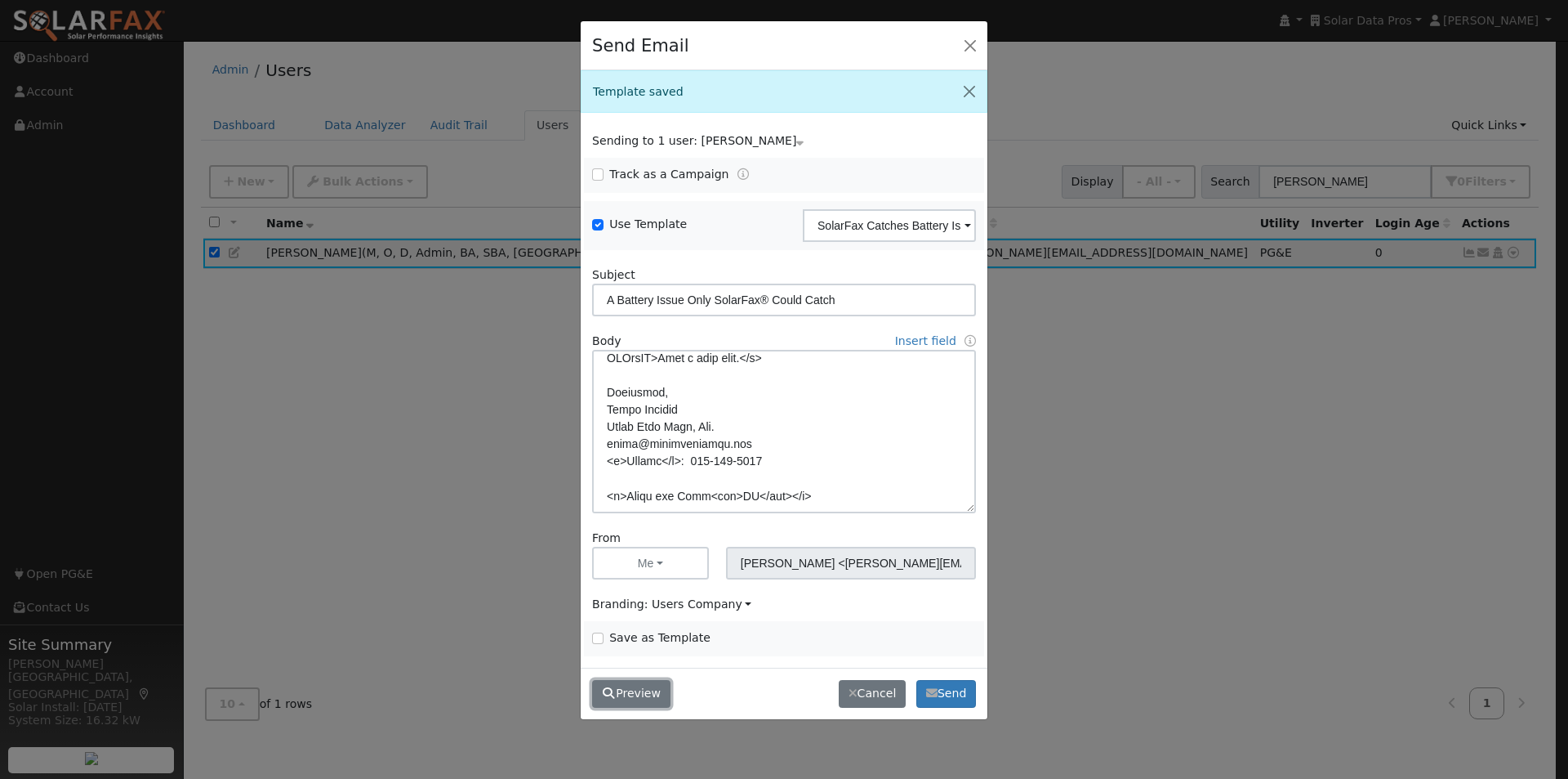
click at [646, 691] on button "Preview" at bounding box center [631, 693] width 78 height 27
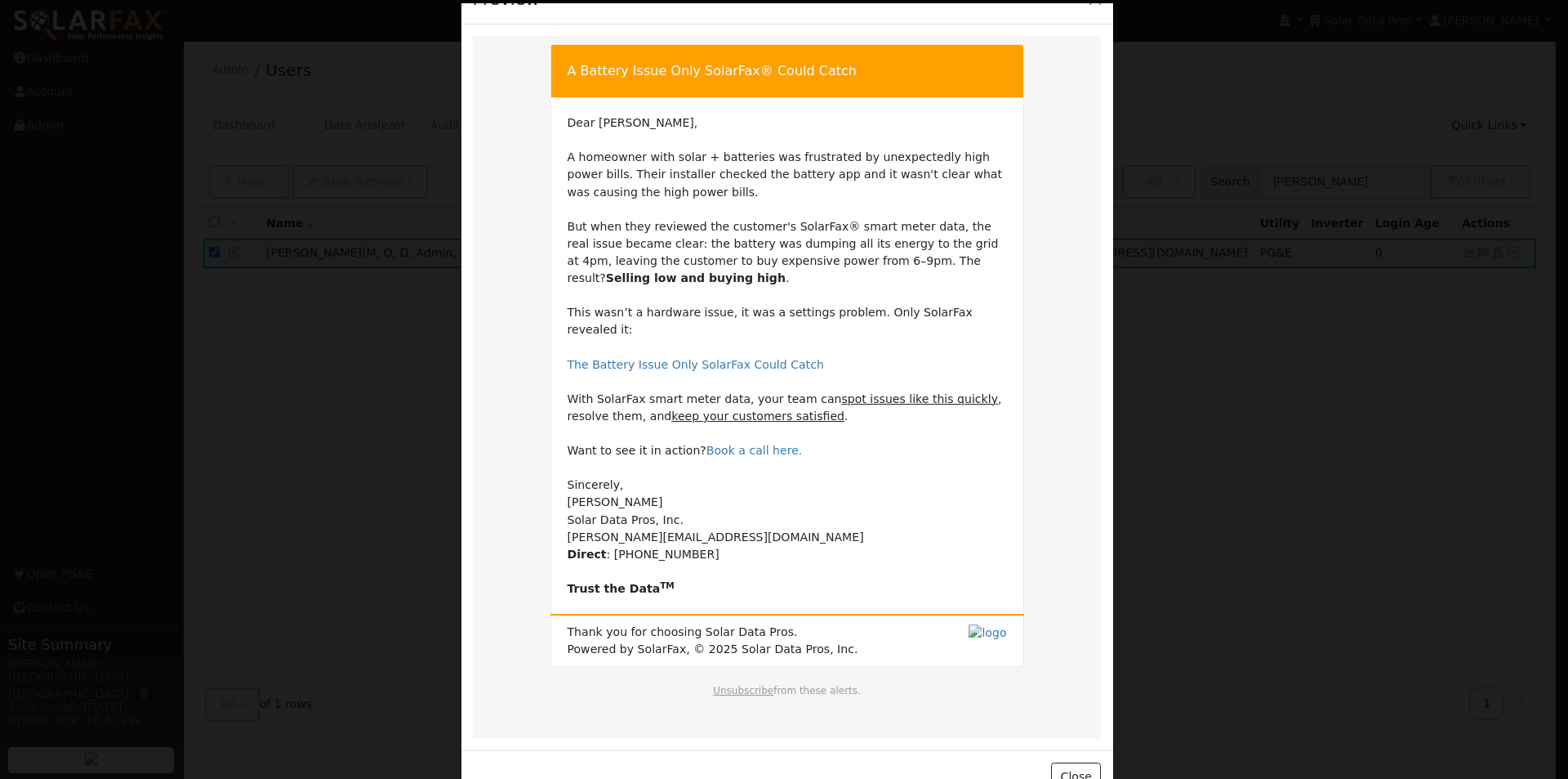
scroll to position [72, 0]
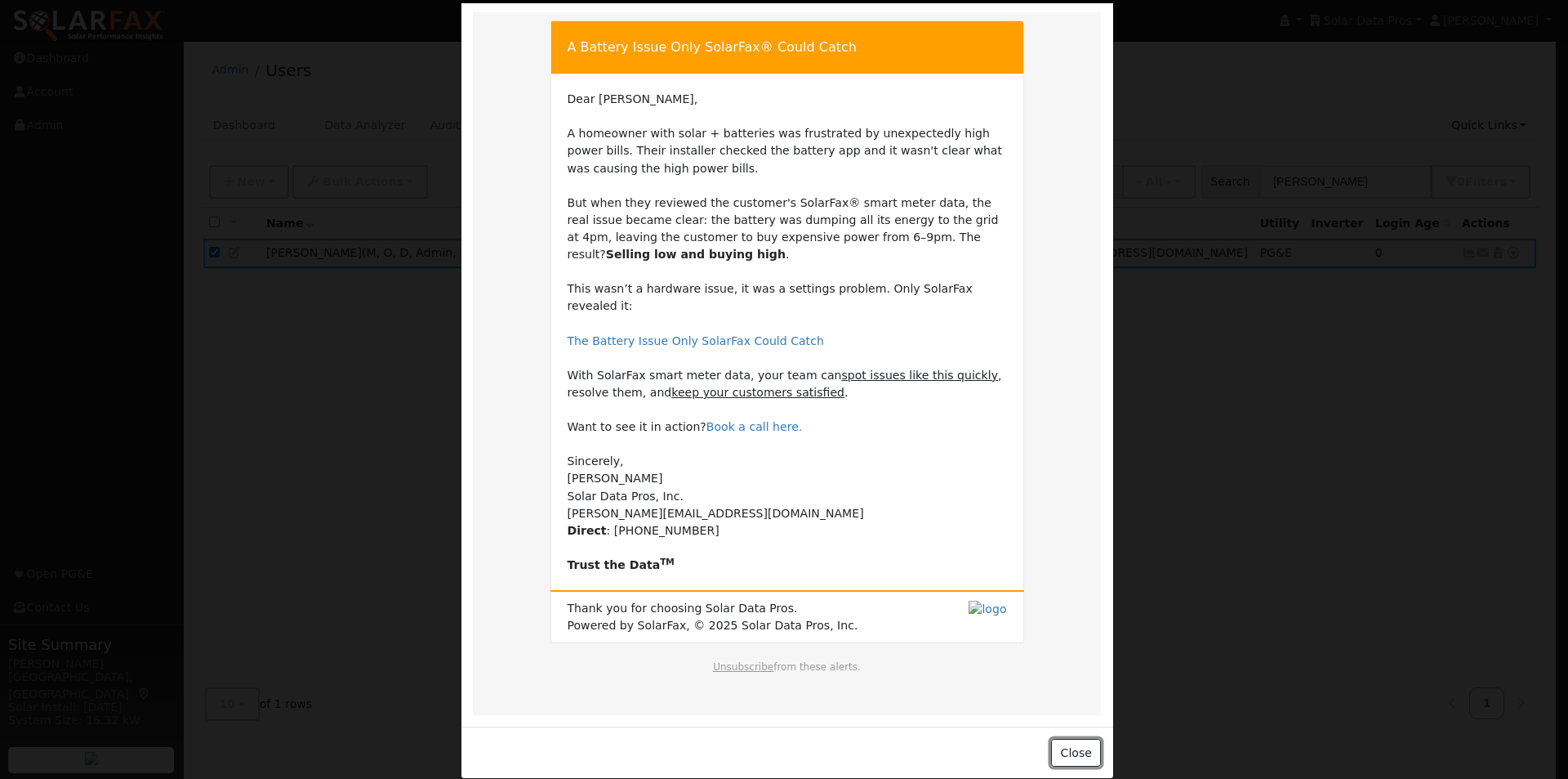
drag, startPoint x: 1082, startPoint y: 740, endPoint x: 950, endPoint y: 560, distance: 223.2
click at [1082, 738] on button "Close" at bounding box center [1076, 752] width 50 height 27
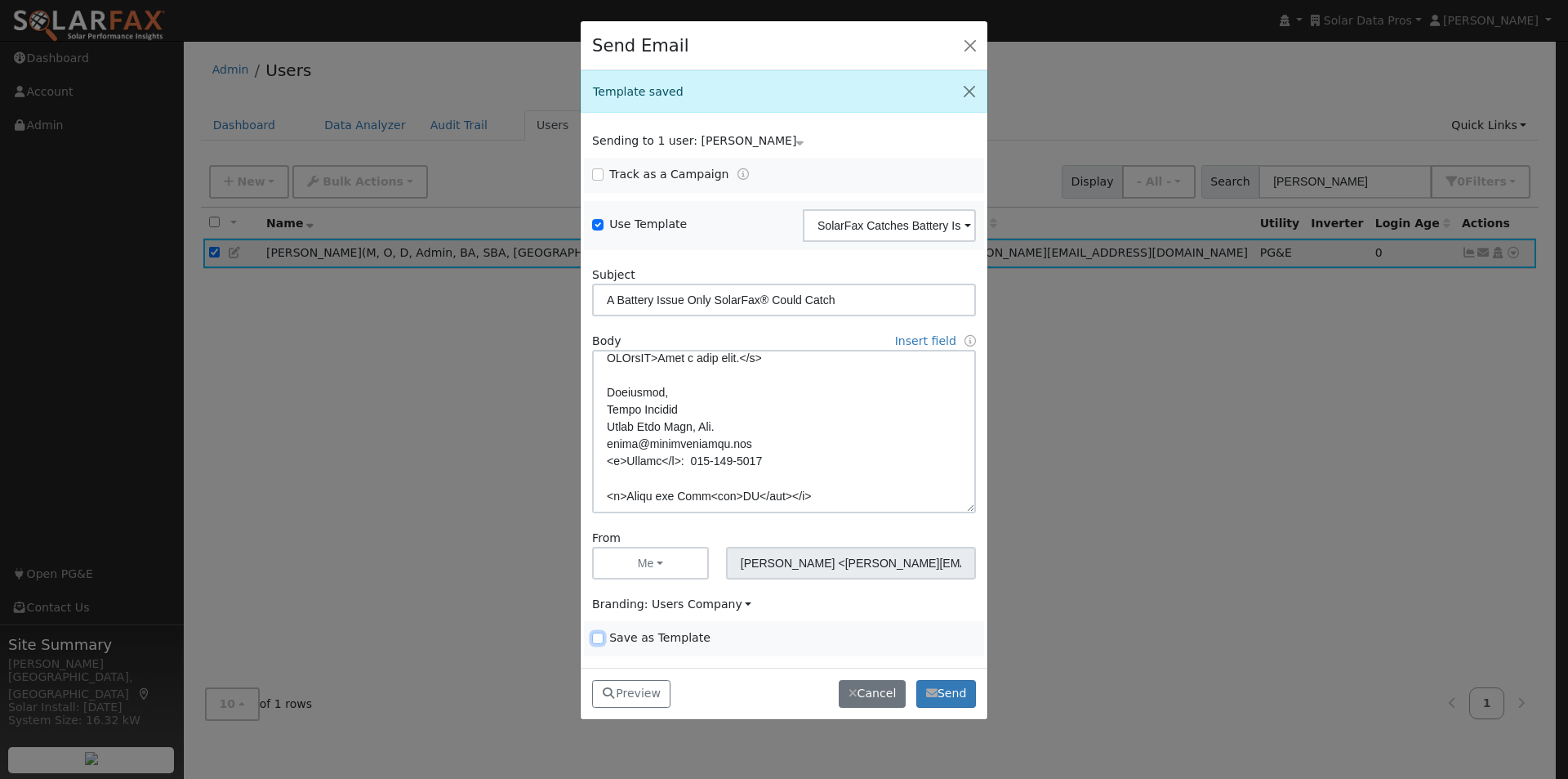
click at [596, 637] on input "Save as Template" at bounding box center [598, 638] width 11 height 11
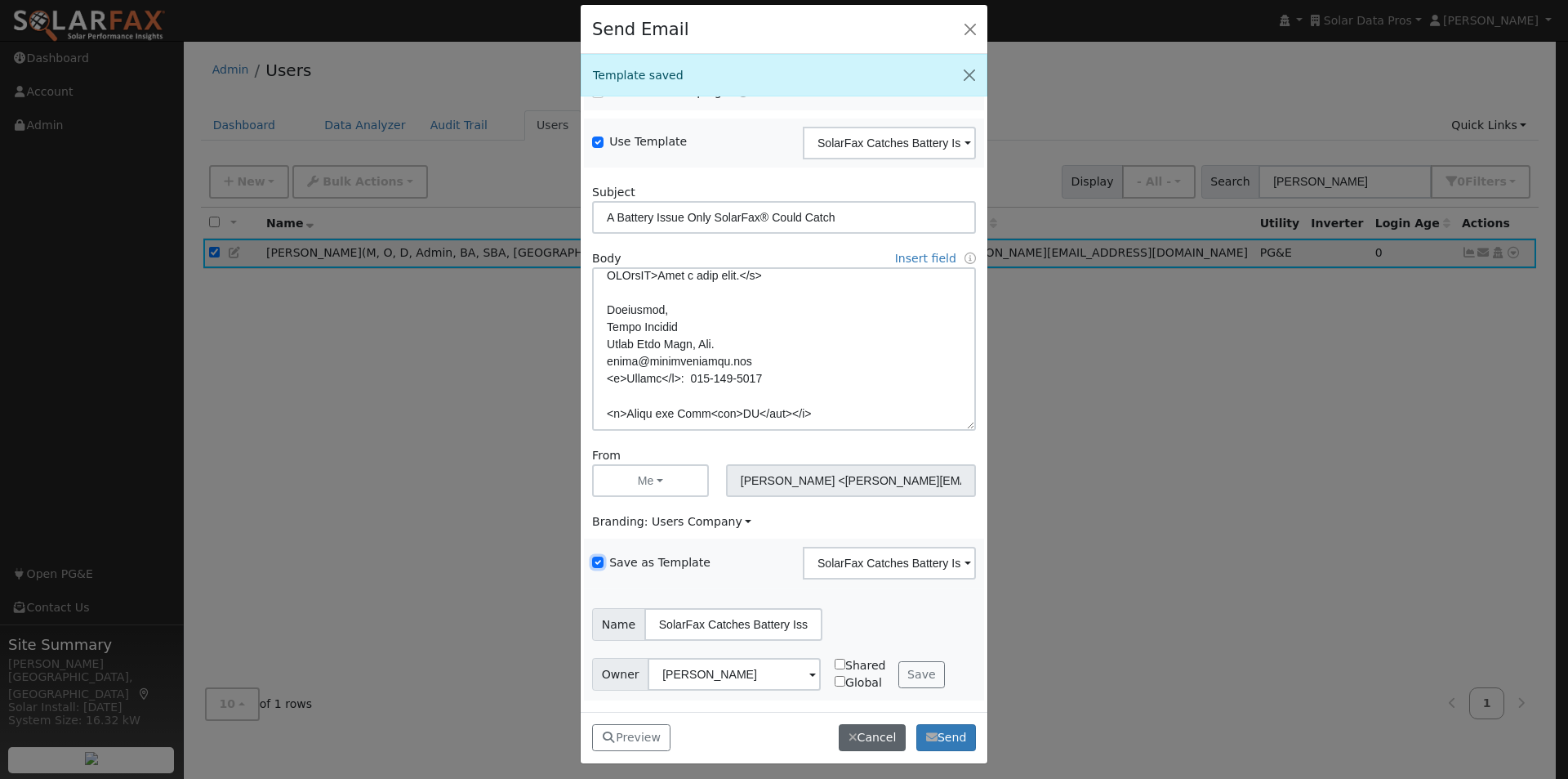
scroll to position [21, 0]
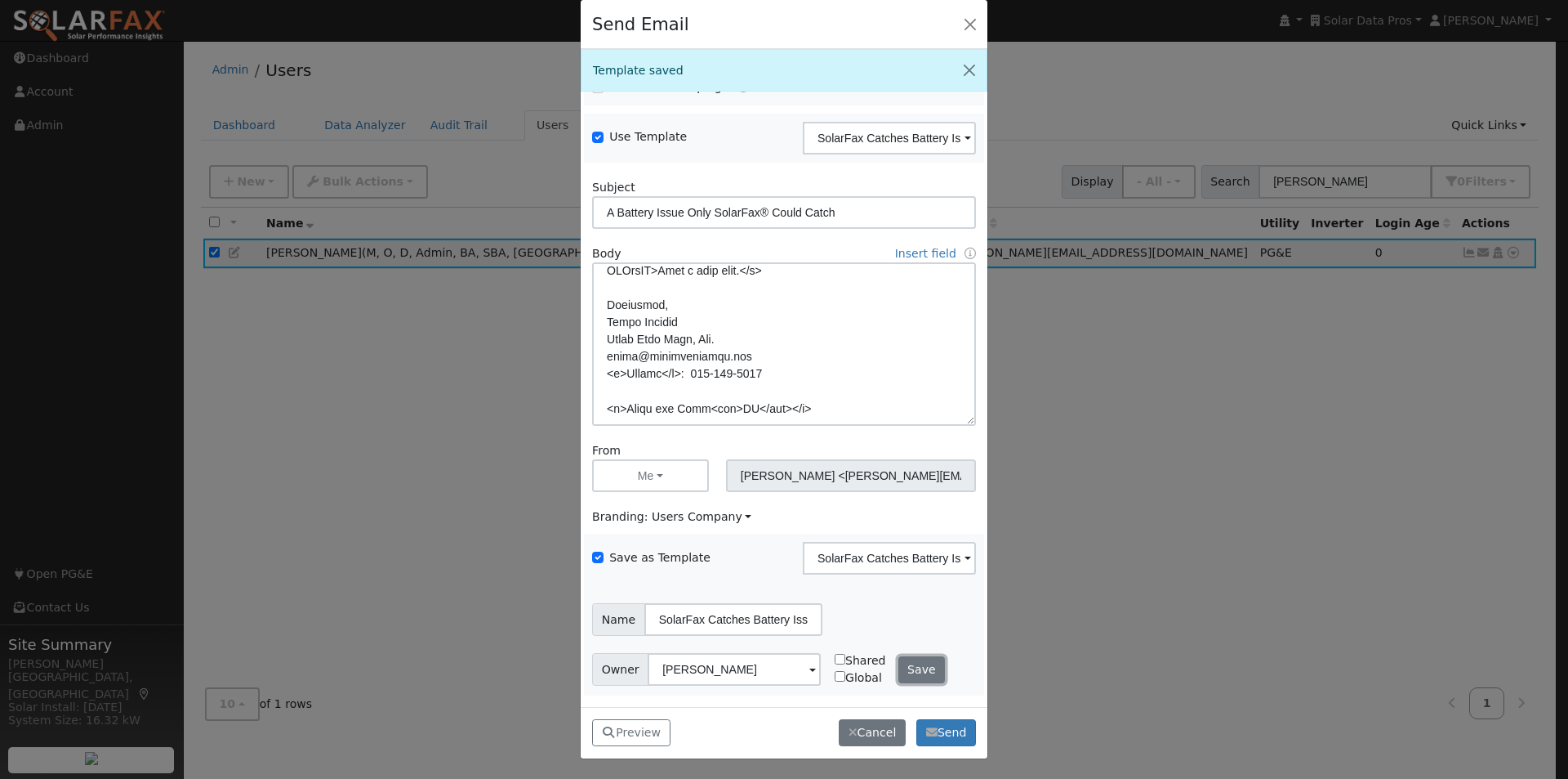
click at [899, 668] on button "Save" at bounding box center [922, 670] width 48 height 27
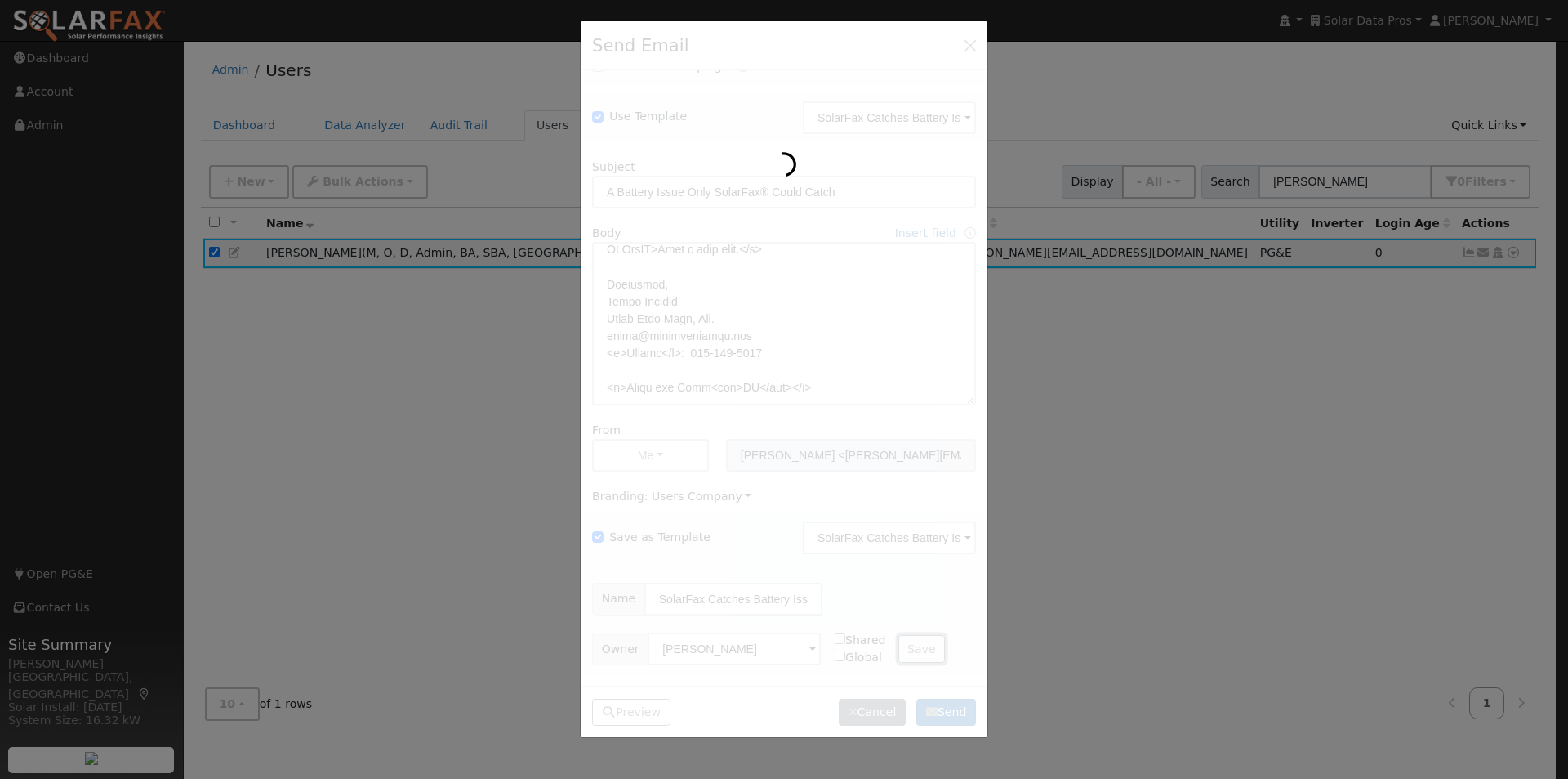
scroll to position [0, 0]
checkbox input "false"
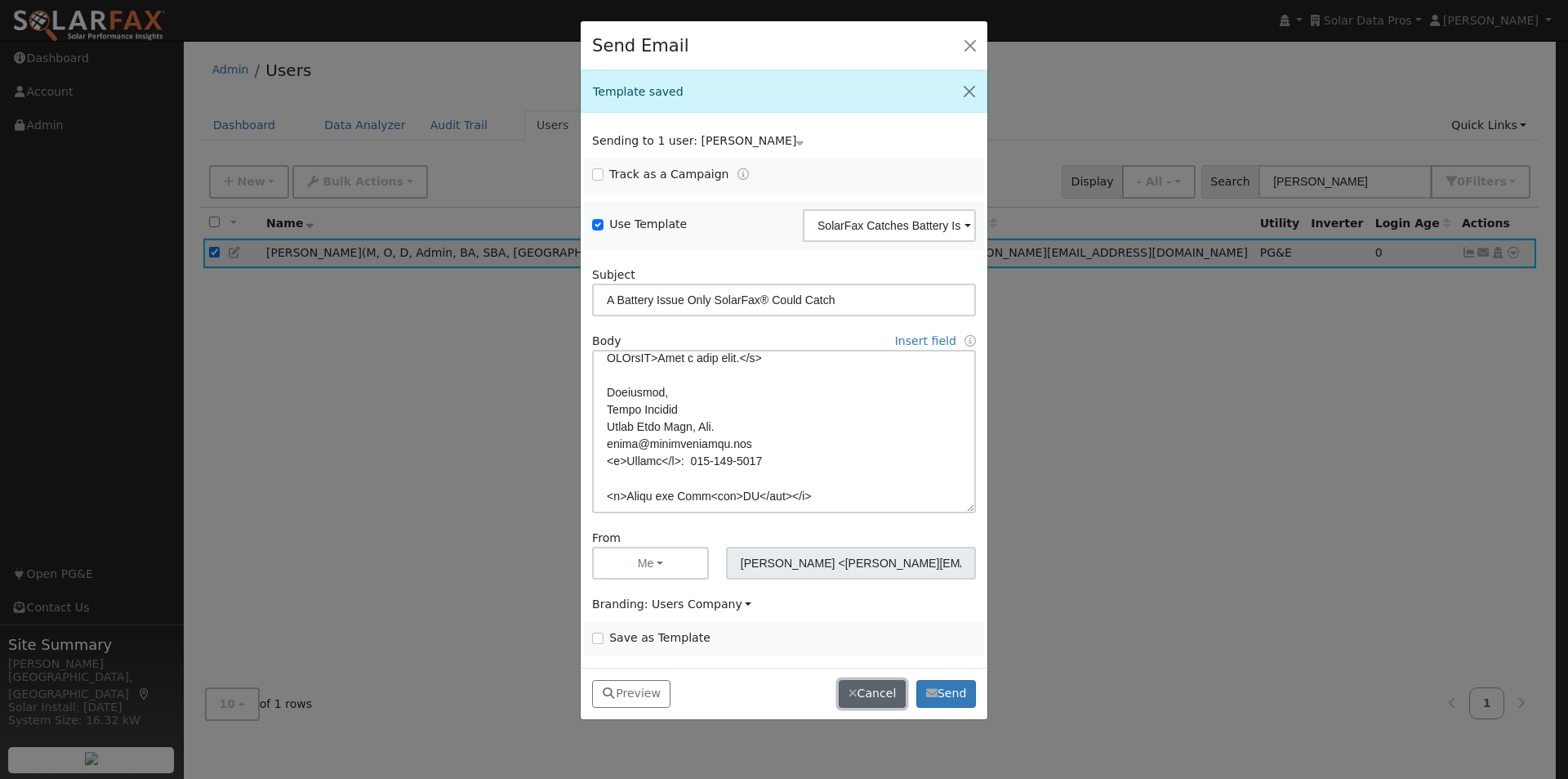
click at [874, 685] on button "Cancel" at bounding box center [872, 693] width 67 height 27
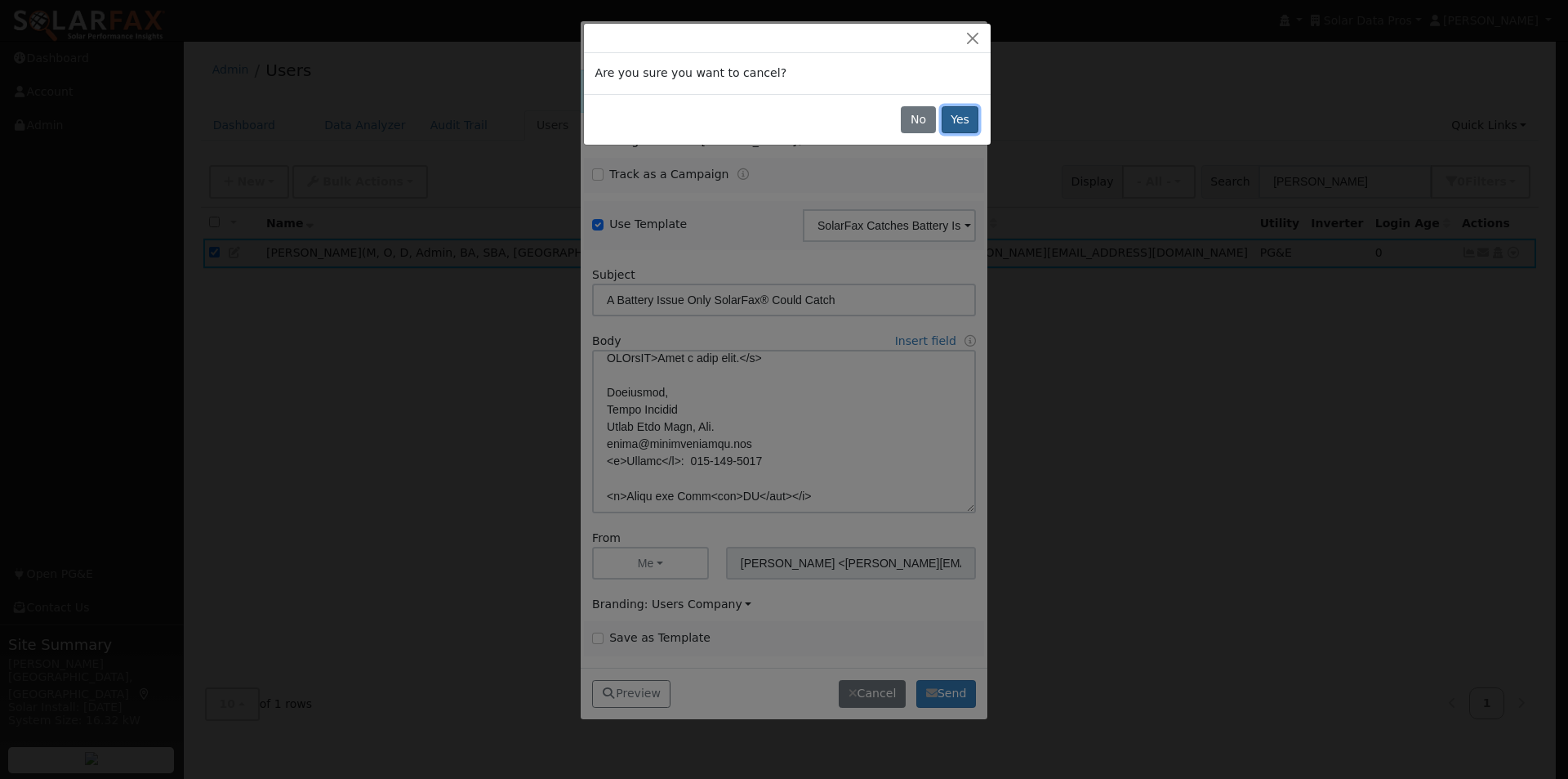
click at [966, 116] on button "Yes" at bounding box center [960, 119] width 38 height 27
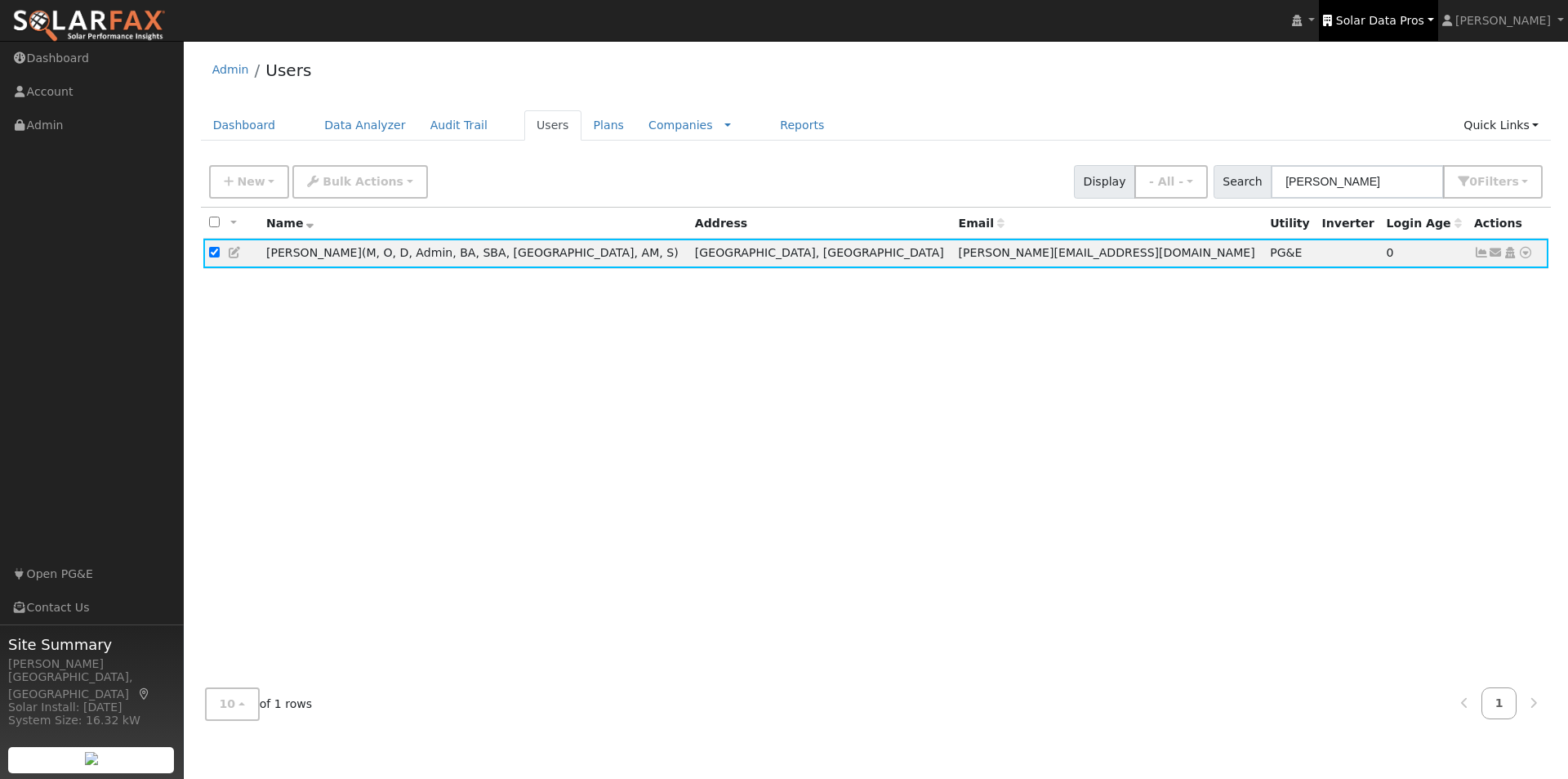
click at [1424, 26] on span "Solar Data Pros" at bounding box center [1380, 20] width 88 height 13
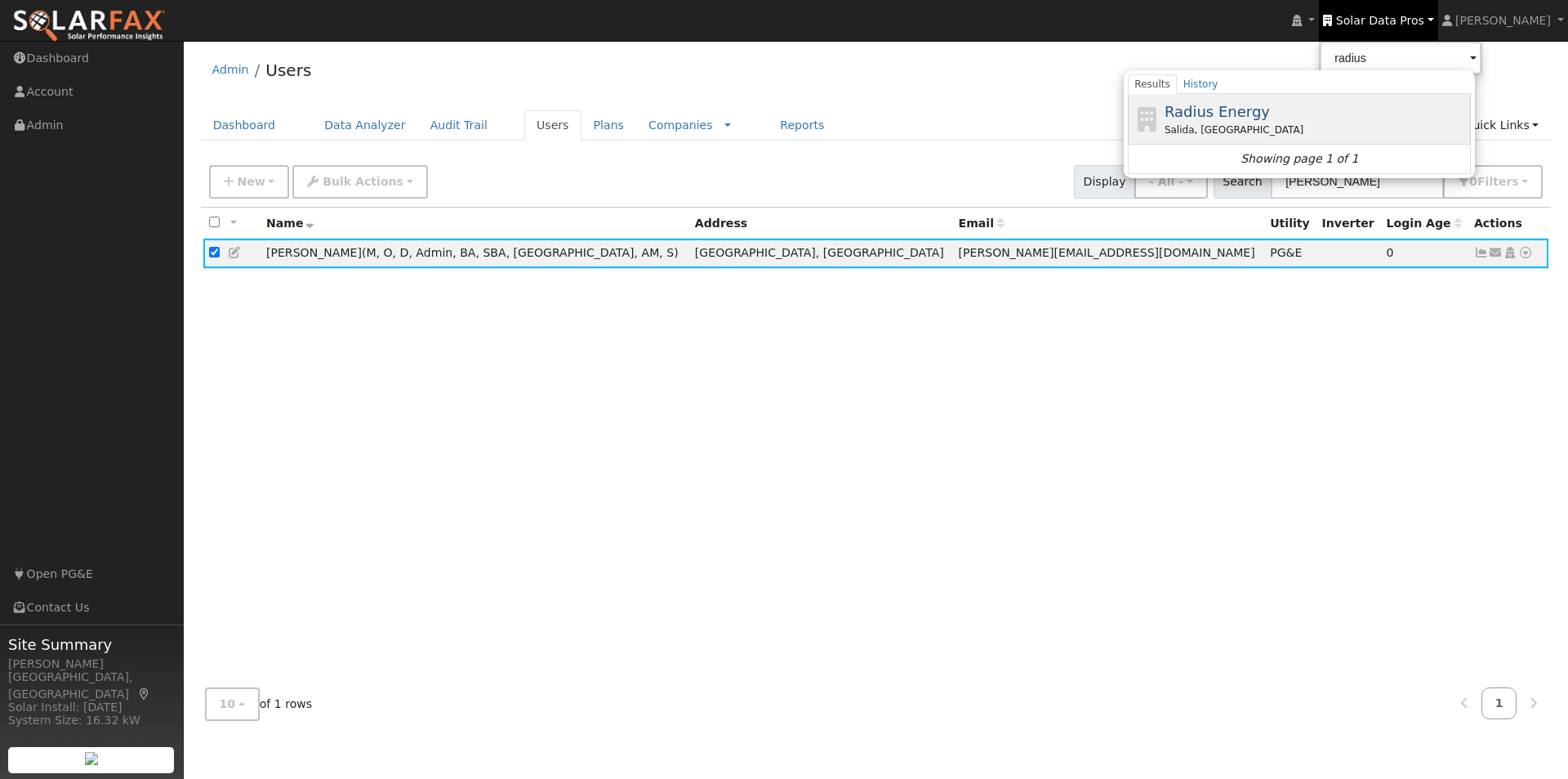
click at [1255, 115] on span "Radius Energy" at bounding box center [1217, 111] width 105 height 17
type input "Radius Energy"
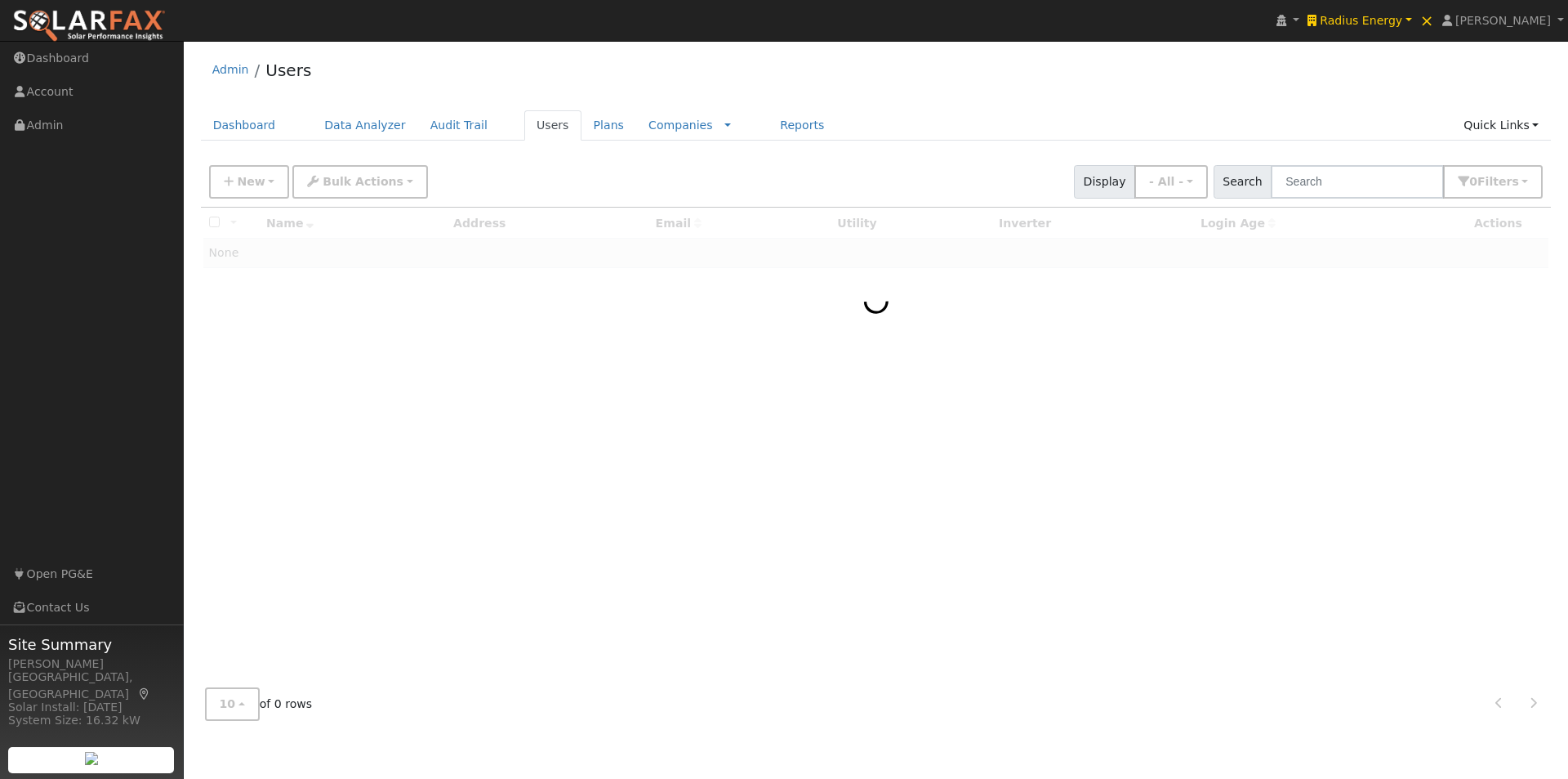
click at [768, 124] on link "Reports" at bounding box center [803, 125] width 69 height 30
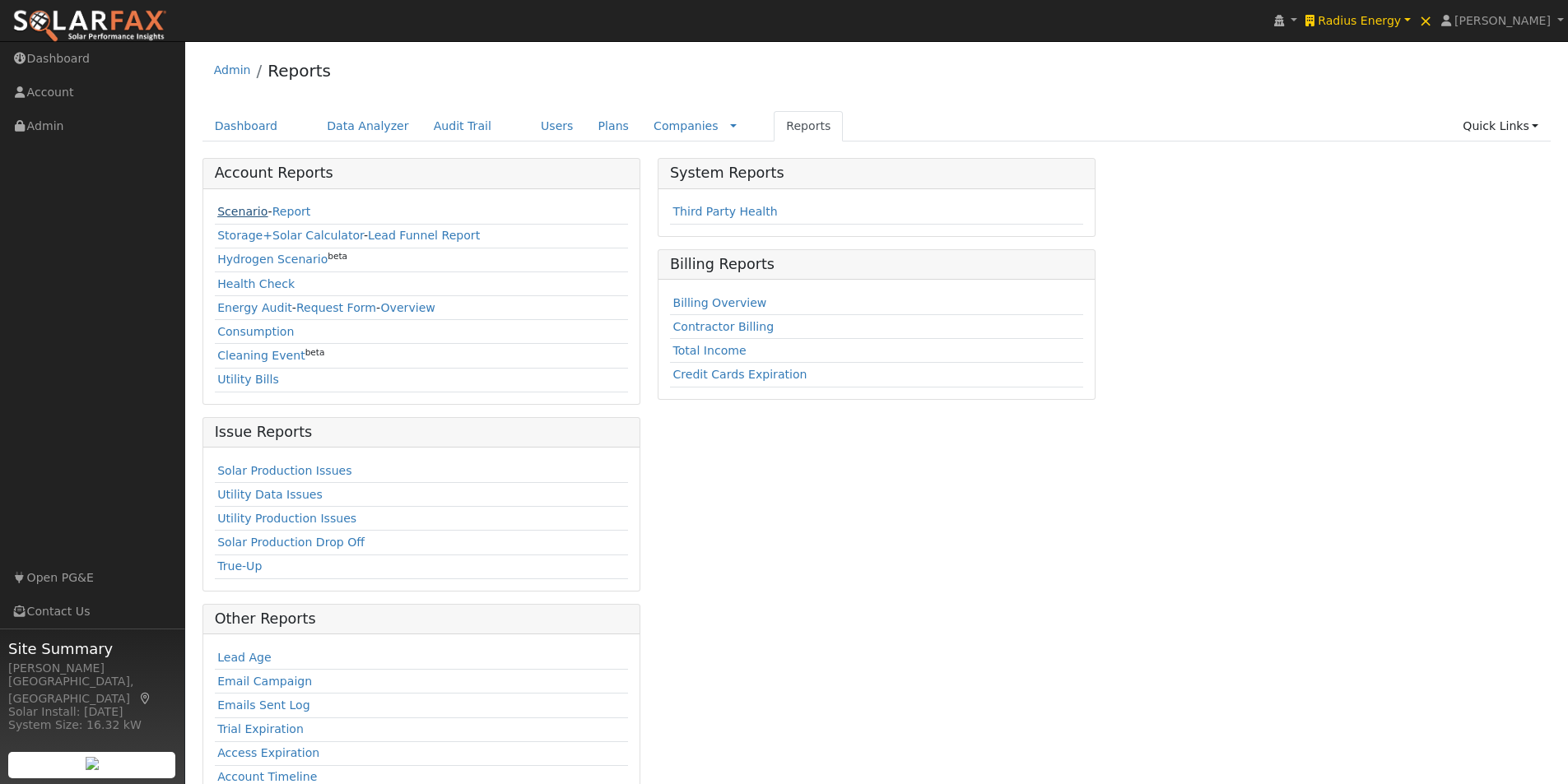
click at [235, 210] on link "Scenario" at bounding box center [243, 211] width 51 height 13
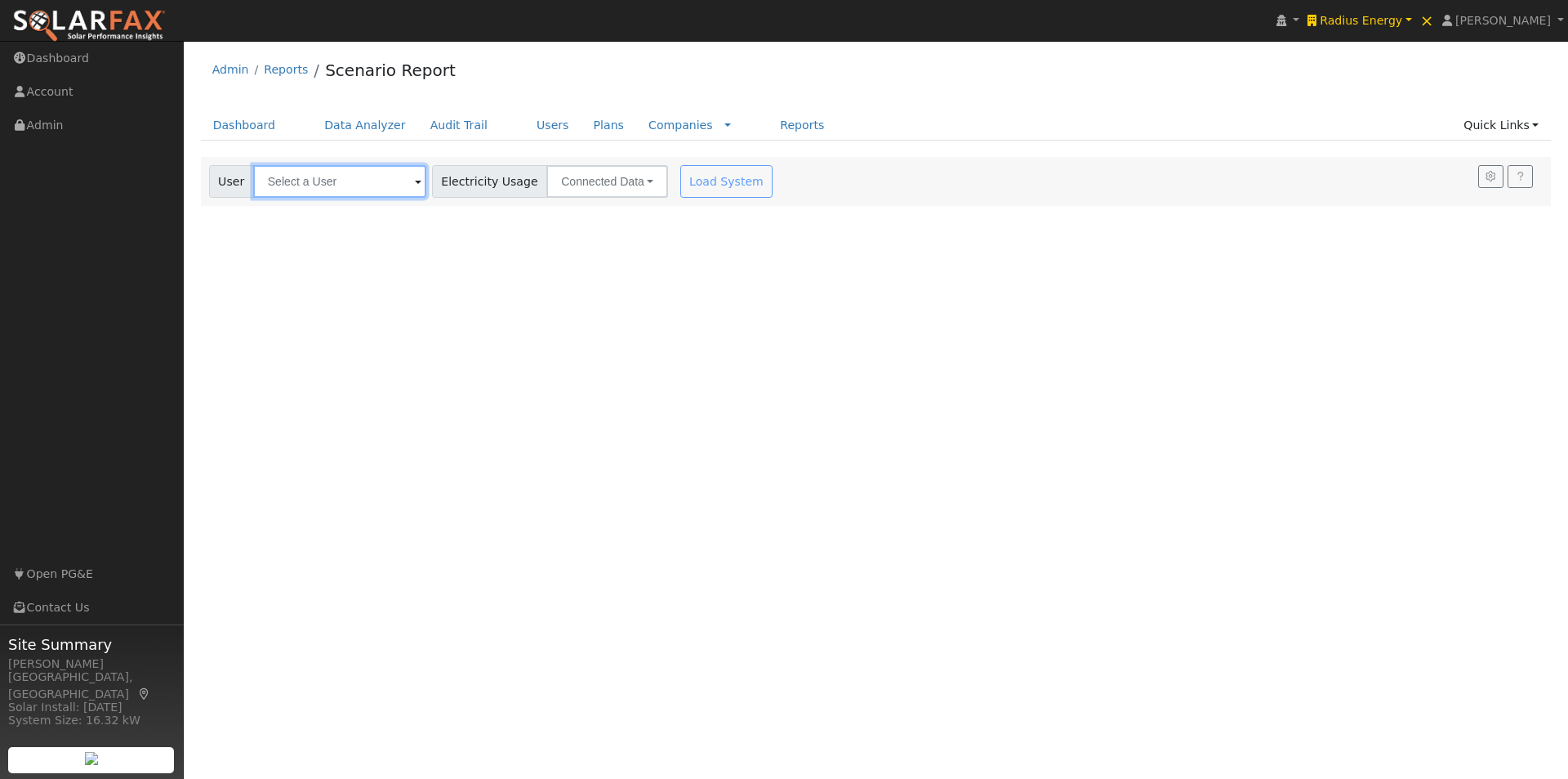
click at [370, 175] on input "text" at bounding box center [340, 181] width 173 height 33
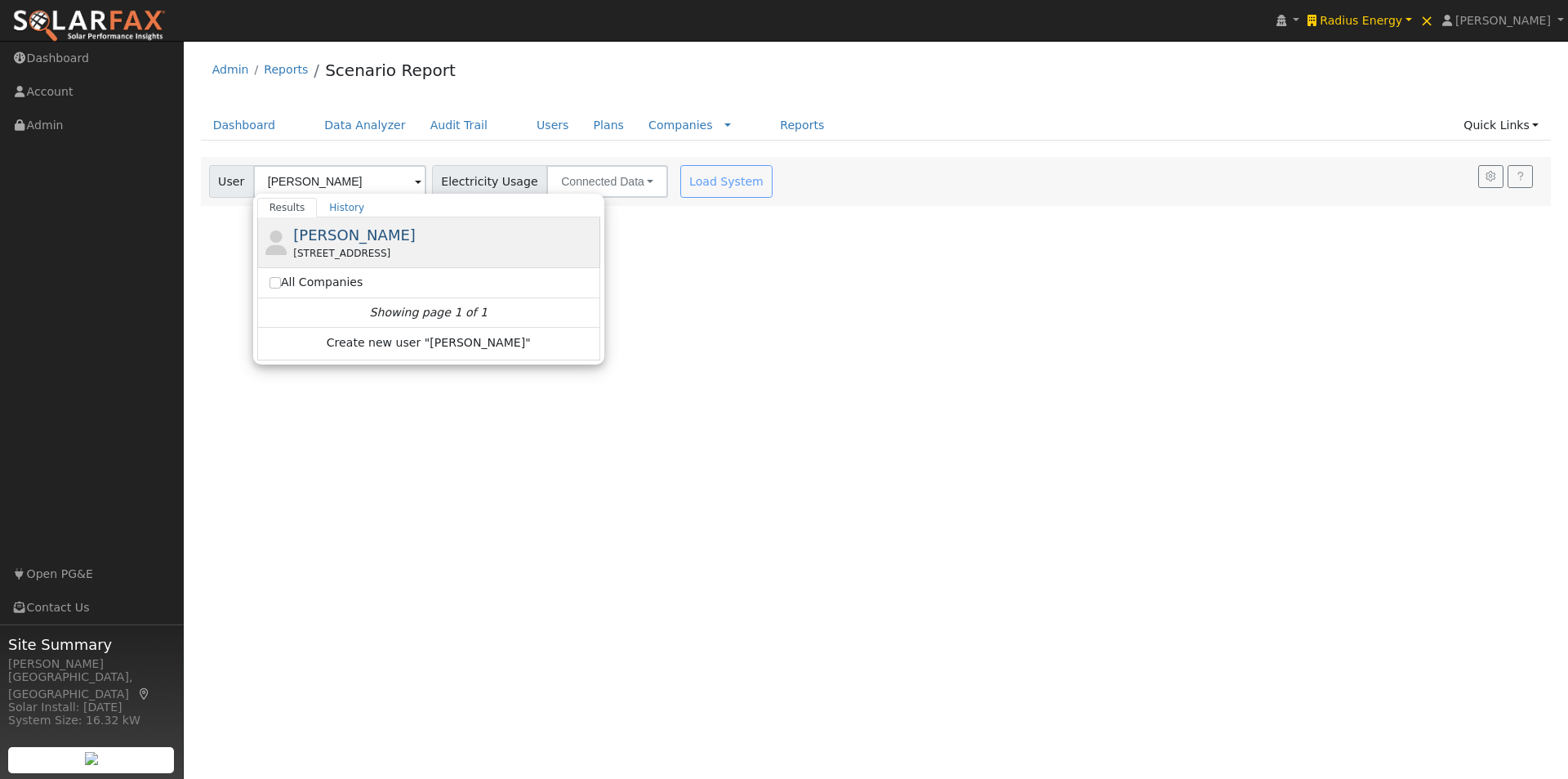
click at [318, 238] on span "[PERSON_NAME]" at bounding box center [355, 235] width 123 height 17
type input "[PERSON_NAME]"
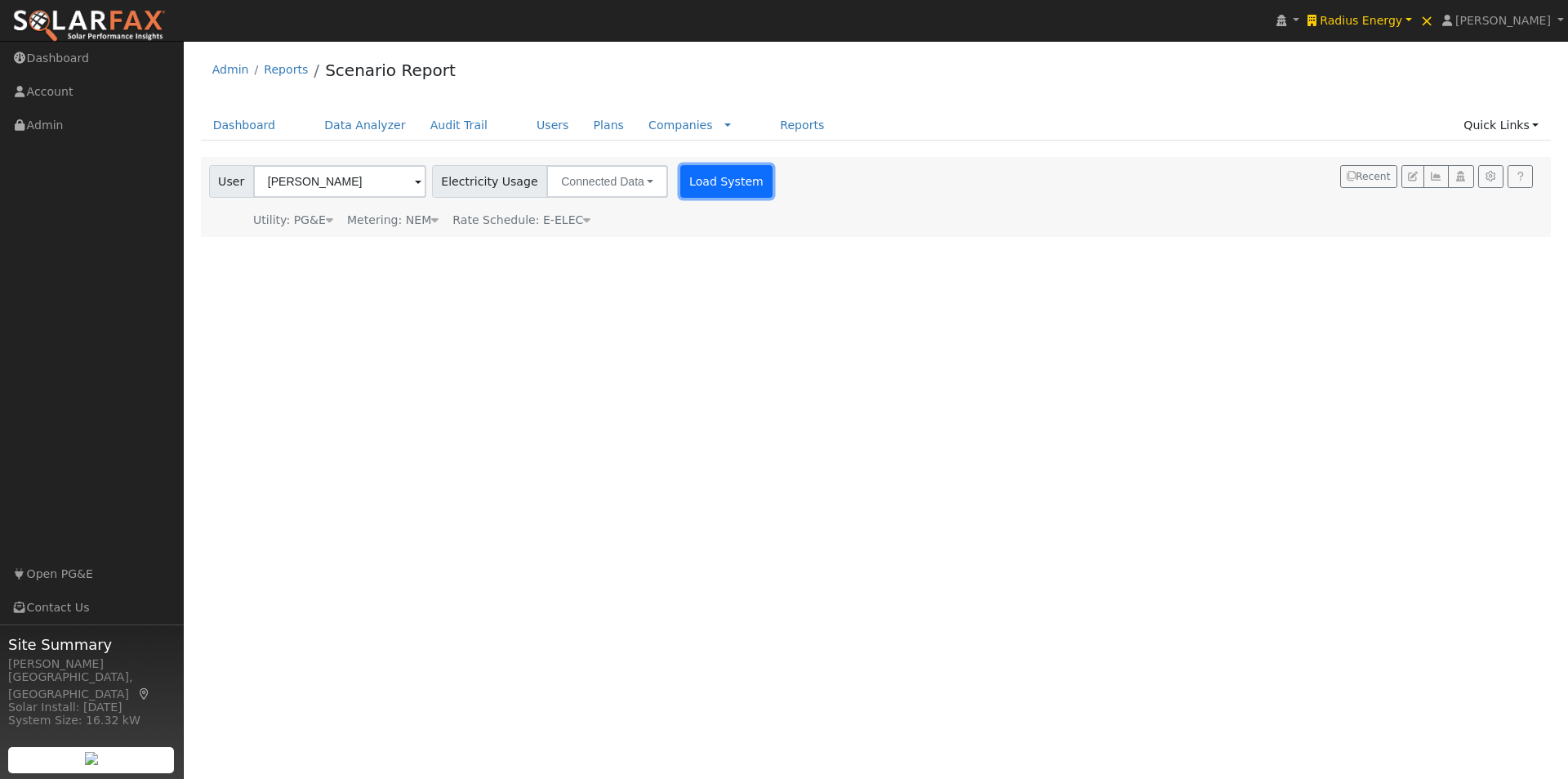
click at [709, 180] on button "Load System" at bounding box center [728, 181] width 93 height 33
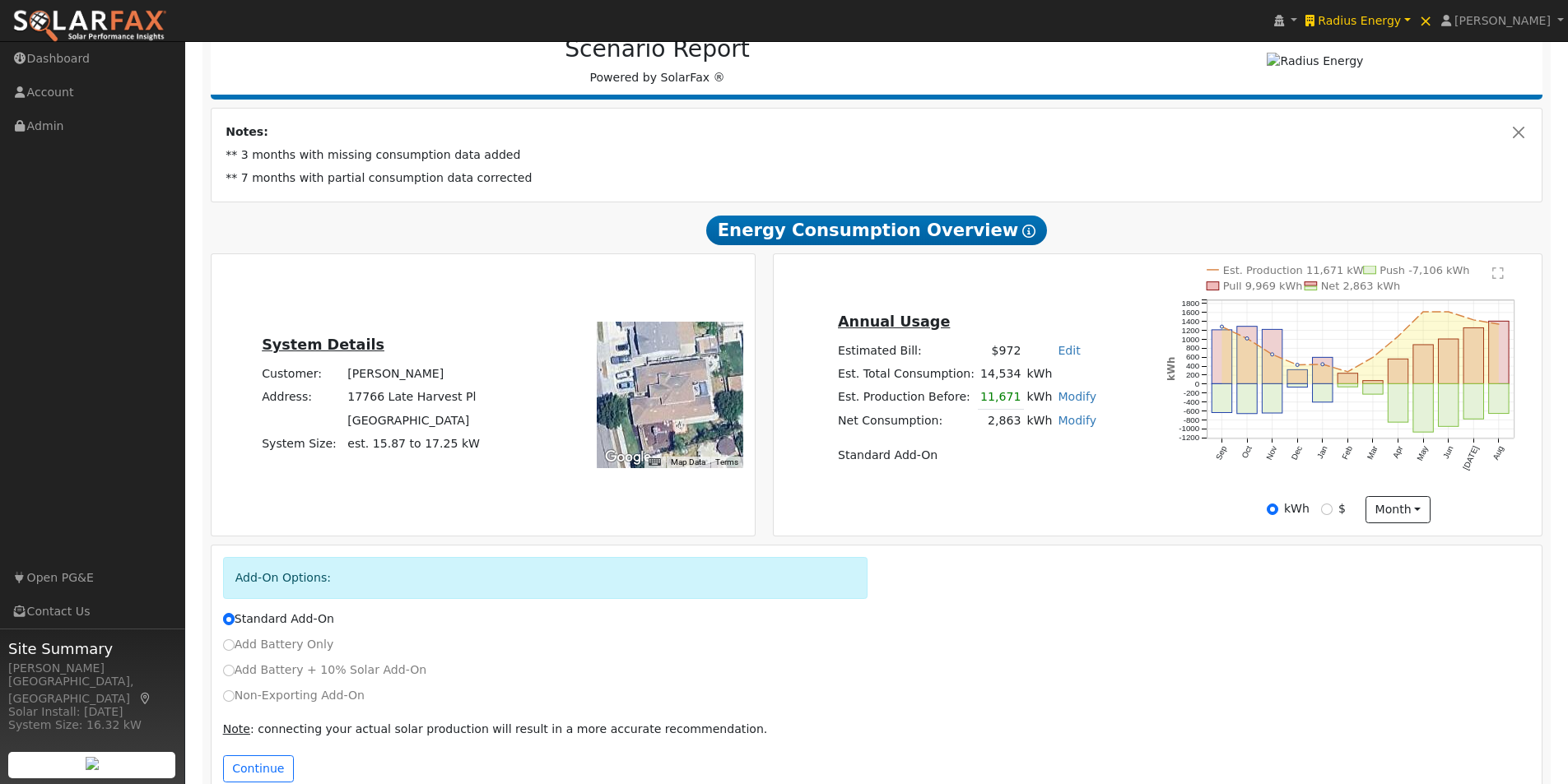
scroll to position [266, 0]
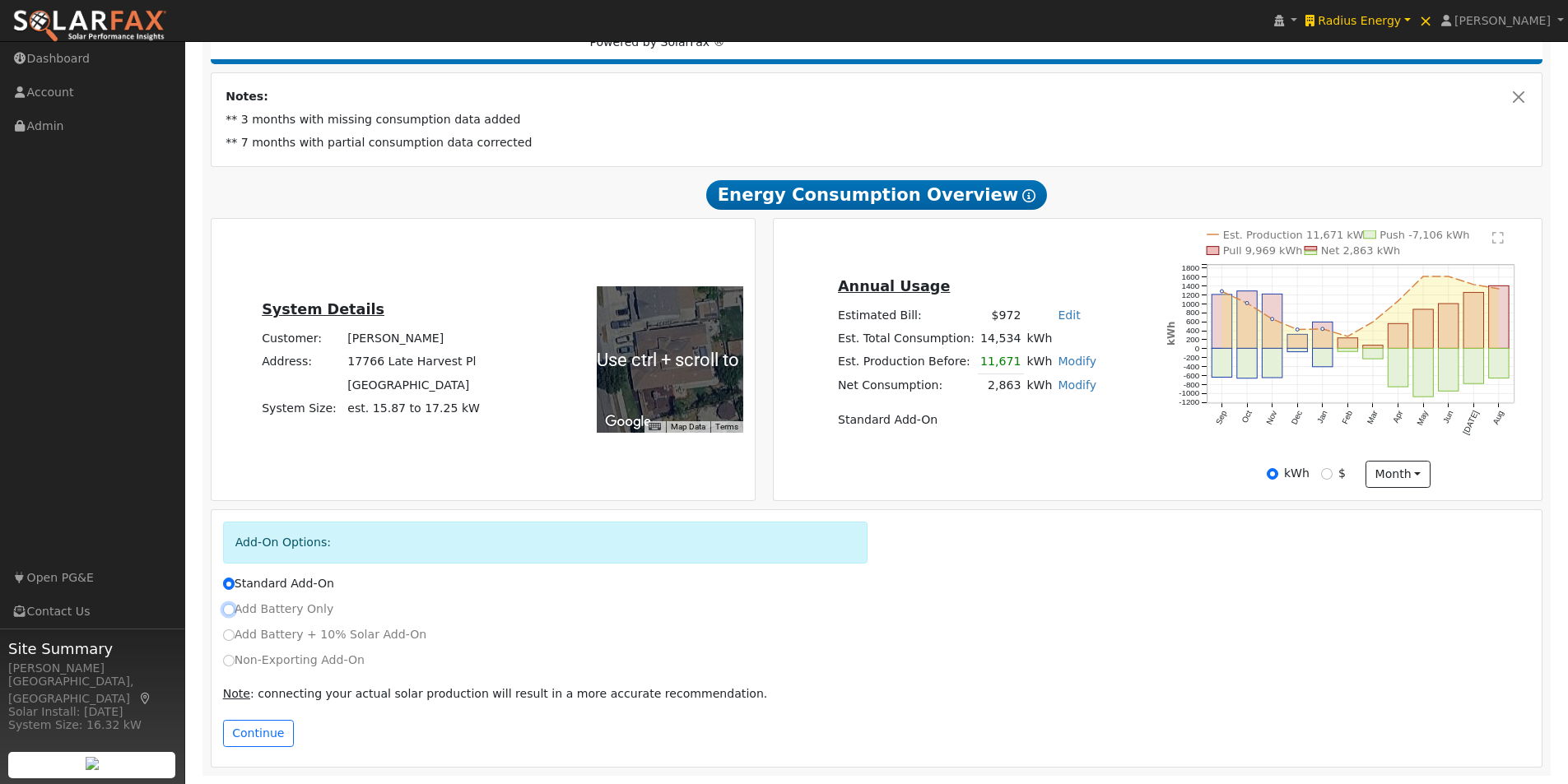
click at [229, 609] on input "Add Battery Only" at bounding box center [228, 609] width 12 height 12
radio input "true"
radio input "false"
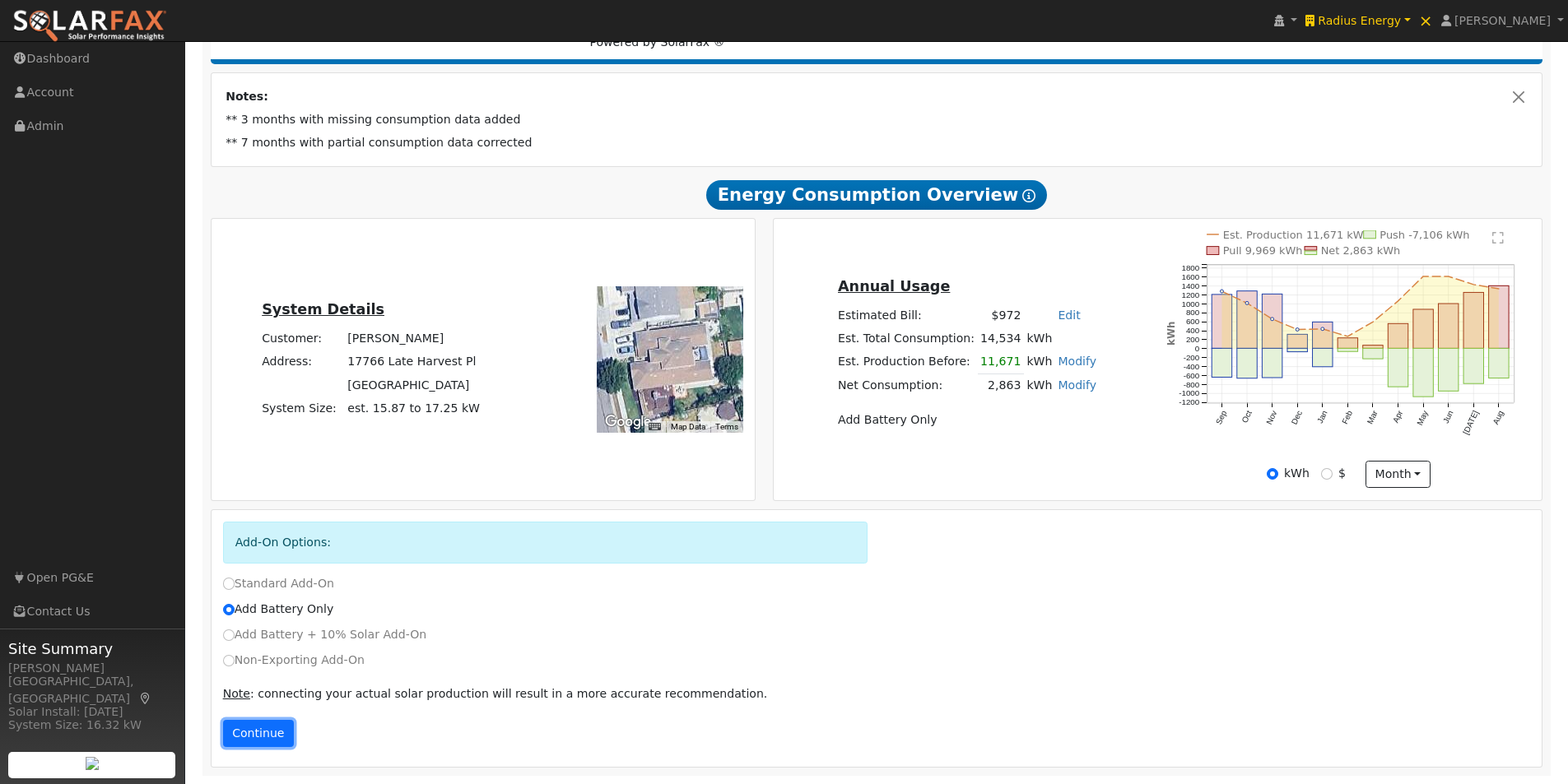
click at [262, 732] on button "Continue" at bounding box center [259, 733] width 71 height 28
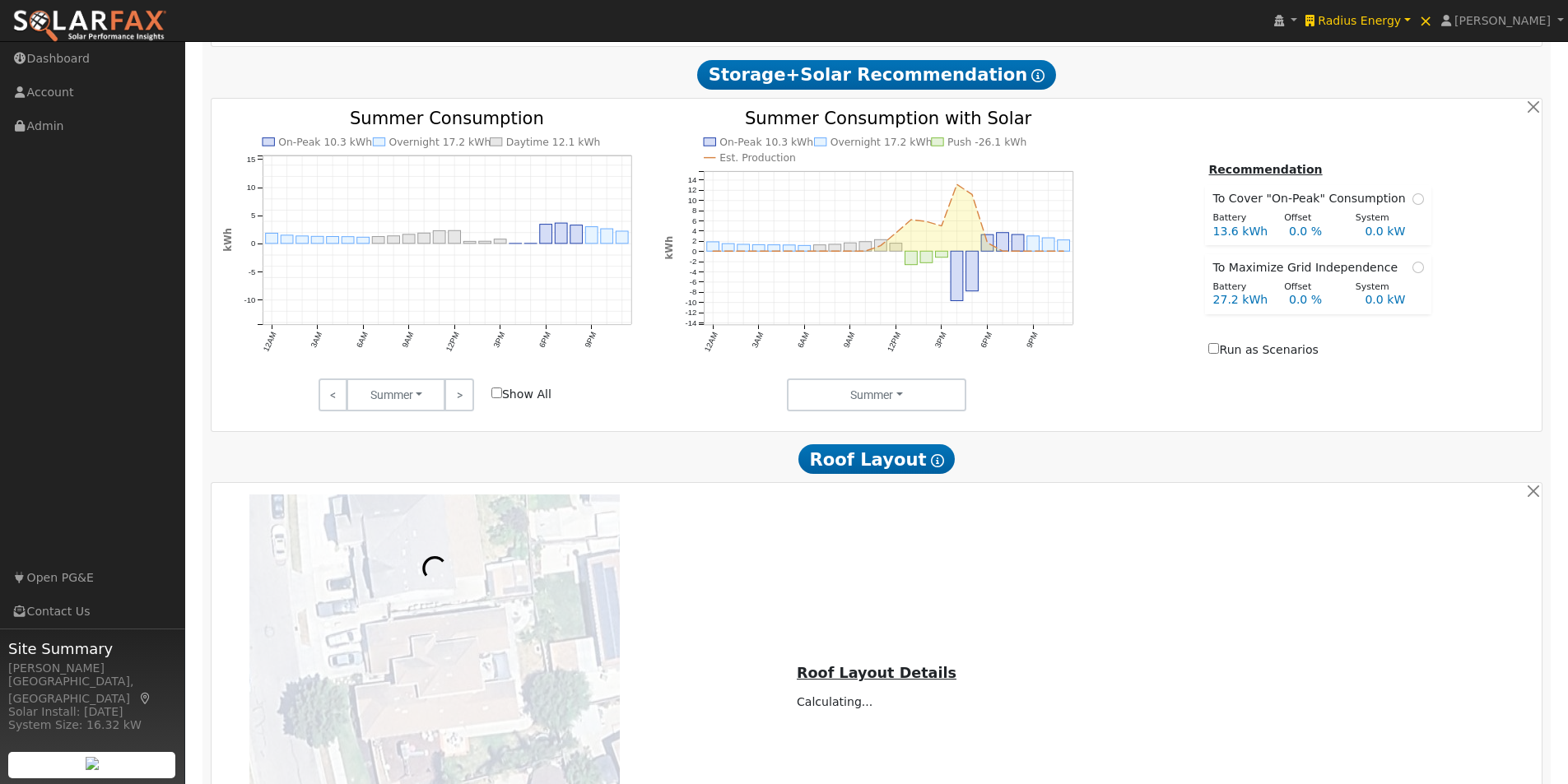
scroll to position [920, 0]
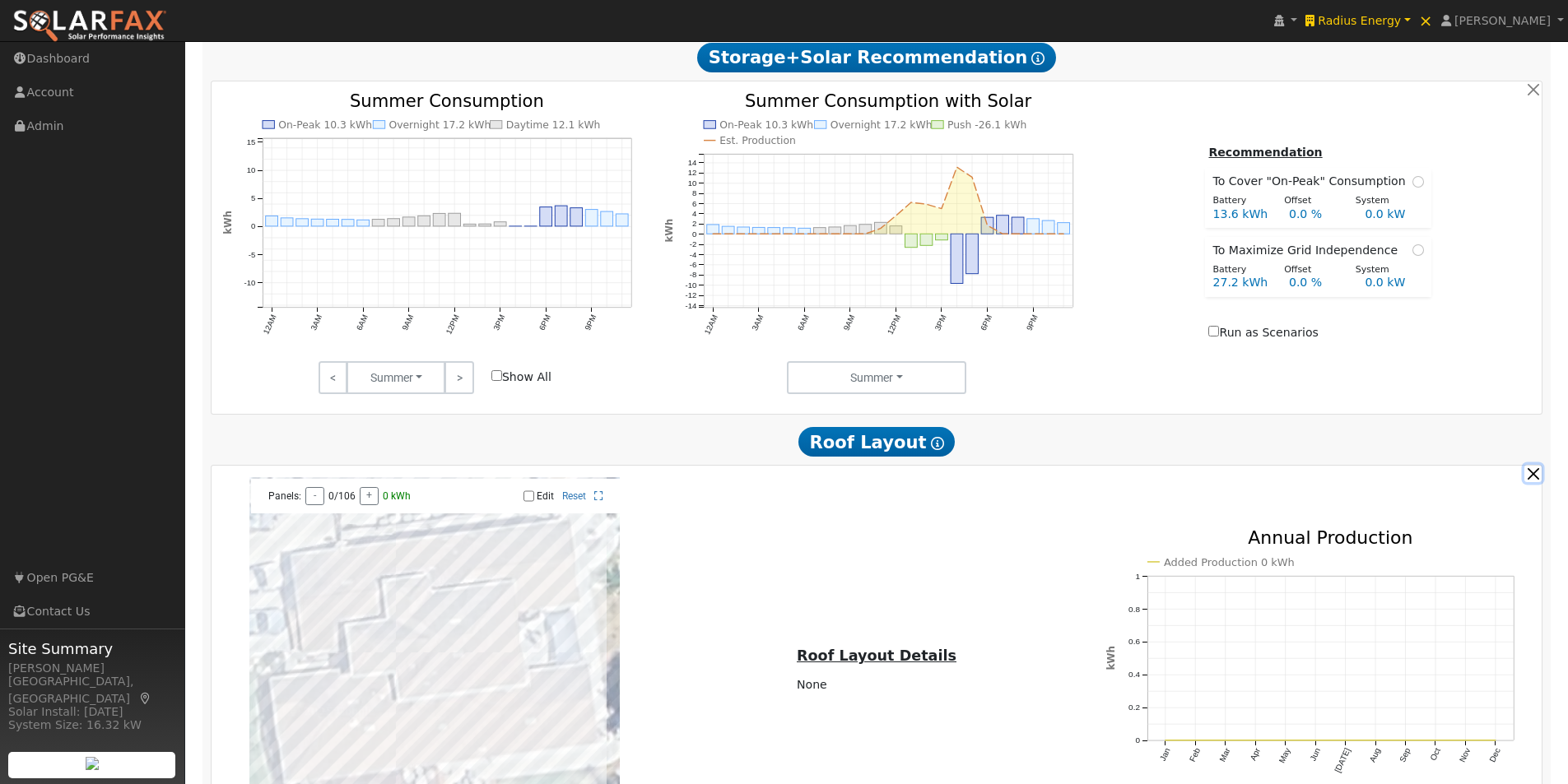
drag, startPoint x: 1531, startPoint y: 480, endPoint x: 1215, endPoint y: 498, distance: 316.5
click at [1530, 480] on button "button" at bounding box center [1532, 472] width 17 height 17
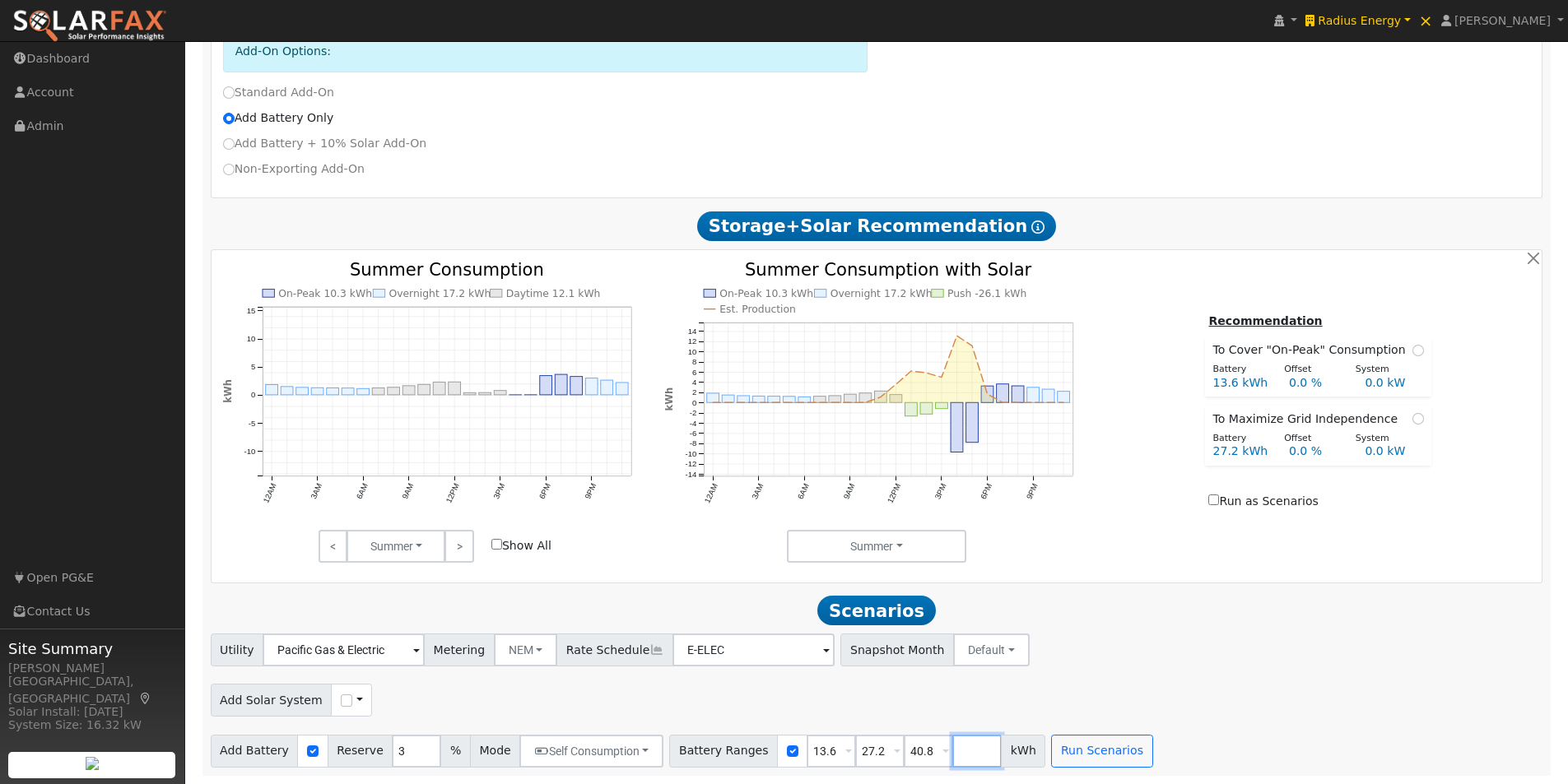
drag, startPoint x: 957, startPoint y: 752, endPoint x: 949, endPoint y: 740, distance: 14.4
click at [952, 740] on input "number" at bounding box center [977, 750] width 50 height 33
type input "0"
type input "13.6"
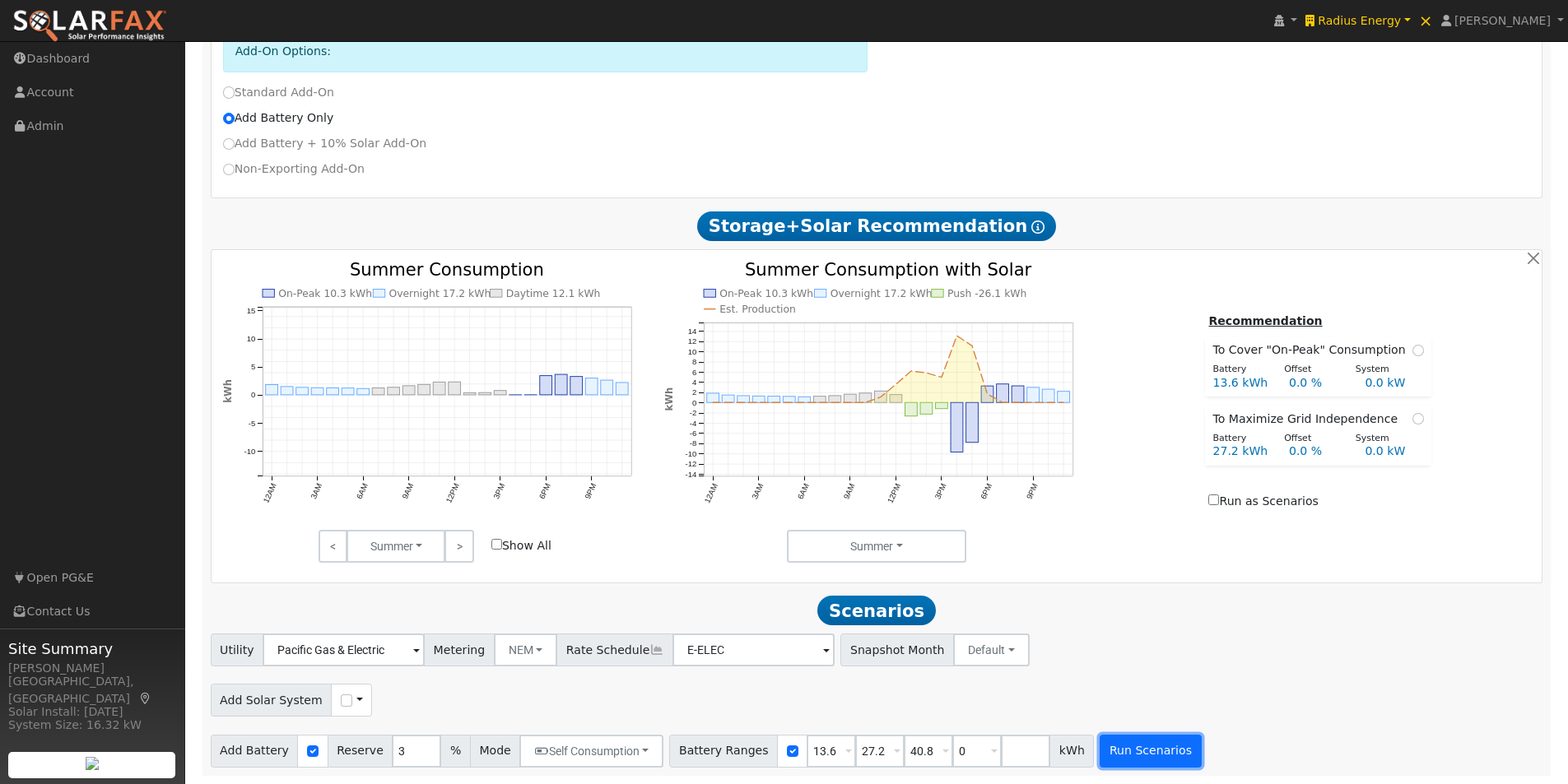
type input "27.2"
type input "40.8"
click at [1137, 749] on button "Run Scenarios" at bounding box center [1150, 750] width 101 height 33
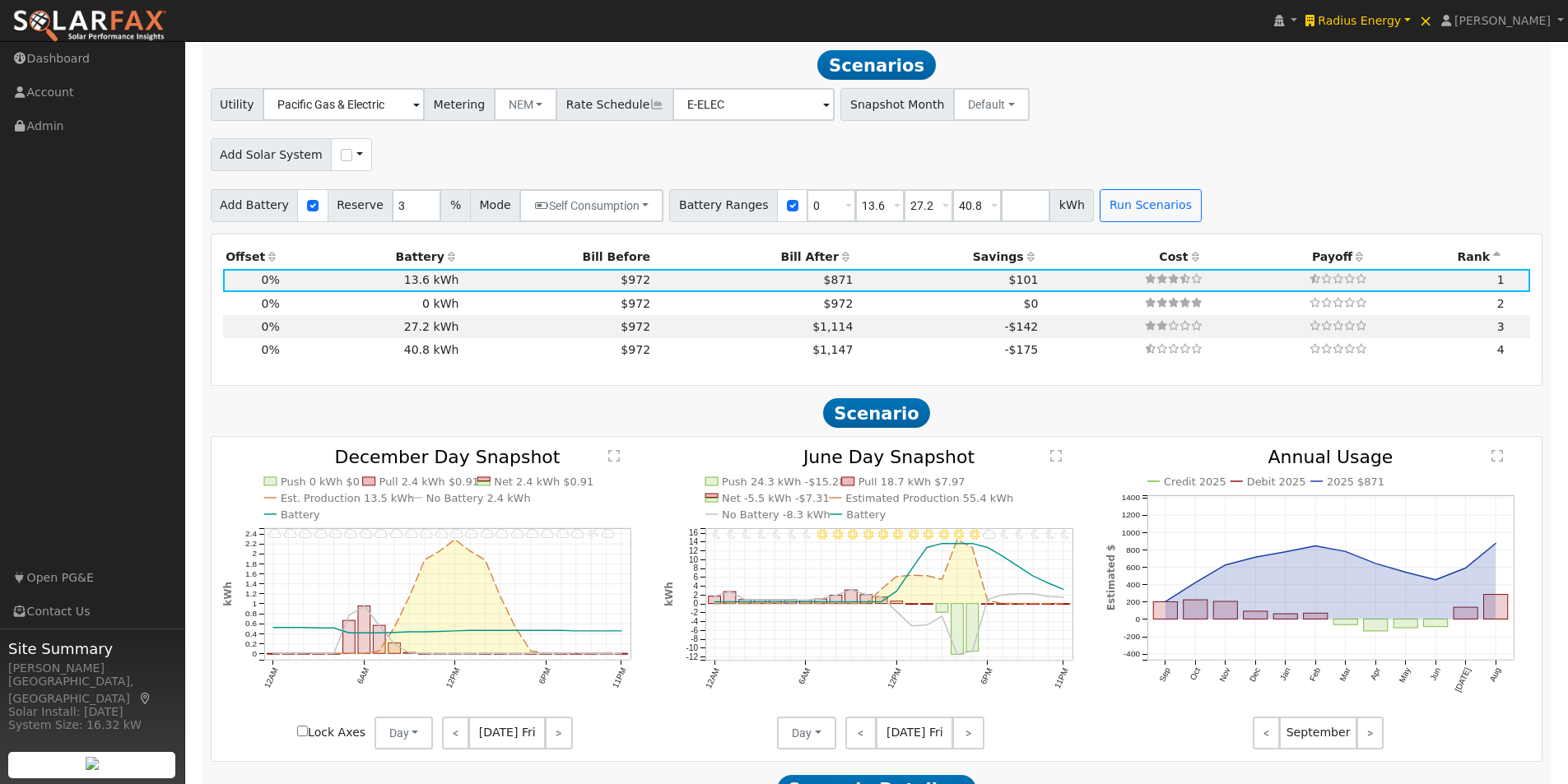
scroll to position [1303, 0]
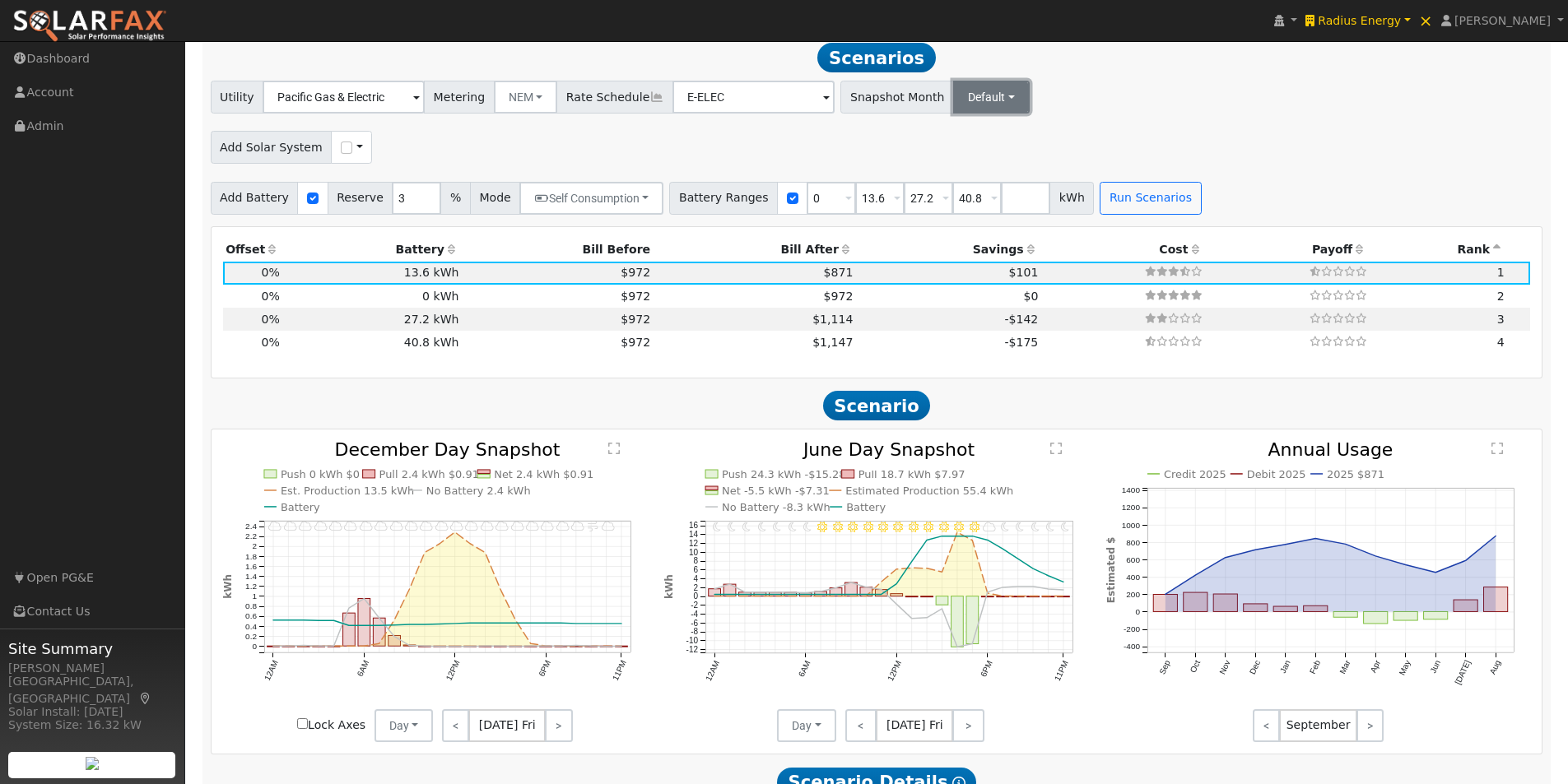
click at [955, 104] on button "Default" at bounding box center [991, 97] width 76 height 33
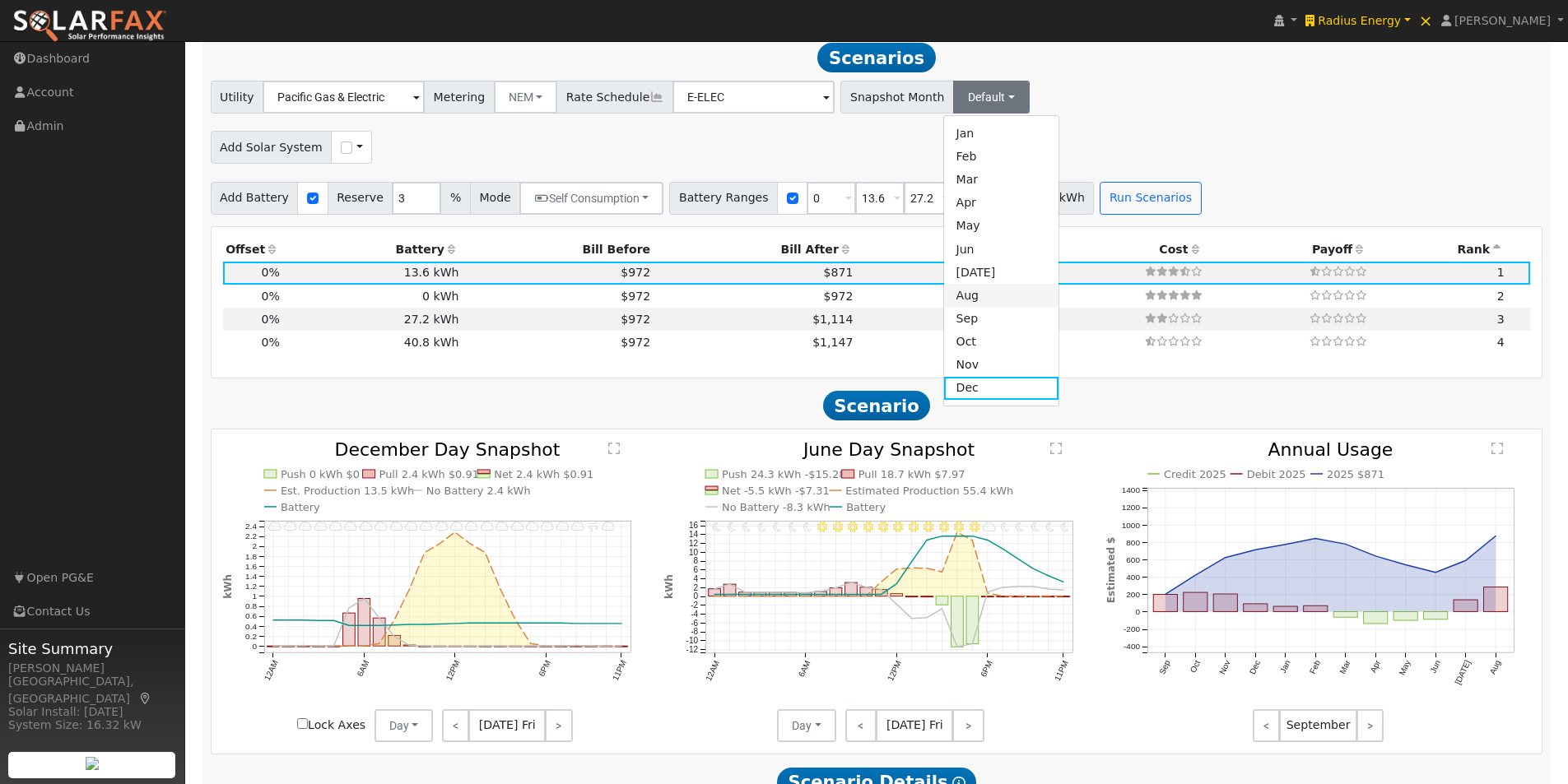
click at [947, 305] on link "Aug" at bounding box center [1000, 296] width 115 height 23
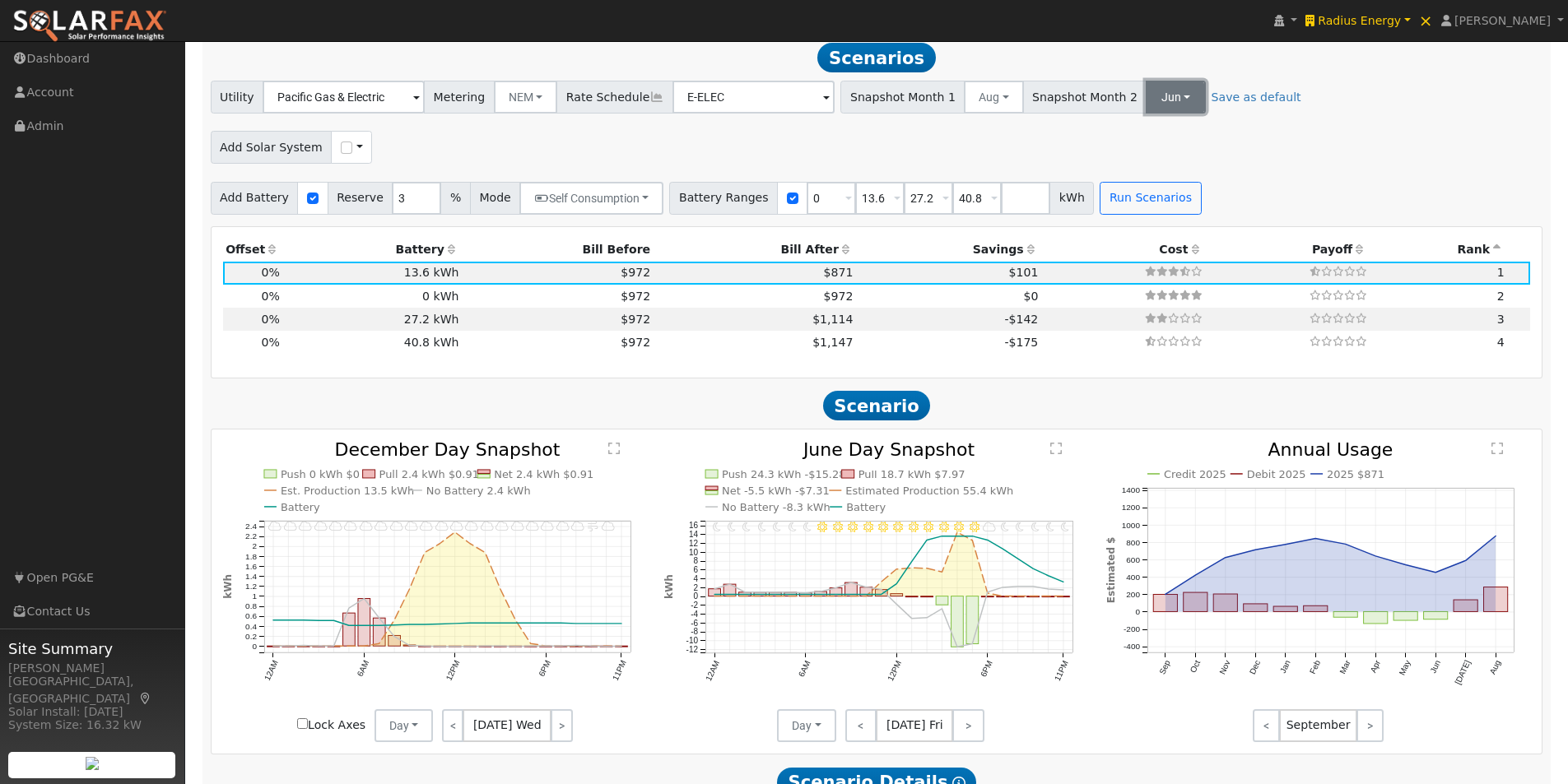
click at [1145, 105] on button "Jun" at bounding box center [1174, 97] width 60 height 33
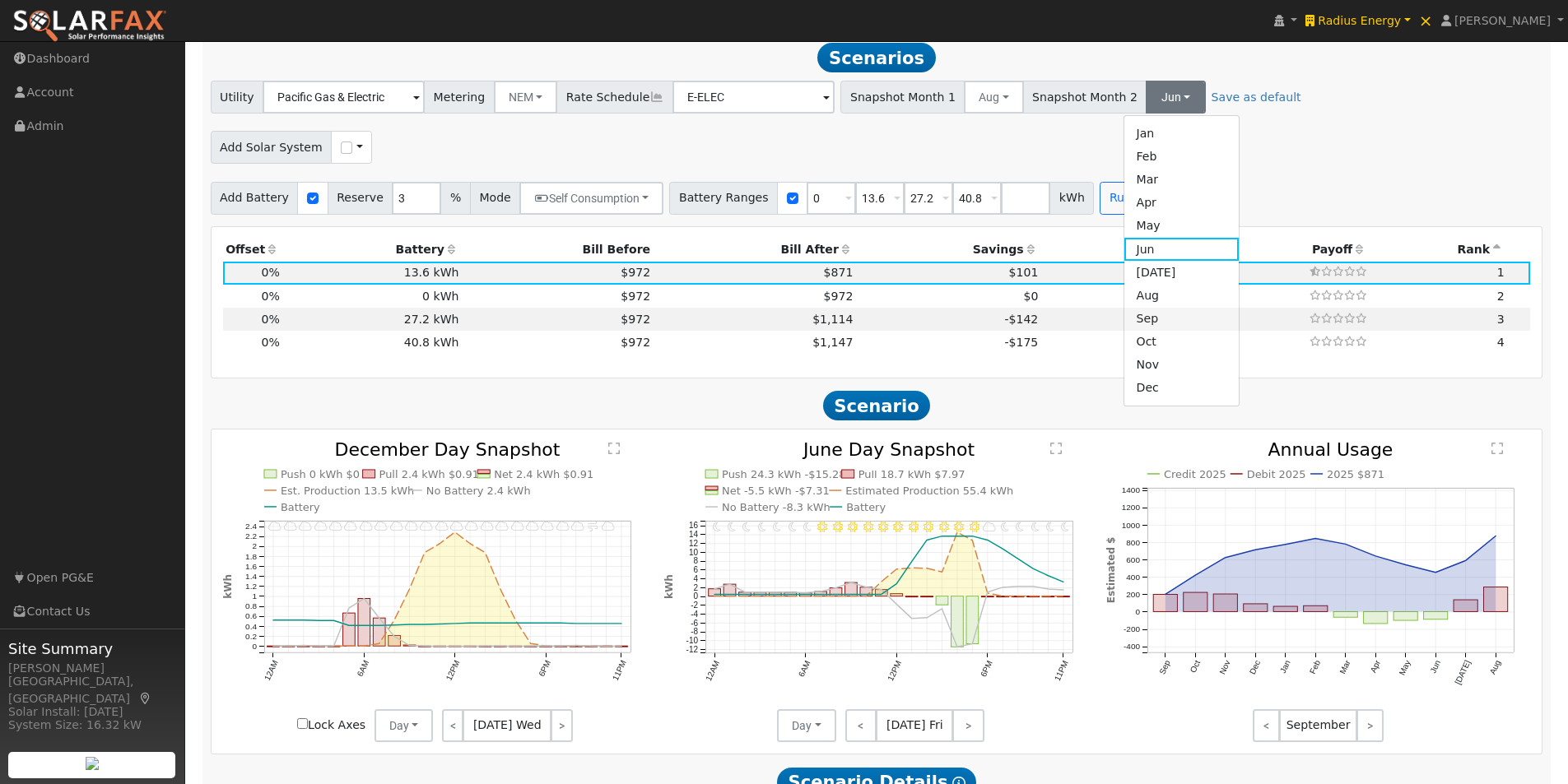
click at [1124, 327] on link "Sep" at bounding box center [1181, 319] width 115 height 23
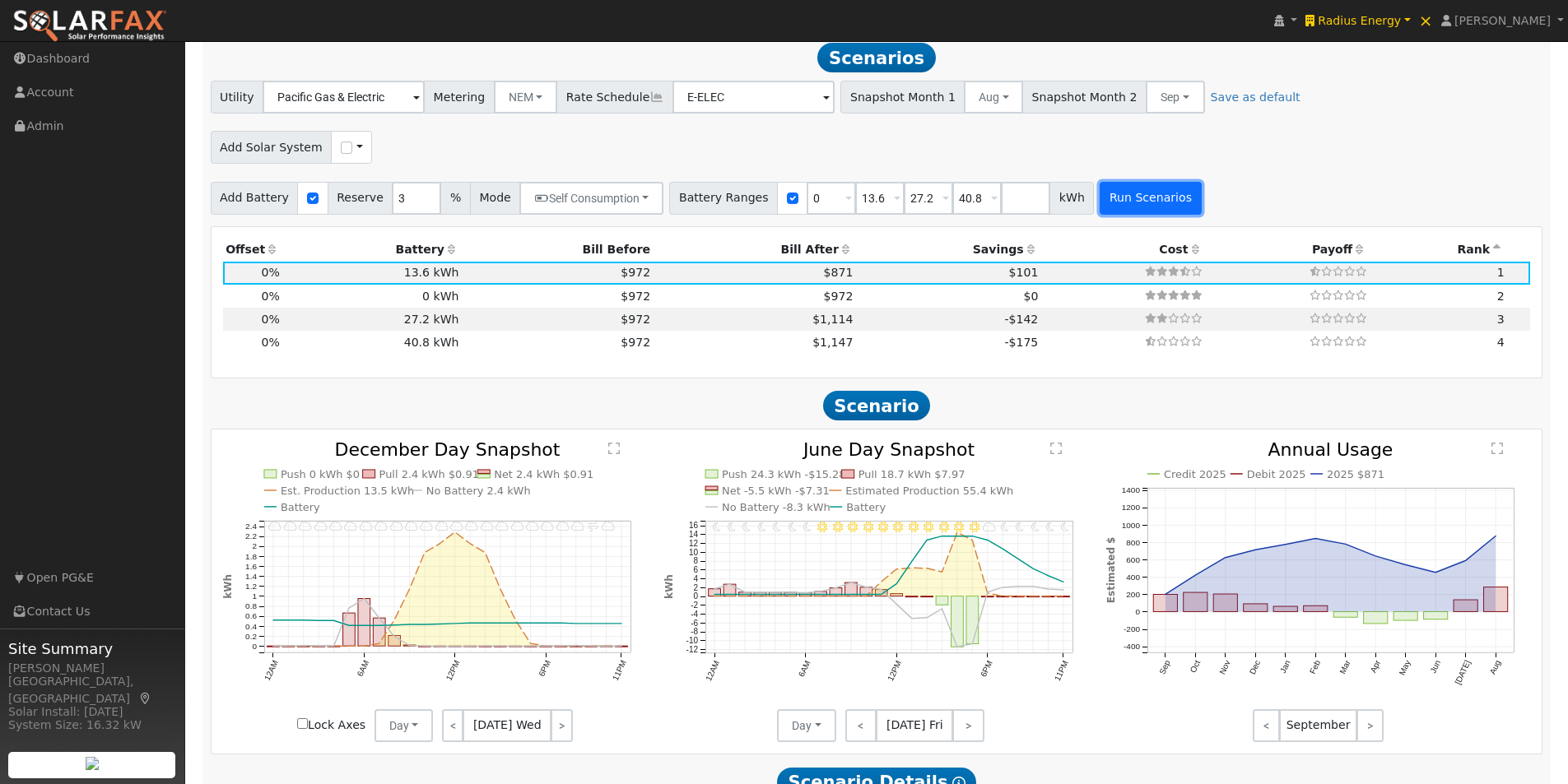
click at [1129, 200] on button "Run Scenarios" at bounding box center [1150, 198] width 101 height 33
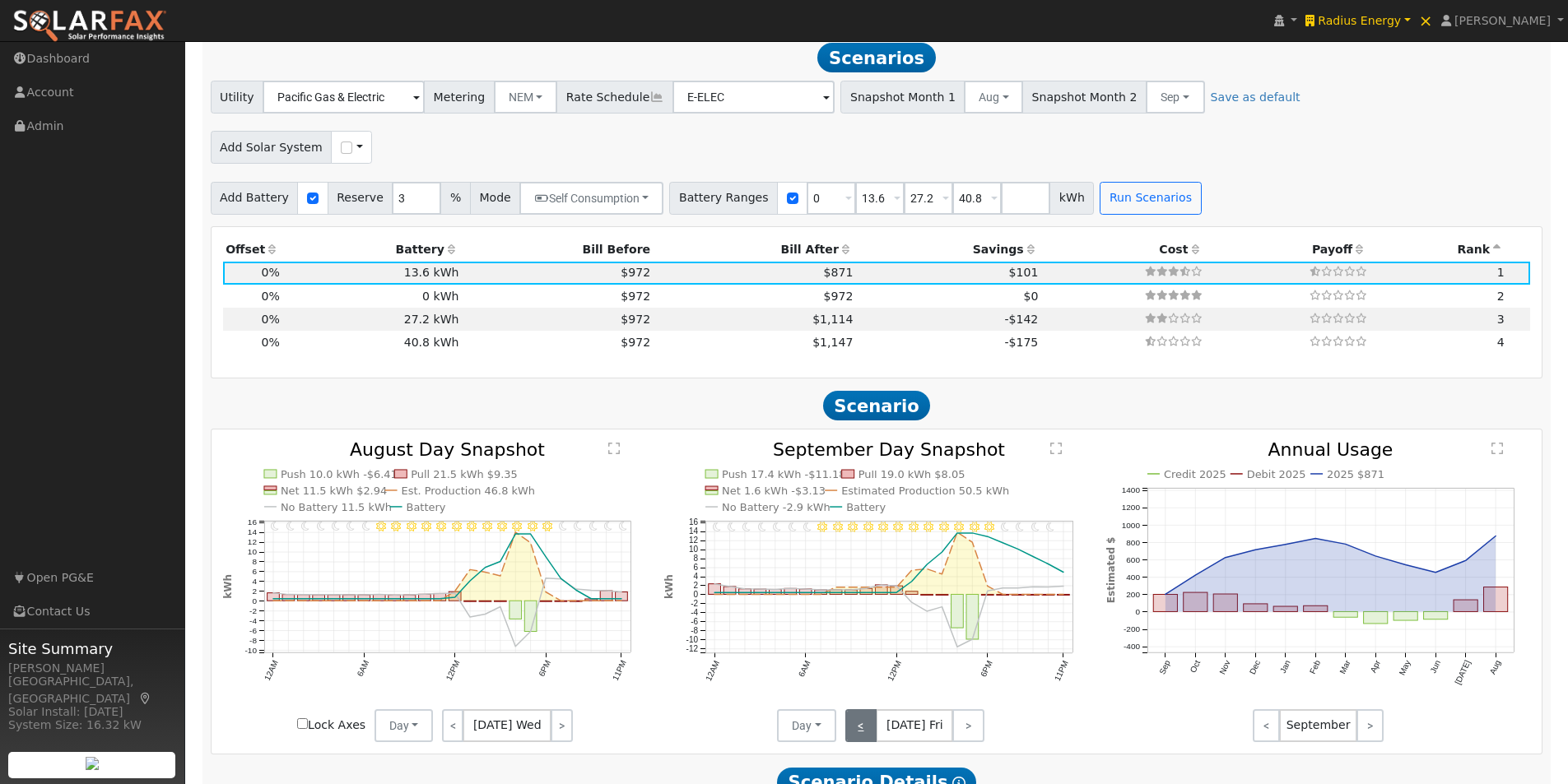
click at [856, 730] on link "<" at bounding box center [861, 725] width 32 height 33
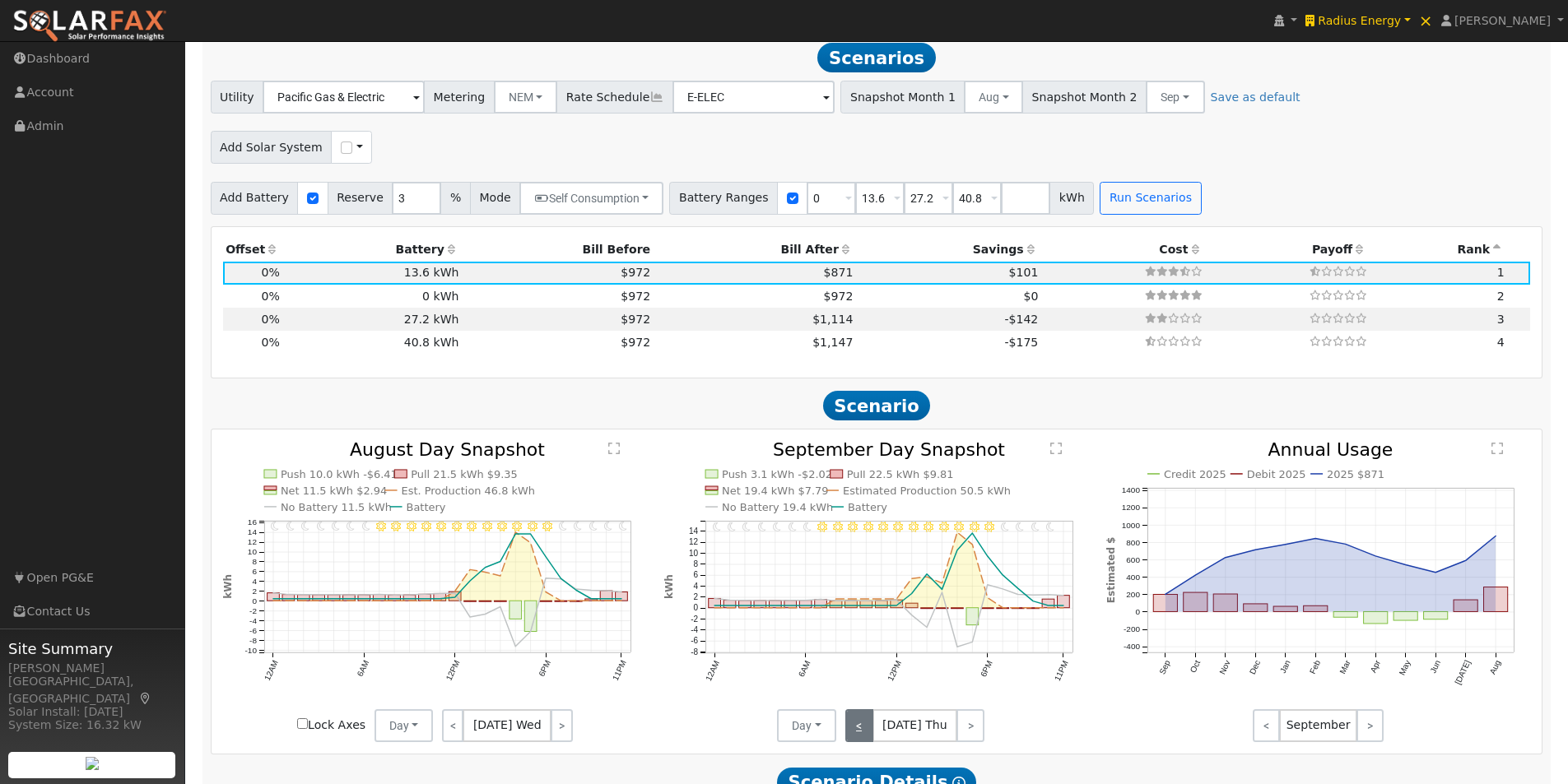
click at [861, 731] on link "<" at bounding box center [858, 725] width 28 height 33
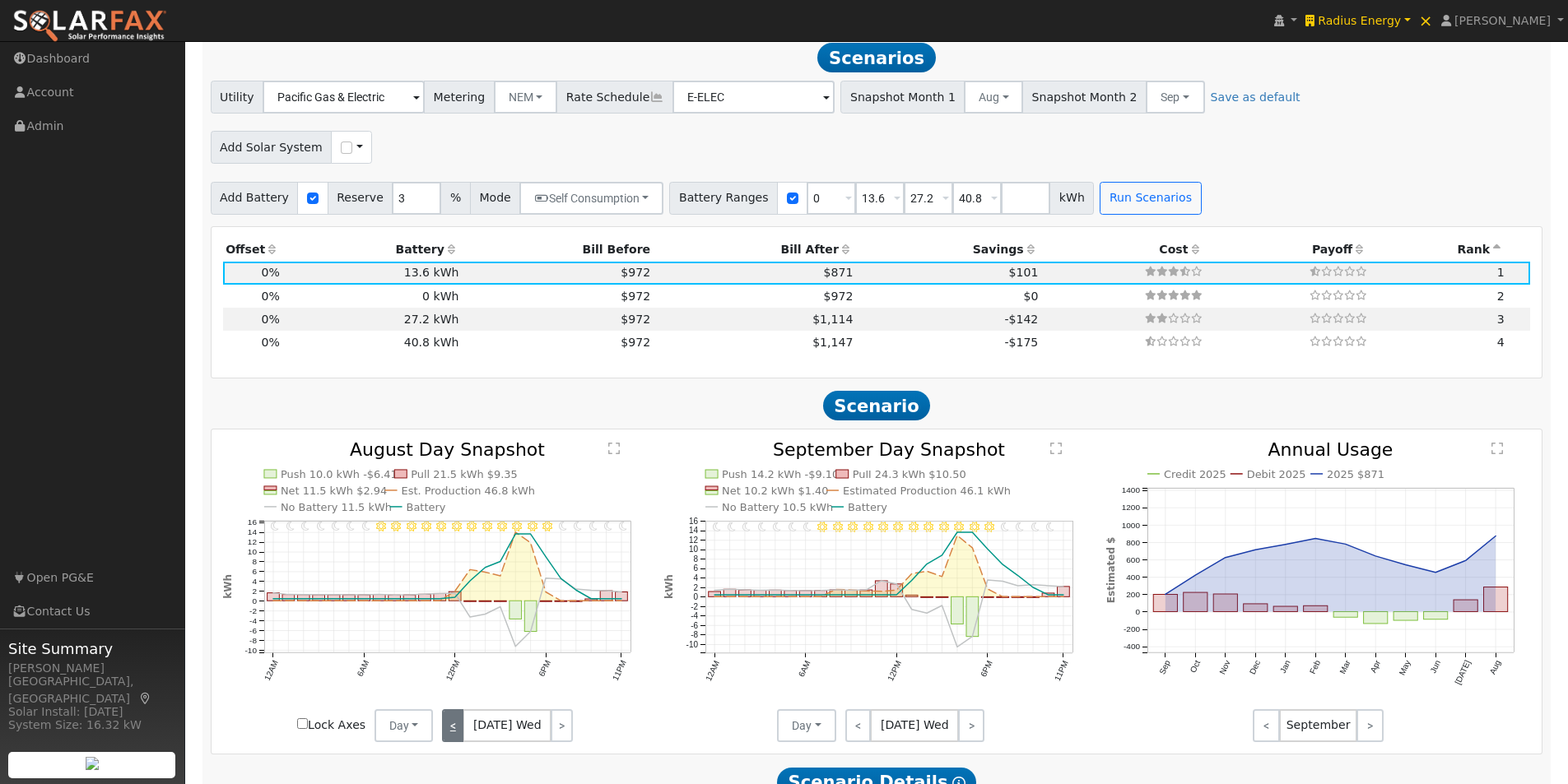
click at [453, 727] on link "<" at bounding box center [452, 725] width 22 height 33
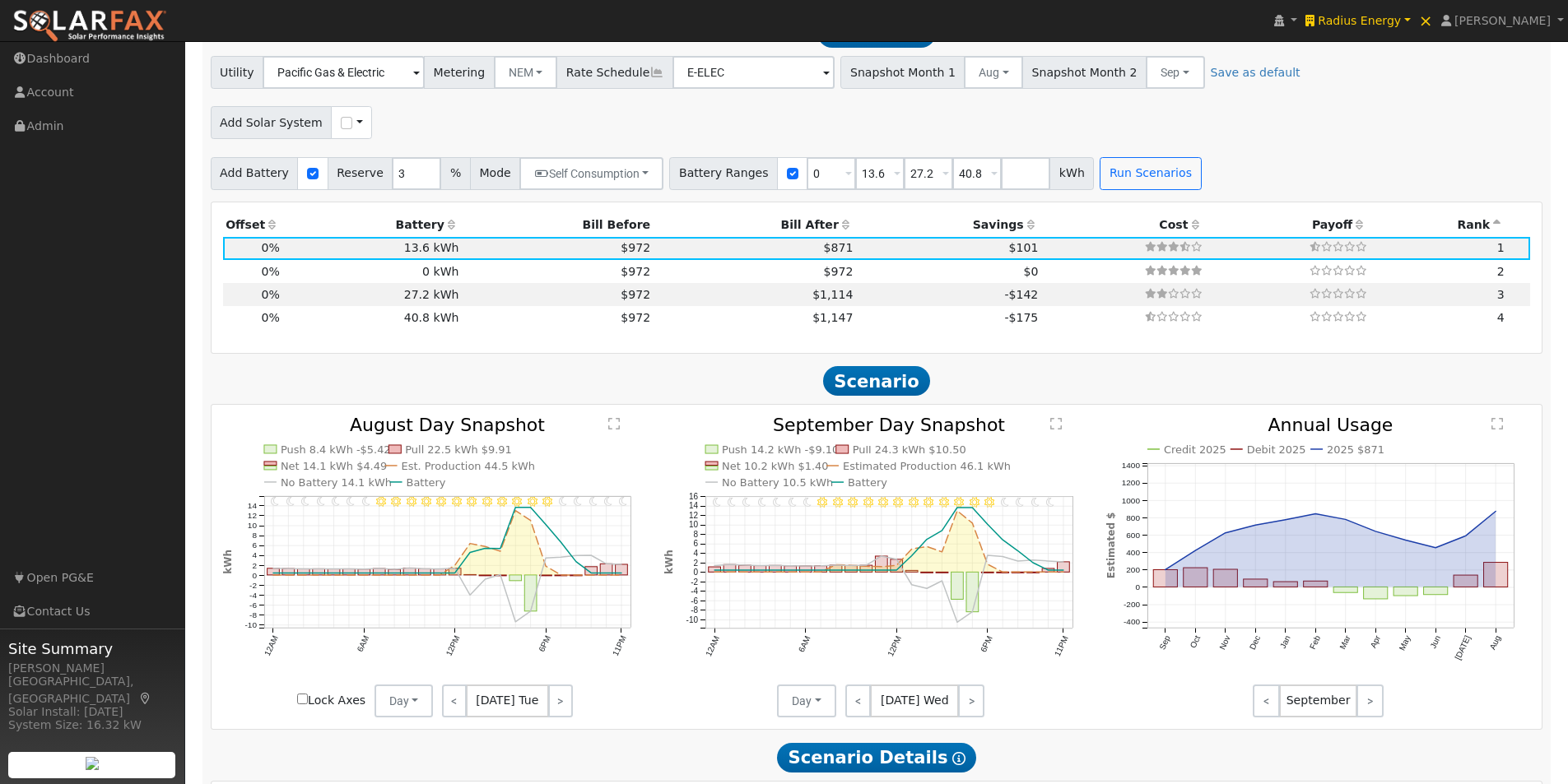
scroll to position [1386, 0]
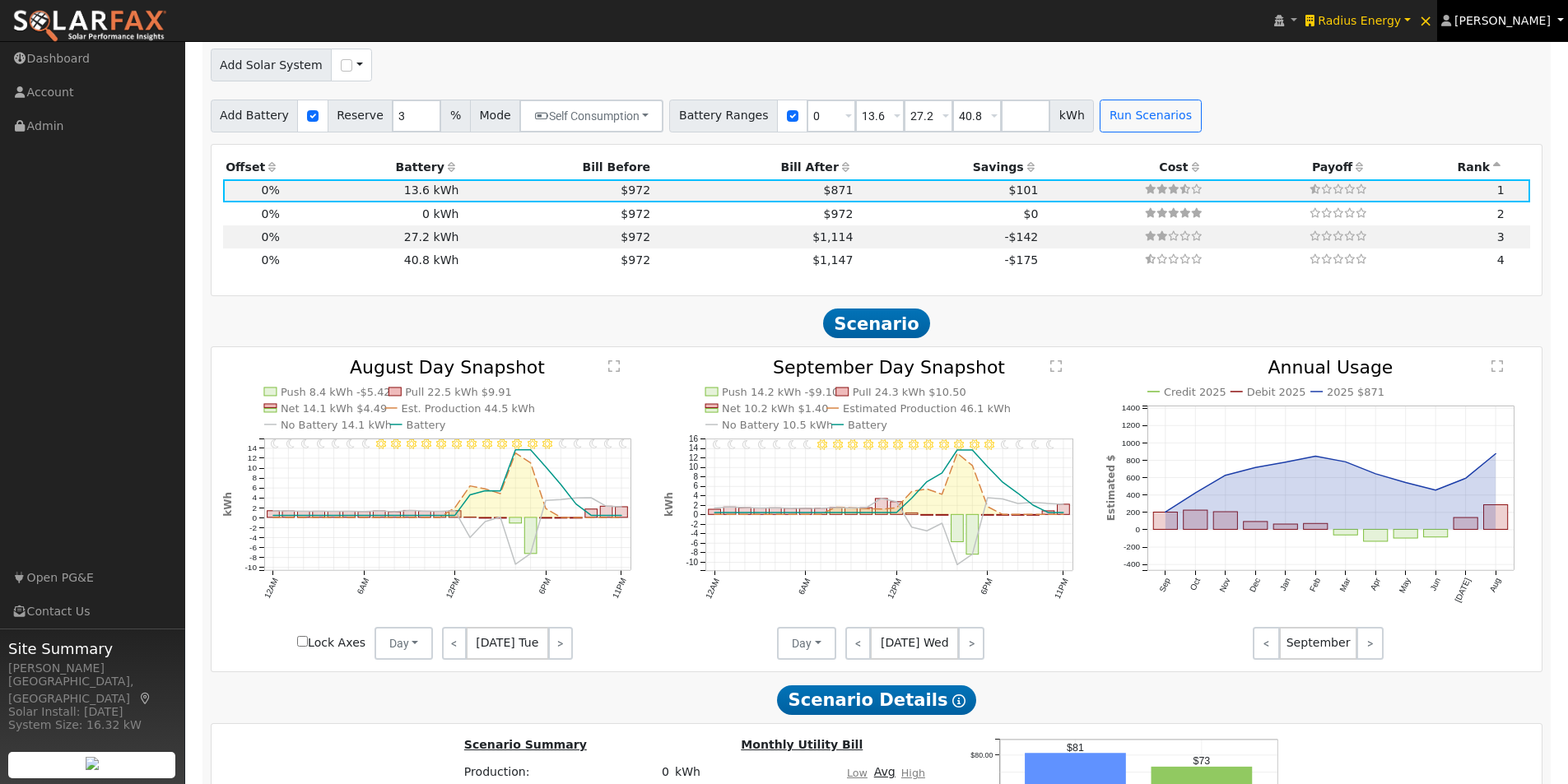
click at [1509, 16] on span "[PERSON_NAME]" at bounding box center [1502, 20] width 96 height 13
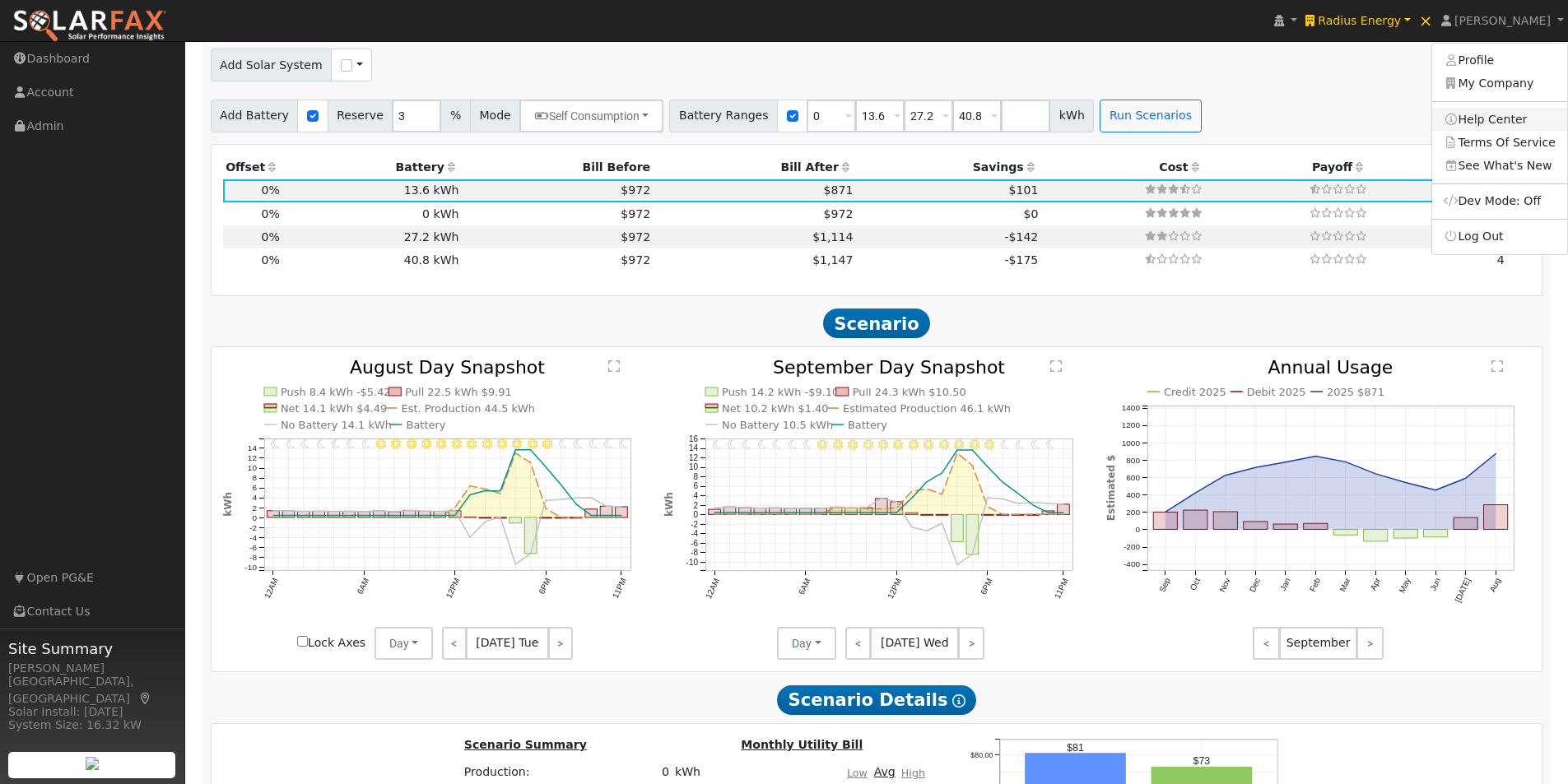
click at [1487, 116] on link "Help Center" at bounding box center [1500, 119] width 135 height 23
